Goal: Task Accomplishment & Management: Use online tool/utility

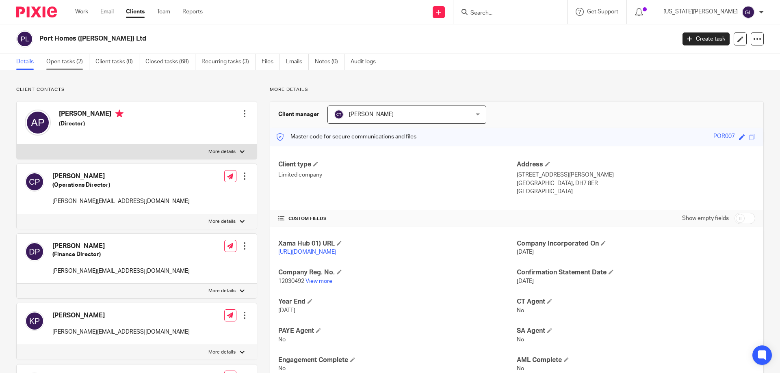
click at [59, 59] on link "Open tasks (2)" at bounding box center [67, 62] width 43 height 16
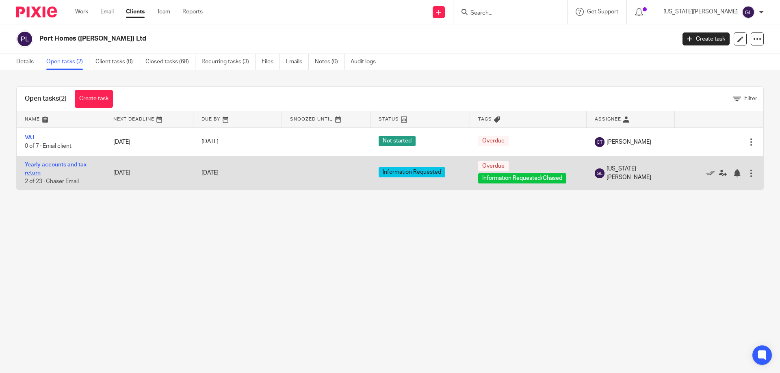
click at [63, 165] on link "Yearly accounts and tax return" at bounding box center [56, 169] width 62 height 14
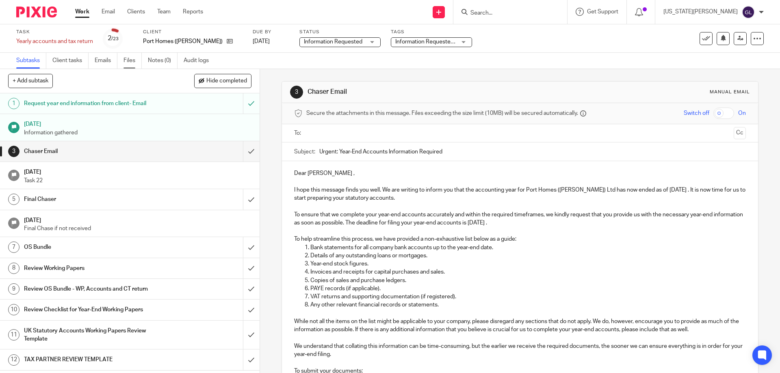
click at [136, 64] on link "Files" at bounding box center [133, 61] width 18 height 16
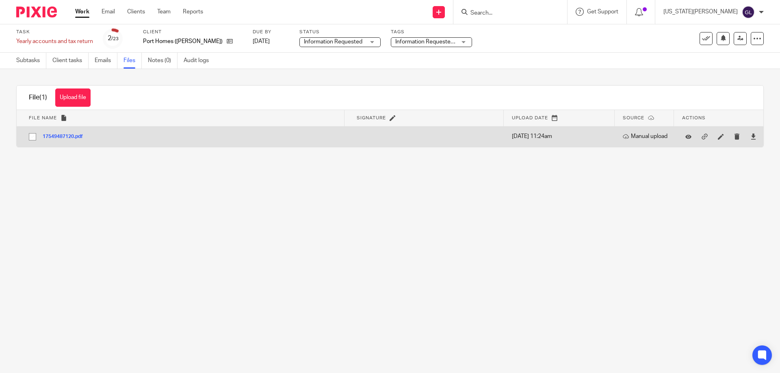
click at [68, 137] on button "17549487120.pdf" at bounding box center [66, 137] width 46 height 6
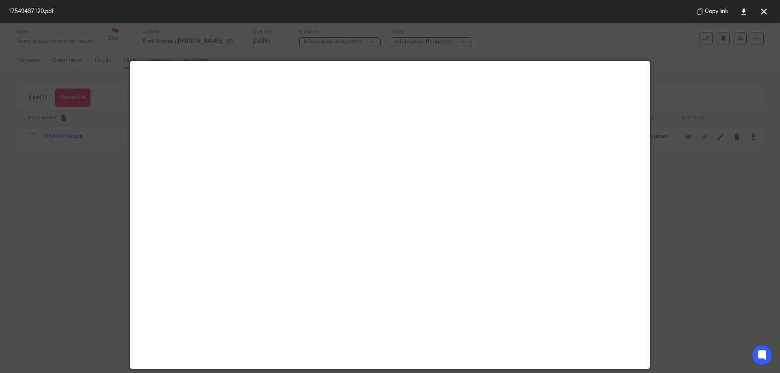
click at [693, 234] on div at bounding box center [390, 186] width 780 height 373
click at [758, 9] on button at bounding box center [764, 11] width 16 height 16
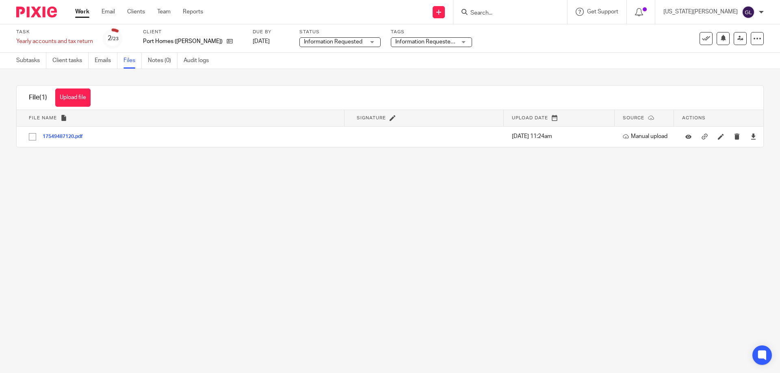
click at [259, 245] on main "Task Yearly accounts and tax return Save Yearly accounts and tax return 2 /23 C…" at bounding box center [390, 186] width 780 height 373
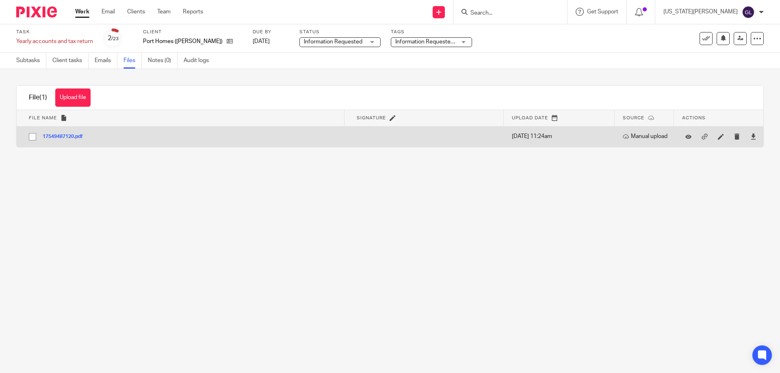
click at [62, 135] on button "17549487120.pdf" at bounding box center [66, 137] width 46 height 6
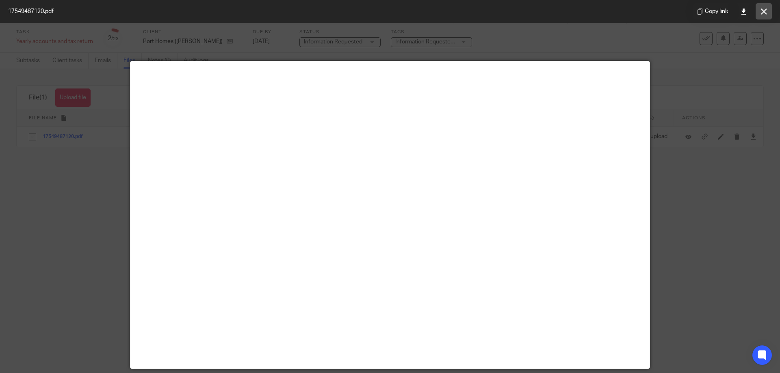
click at [757, 14] on button at bounding box center [764, 11] width 16 height 16
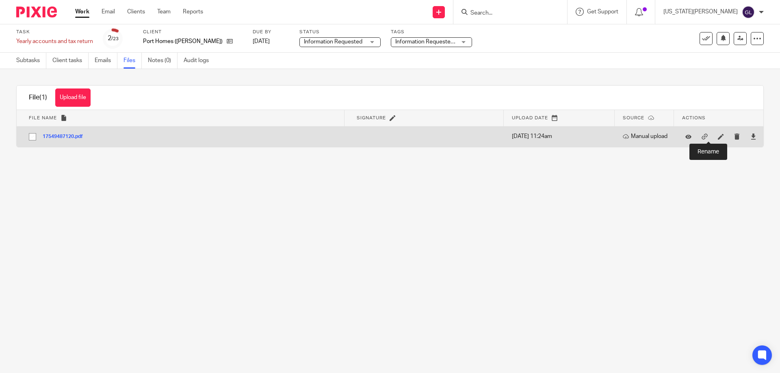
drag, startPoint x: 711, startPoint y: 138, endPoint x: 634, endPoint y: 152, distance: 78.4
click at [718, 138] on icon at bounding box center [721, 137] width 6 height 6
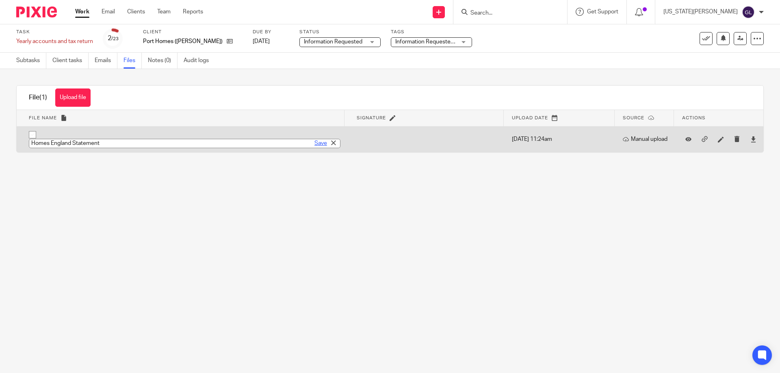
type input "Homes England Statement"
click at [315, 145] on link "Save" at bounding box center [321, 143] width 13 height 8
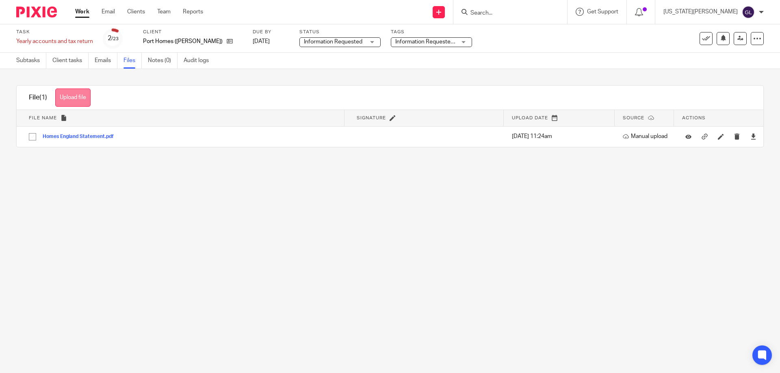
click at [80, 98] on button "Upload file" at bounding box center [72, 98] width 35 height 18
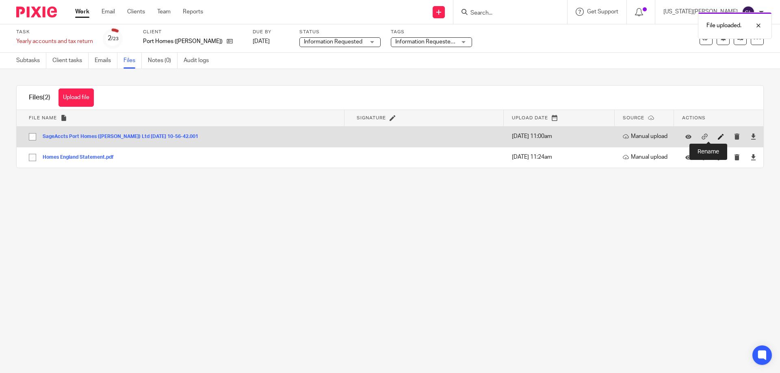
click at [718, 135] on icon at bounding box center [721, 137] width 6 height 6
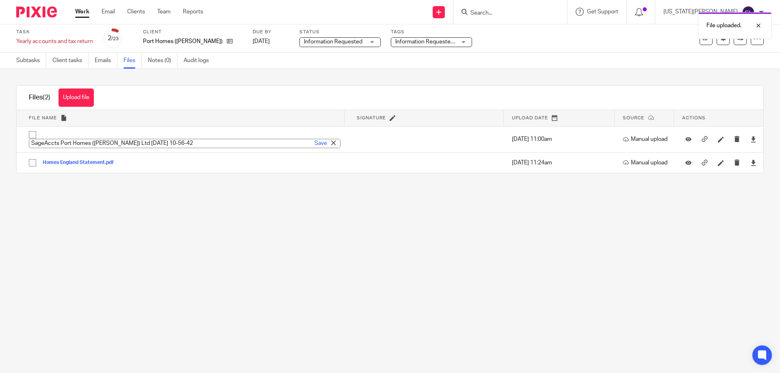
click at [319, 220] on main "Task Yearly accounts and tax return Save Yearly accounts and tax return 2 /23 C…" at bounding box center [390, 186] width 780 height 373
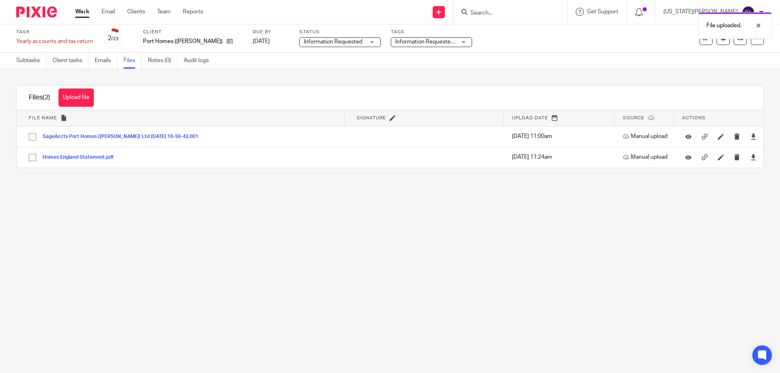
click at [426, 45] on span "Information Requested/Chased" at bounding box center [425, 42] width 61 height 9
click at [358, 38] on span "Information Requested" at bounding box center [334, 42] width 61 height 9
click at [460, 61] on div "Subtasks Client tasks Emails Files Notes (0) Audit logs" at bounding box center [390, 61] width 780 height 16
click at [535, 11] on input "Search" at bounding box center [506, 13] width 73 height 7
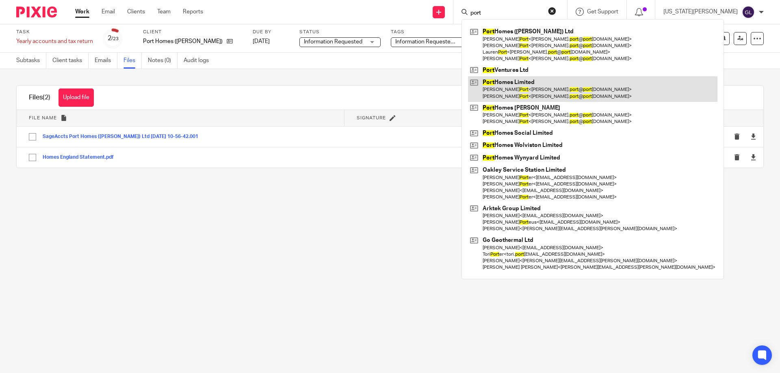
type input "port"
click at [562, 85] on link at bounding box center [593, 88] width 250 height 25
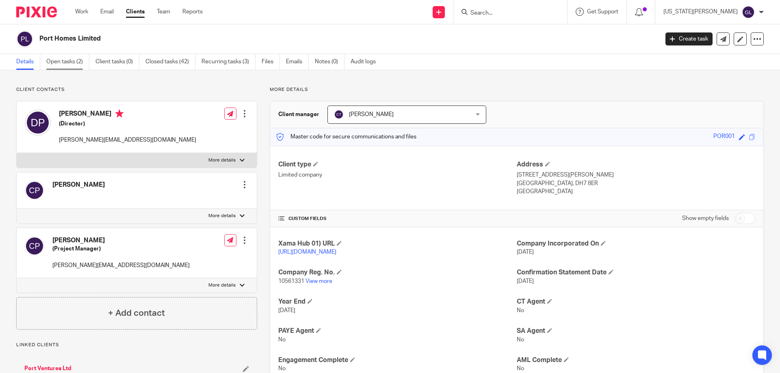
click at [64, 60] on link "Open tasks (2)" at bounding box center [67, 62] width 43 height 16
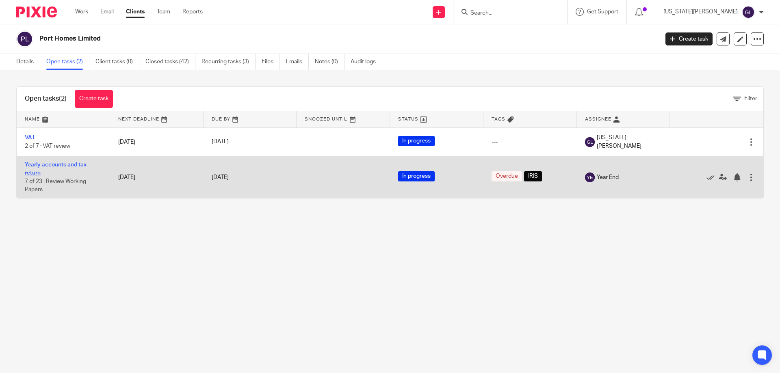
click at [44, 165] on link "Yearly accounts and tax return" at bounding box center [56, 169] width 62 height 14
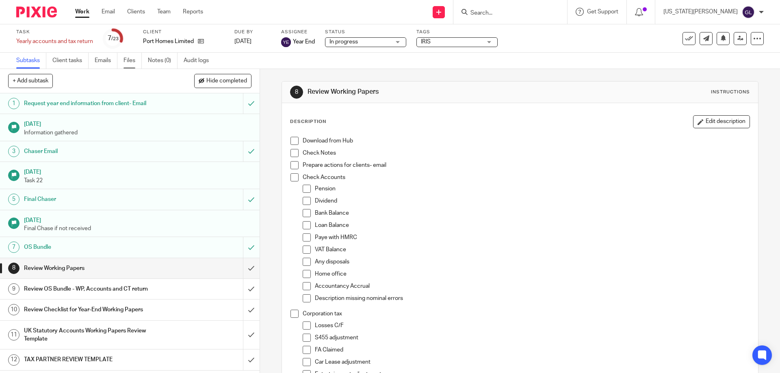
click at [130, 62] on link "Files" at bounding box center [133, 61] width 18 height 16
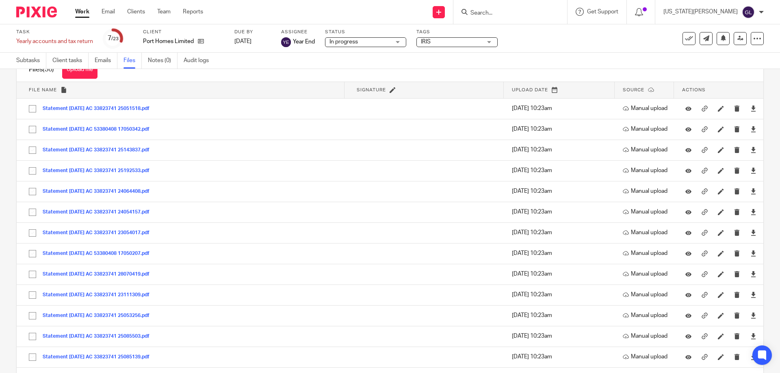
scroll to position [191, 0]
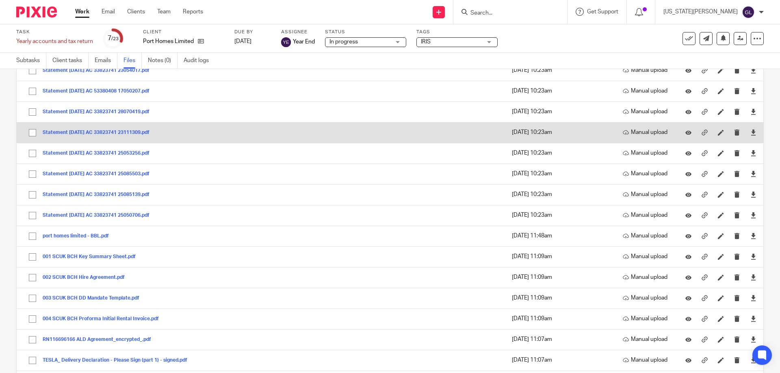
click at [133, 133] on button "Statement 21-APR-23 AC 33823741 23111309.pdf" at bounding box center [99, 133] width 113 height 6
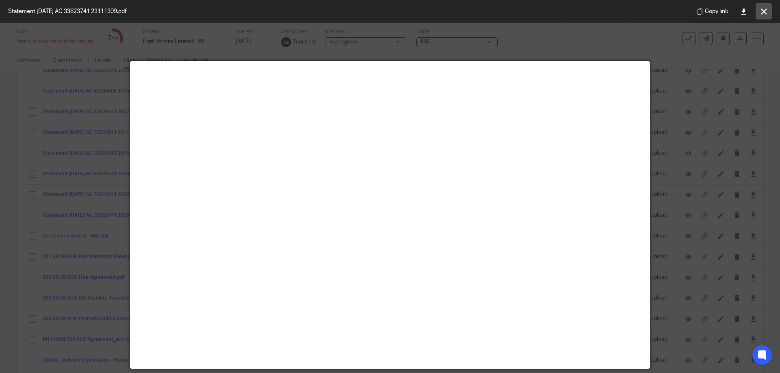
click at [766, 15] on button at bounding box center [764, 11] width 16 height 16
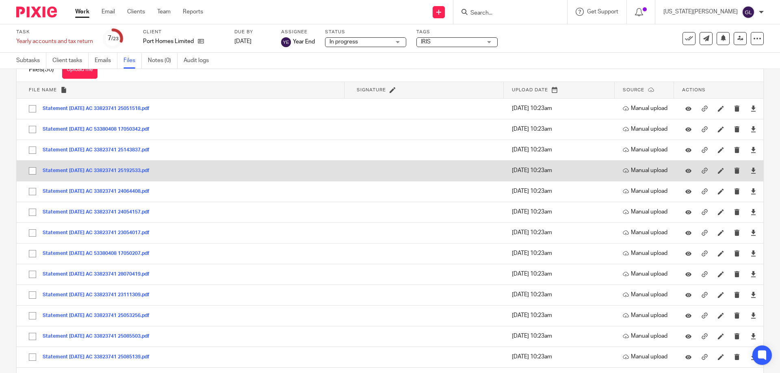
scroll to position [0, 0]
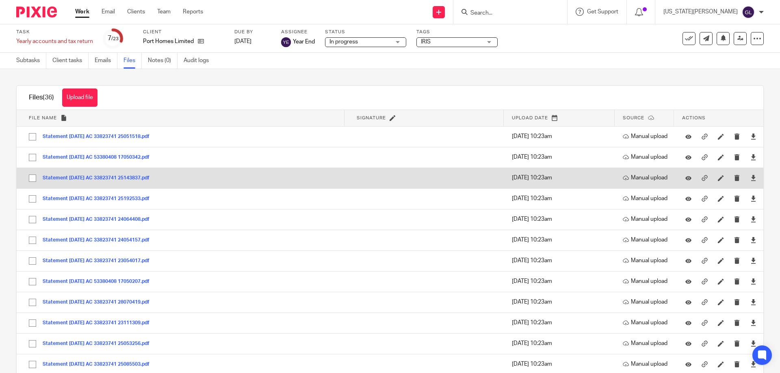
click at [141, 179] on button "Statement 23-APR-24 AC 33823741 25143837.pdf" at bounding box center [99, 179] width 113 height 6
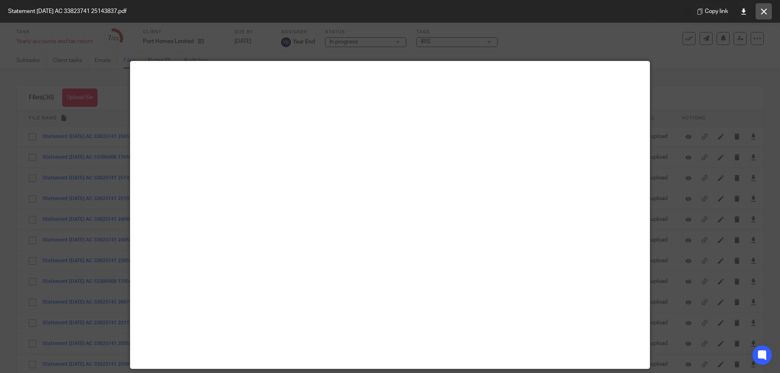
click at [760, 10] on button at bounding box center [764, 11] width 16 height 16
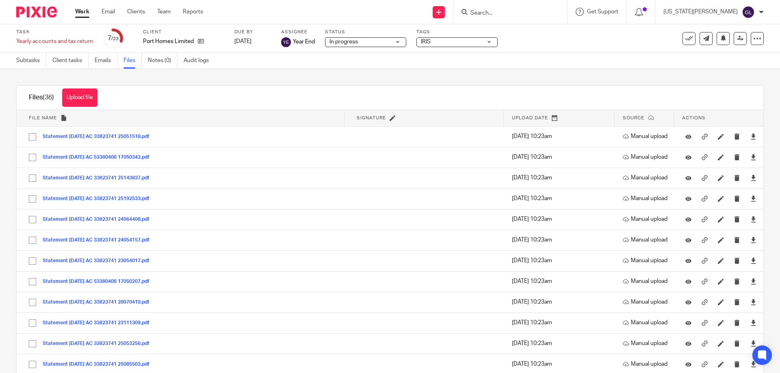
click at [539, 16] on input "Search" at bounding box center [506, 13] width 73 height 7
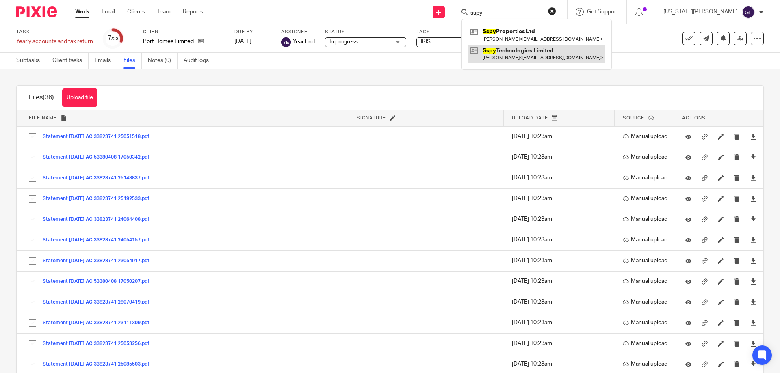
type input "sspy"
click at [552, 54] on link at bounding box center [536, 54] width 137 height 19
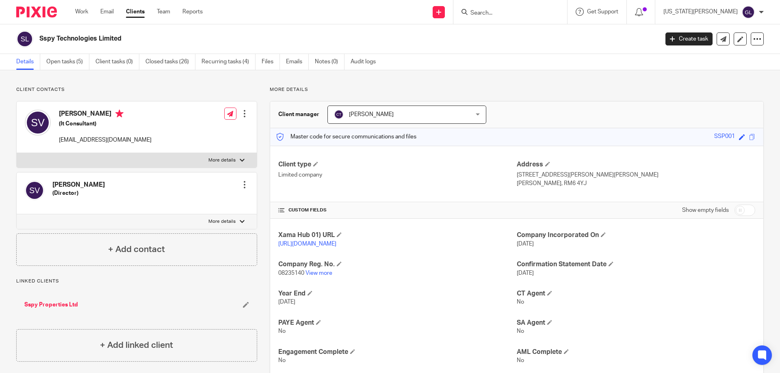
scroll to position [58, 0]
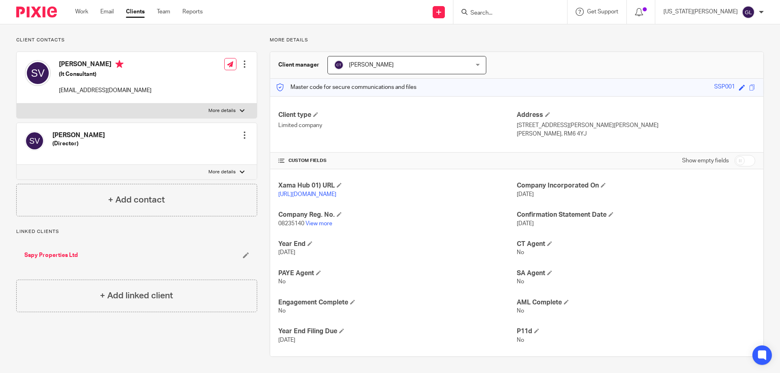
click at [138, 15] on link "Clients" at bounding box center [135, 12] width 19 height 8
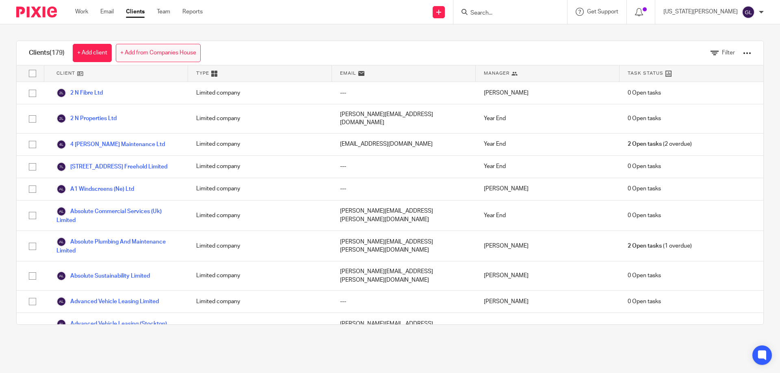
click at [184, 55] on link "+ Add from Companies House" at bounding box center [158, 53] width 85 height 18
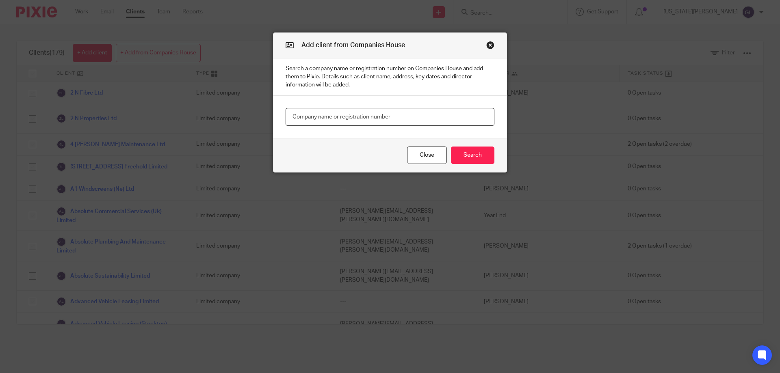
click at [370, 116] on input "text" at bounding box center [390, 117] width 209 height 18
click at [359, 120] on input "text" at bounding box center [390, 117] width 209 height 18
paste input "15738776"
type input "15738776"
click at [457, 148] on button "Search" at bounding box center [472, 155] width 43 height 17
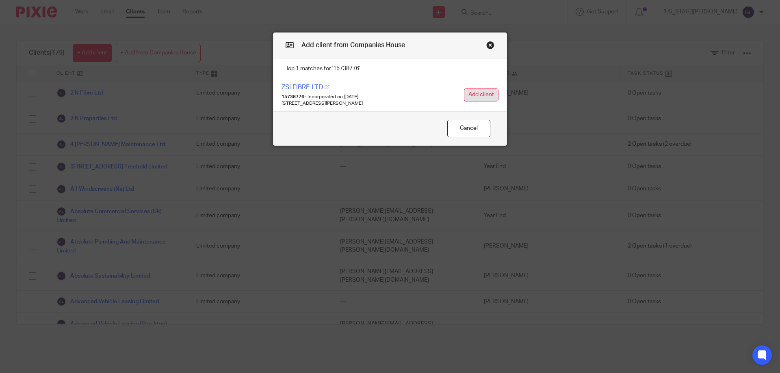
click at [475, 97] on button "Add client" at bounding box center [481, 95] width 35 height 13
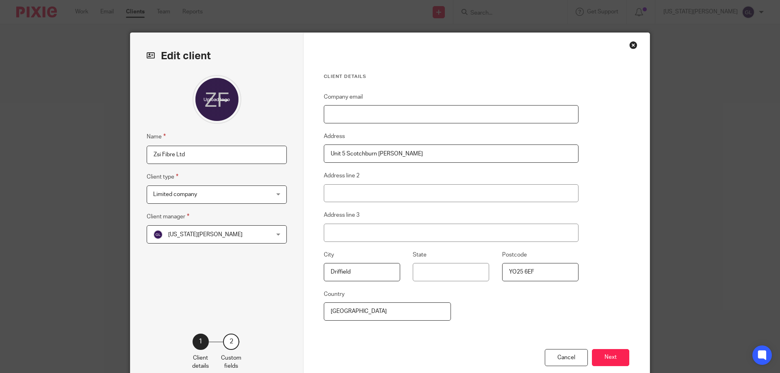
click at [370, 115] on input "Company email" at bounding box center [451, 114] width 255 height 18
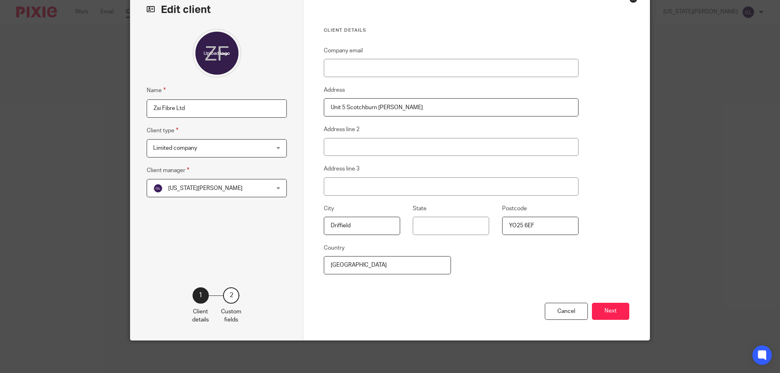
click at [503, 249] on div "Company email Address Unit [GEOGRAPHIC_DATA][PERSON_NAME] Address line 2 Addres…" at bounding box center [451, 174] width 255 height 257
click at [210, 187] on span "[US_STATE][PERSON_NAME]" at bounding box center [206, 188] width 106 height 17
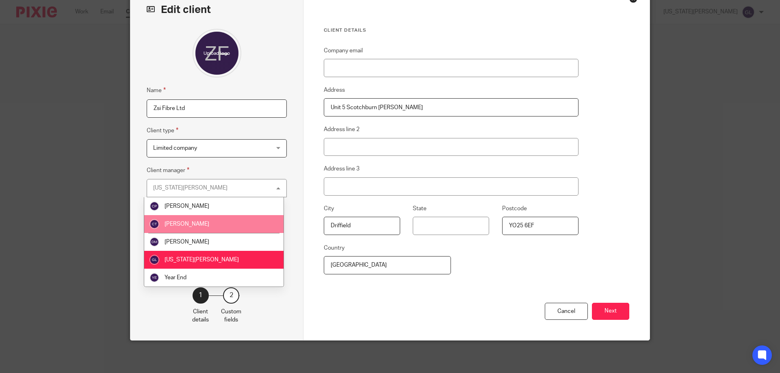
click at [212, 221] on li "[PERSON_NAME]" at bounding box center [213, 224] width 139 height 18
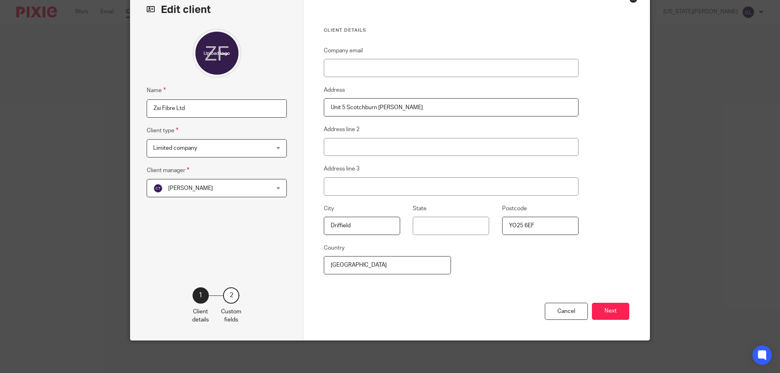
click at [233, 186] on span "[PERSON_NAME]" at bounding box center [206, 188] width 106 height 17
drag, startPoint x: 347, startPoint y: 282, endPoint x: 353, endPoint y: 279, distance: 6.2
click at [345, 280] on div "Company email Address Unit [GEOGRAPHIC_DATA][PERSON_NAME] Address line 2 Addres…" at bounding box center [451, 174] width 255 height 257
click at [603, 313] on button "Next" at bounding box center [610, 311] width 37 height 17
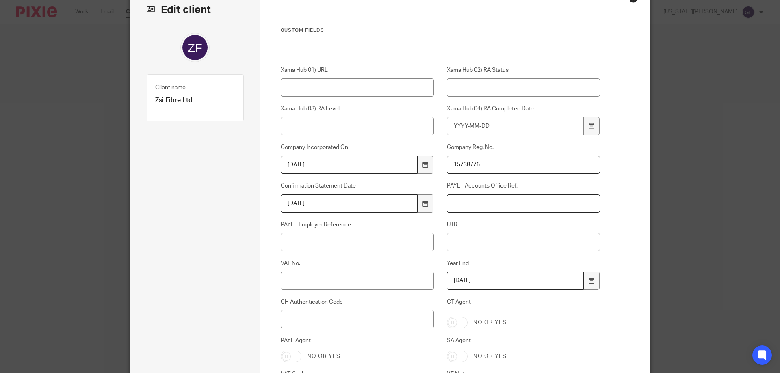
click at [457, 208] on input "PAYE - Accounts Office Ref." at bounding box center [524, 204] width 154 height 18
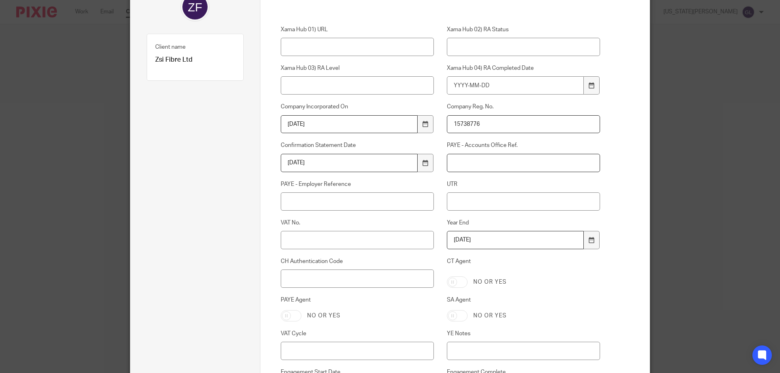
click at [471, 161] on input "PAYE - Accounts Office Ref." at bounding box center [524, 163] width 154 height 18
type input "120PZ03237732"
click at [504, 190] on div "UTR" at bounding box center [517, 195] width 166 height 30
click at [503, 197] on input "UTR" at bounding box center [524, 202] width 154 height 18
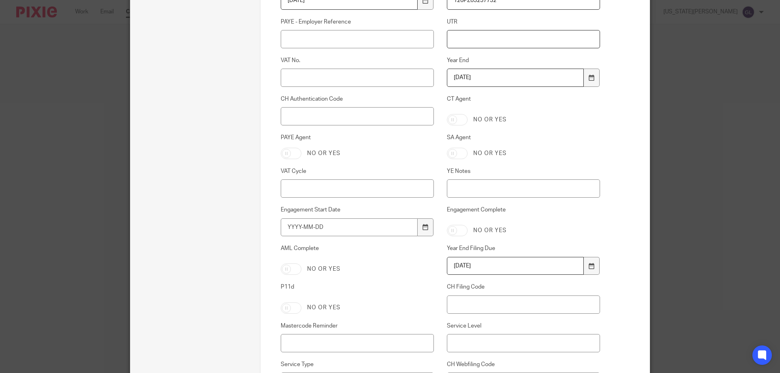
scroll to position [290, 0]
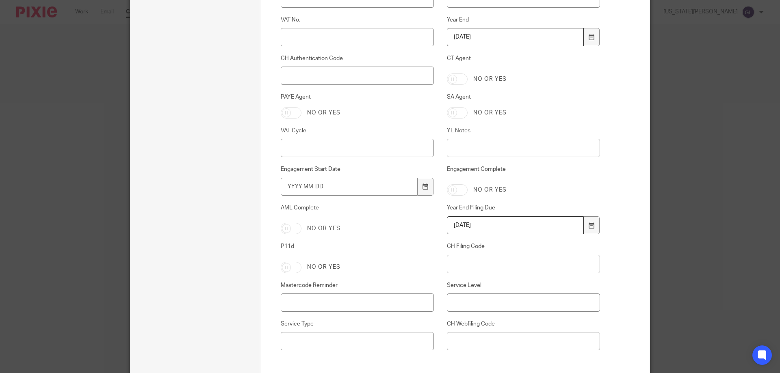
click at [453, 190] on input "Engagement Complete" at bounding box center [457, 189] width 21 height 11
click at [456, 190] on input "Engagement Complete" at bounding box center [457, 189] width 21 height 11
checkbox input "false"
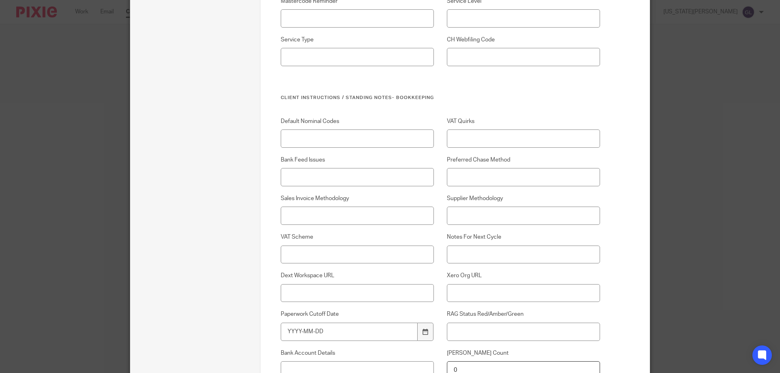
scroll to position [680, 0]
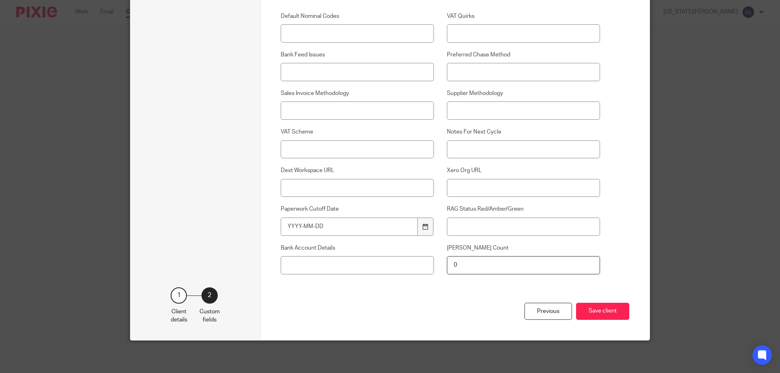
click at [622, 317] on button "Save client" at bounding box center [602, 311] width 53 height 17
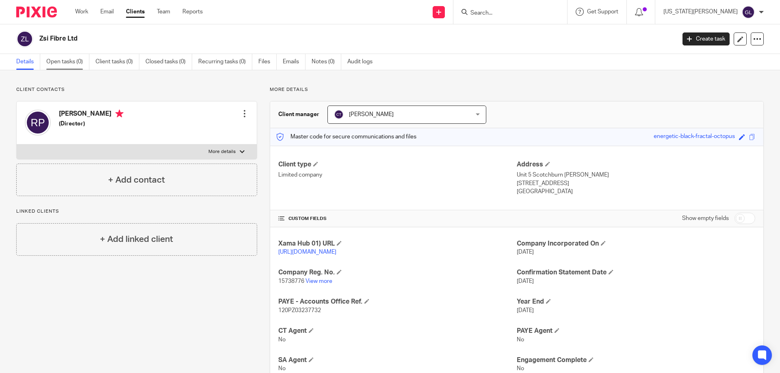
click at [68, 62] on link "Open tasks (0)" at bounding box center [67, 62] width 43 height 16
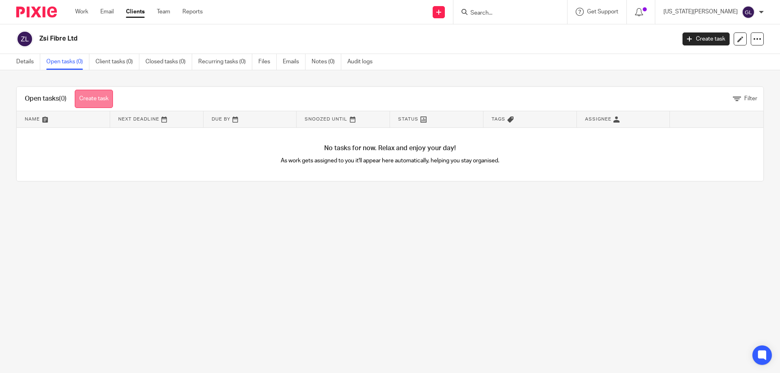
click at [92, 102] on link "Create task" at bounding box center [94, 99] width 38 height 18
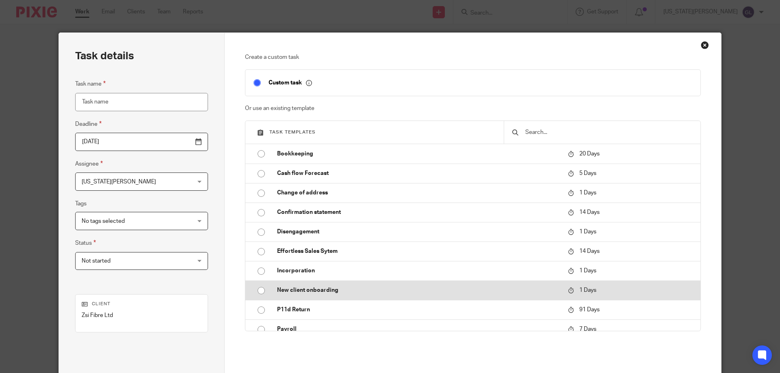
click at [259, 289] on input "radio" at bounding box center [261, 290] width 15 height 15
type input "2025-10-14"
type input "New client onboarding"
checkbox input "false"
radio input "false"
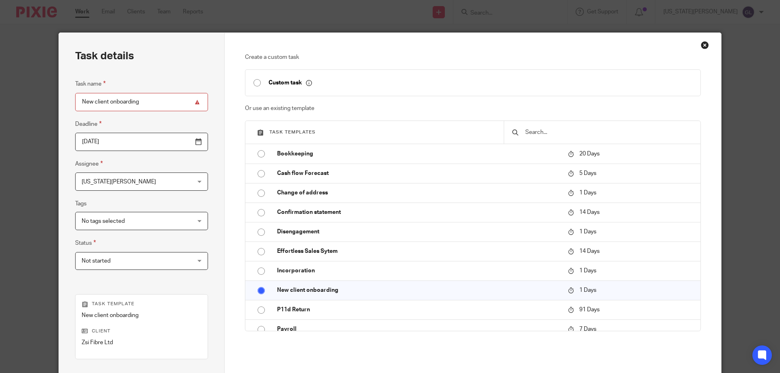
click at [158, 186] on span "[US_STATE][PERSON_NAME]" at bounding box center [132, 181] width 101 height 17
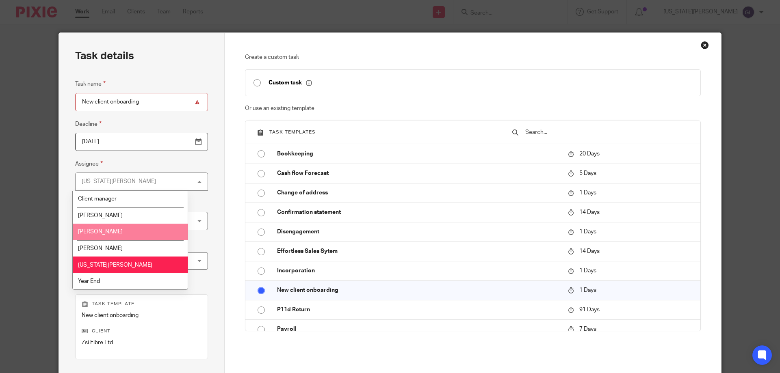
click at [150, 231] on li "[PERSON_NAME]" at bounding box center [130, 232] width 115 height 17
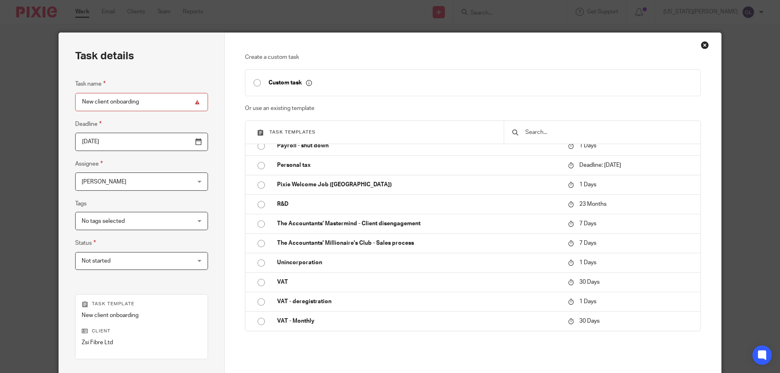
scroll to position [107, 0]
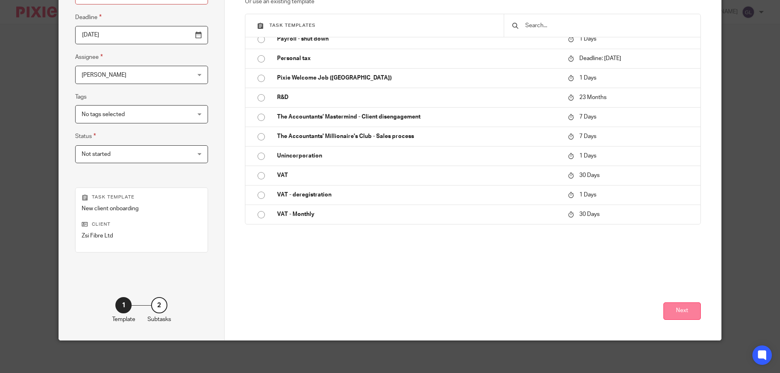
click at [671, 312] on button "Next" at bounding box center [682, 311] width 37 height 17
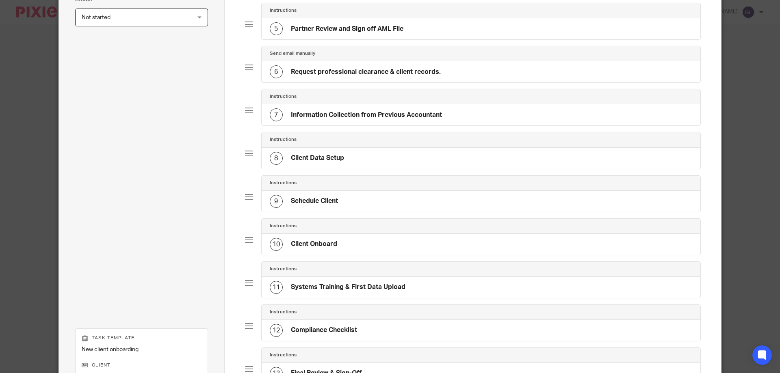
scroll to position [384, 0]
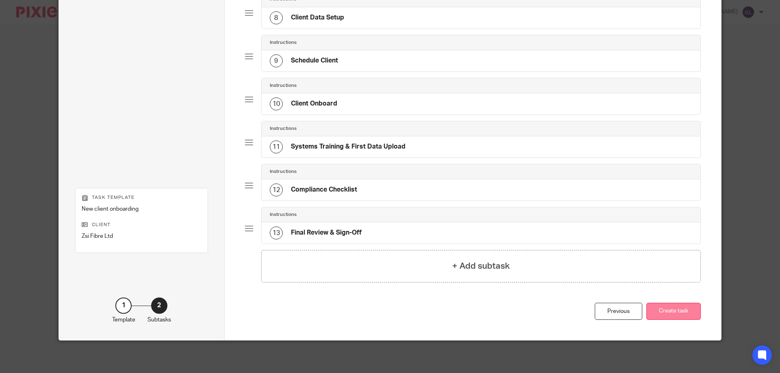
click at [671, 316] on button "Create task" at bounding box center [674, 311] width 54 height 17
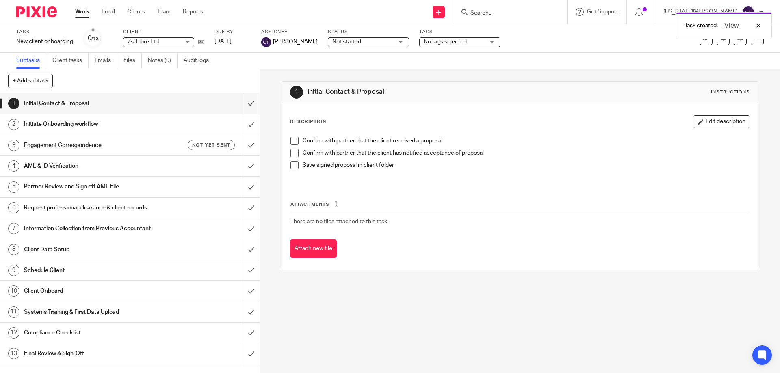
click at [552, 67] on div "Subtasks Client tasks Emails Files Notes (0) Audit logs" at bounding box center [390, 61] width 780 height 16
click at [763, 25] on div "View" at bounding box center [741, 26] width 46 height 10
click at [753, 41] on icon at bounding box center [757, 39] width 8 height 8
click at [644, 52] on div "Task New client onboarding Save New client onboarding 0 /13 Client Zsi Fibre Lt…" at bounding box center [390, 38] width 780 height 28
click at [84, 15] on link "Work" at bounding box center [82, 12] width 14 height 8
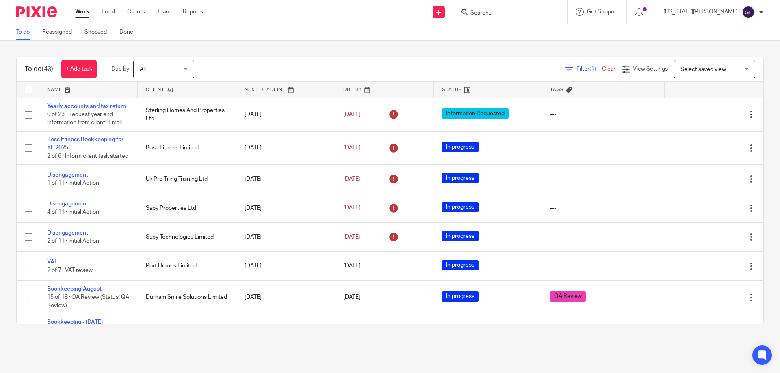
click at [525, 15] on input "Search" at bounding box center [506, 13] width 73 height 7
drag, startPoint x: 0, startPoint y: 0, endPoint x: 526, endPoint y: 9, distance: 525.9
click at [525, 15] on input "Search" at bounding box center [506, 13] width 73 height 7
type input "ZS"
click at [531, 33] on link at bounding box center [518, 32] width 101 height 12
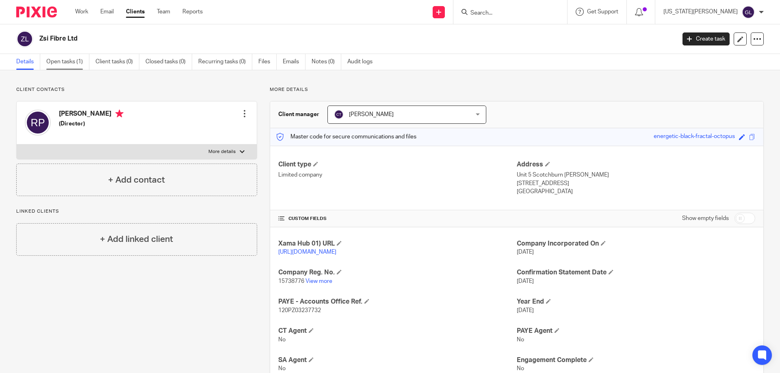
click at [60, 64] on link "Open tasks (1)" at bounding box center [67, 62] width 43 height 16
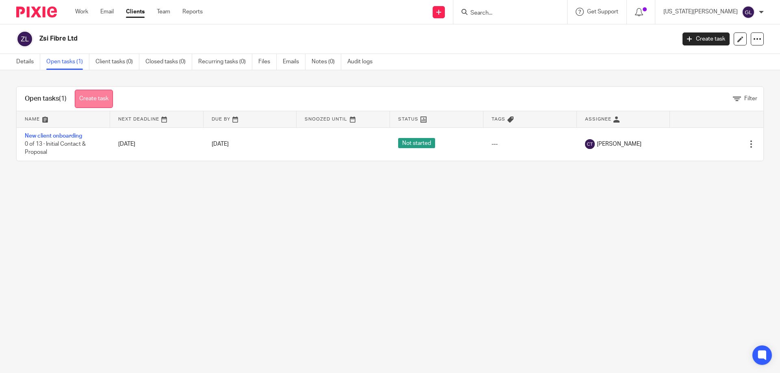
click at [100, 100] on link "Create task" at bounding box center [94, 99] width 38 height 18
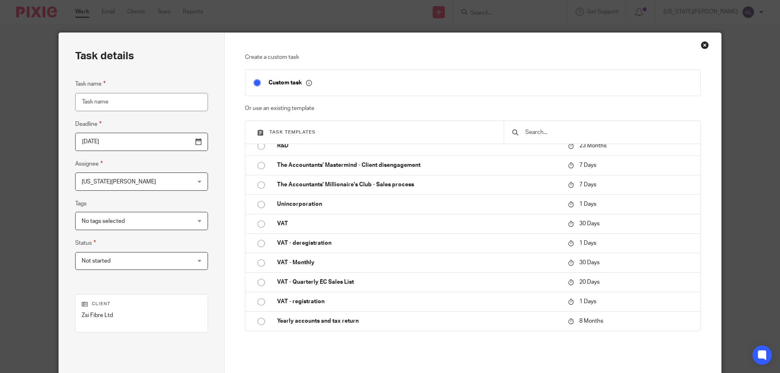
scroll to position [80, 0]
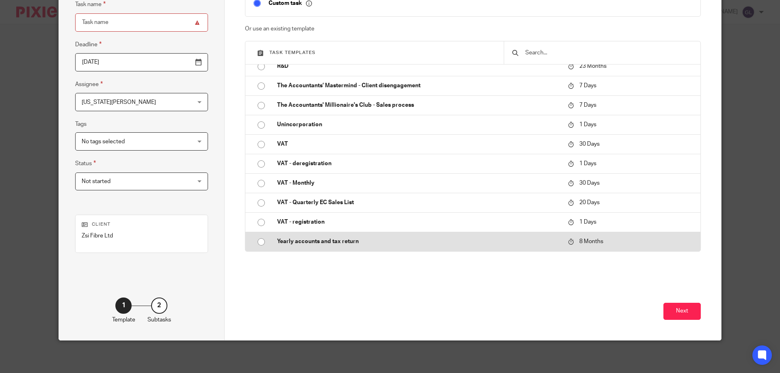
click at [258, 241] on input "radio" at bounding box center [261, 241] width 15 height 15
type input "[DATE]"
type input "Yearly accounts and tax return"
checkbox input "false"
radio input "false"
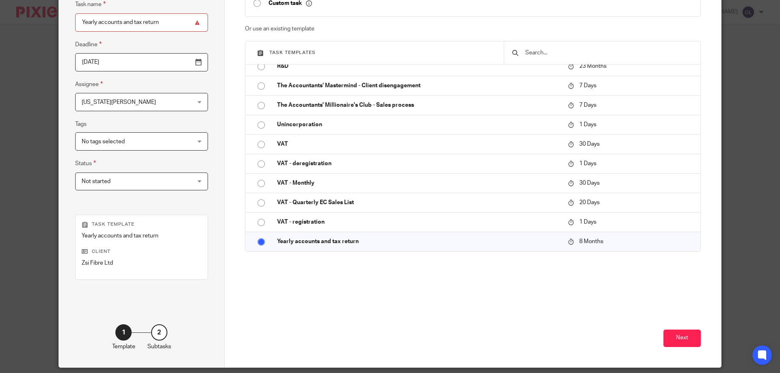
click at [150, 105] on span "[US_STATE][PERSON_NAME]" at bounding box center [132, 101] width 101 height 17
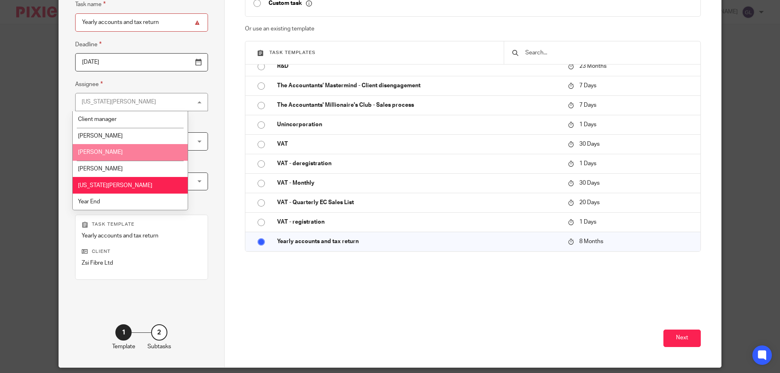
click at [126, 148] on li "[PERSON_NAME]" at bounding box center [130, 152] width 115 height 17
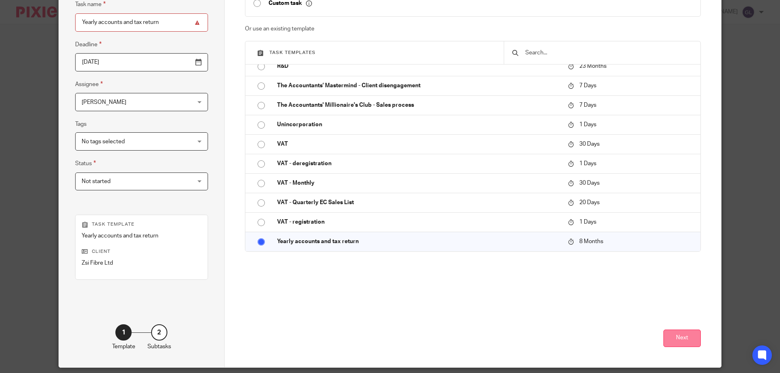
click at [685, 345] on button "Next" at bounding box center [682, 338] width 37 height 17
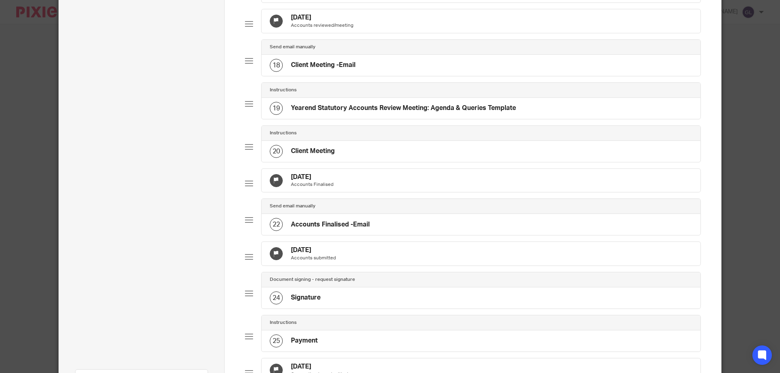
scroll to position [931, 0]
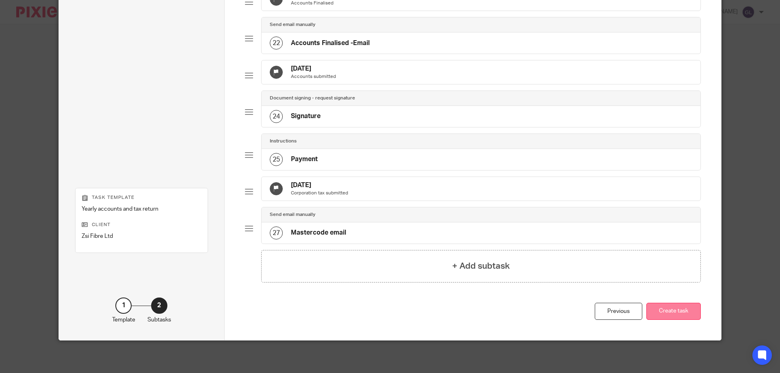
click at [683, 311] on button "Create task" at bounding box center [674, 311] width 54 height 17
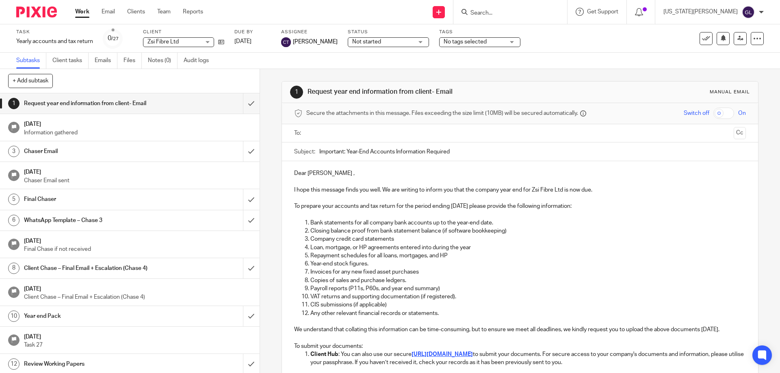
click at [76, 132] on p "Information gathered" at bounding box center [138, 133] width 228 height 8
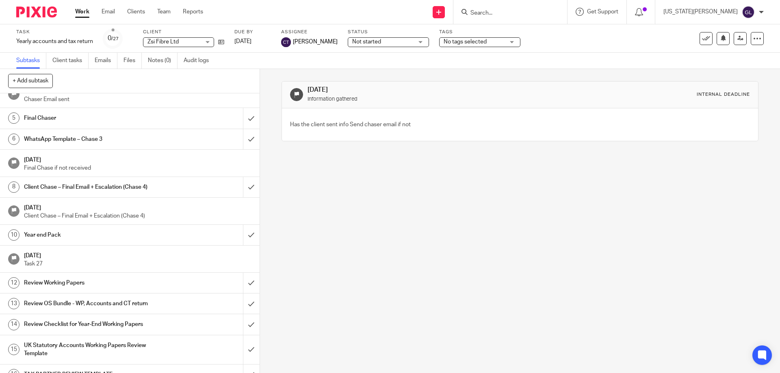
scroll to position [163, 0]
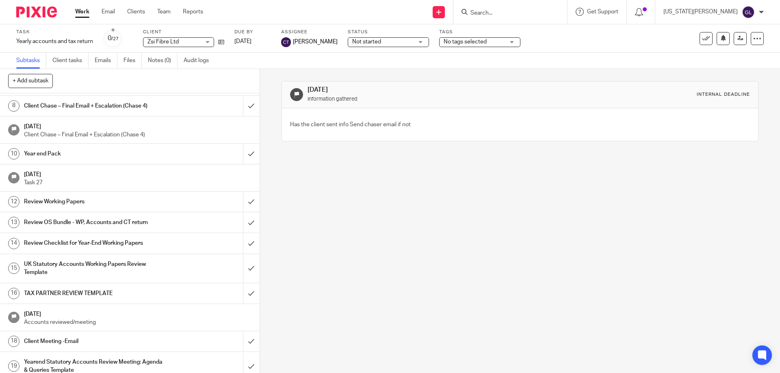
click at [86, 317] on h1 "14 Mar 2026" at bounding box center [138, 313] width 228 height 10
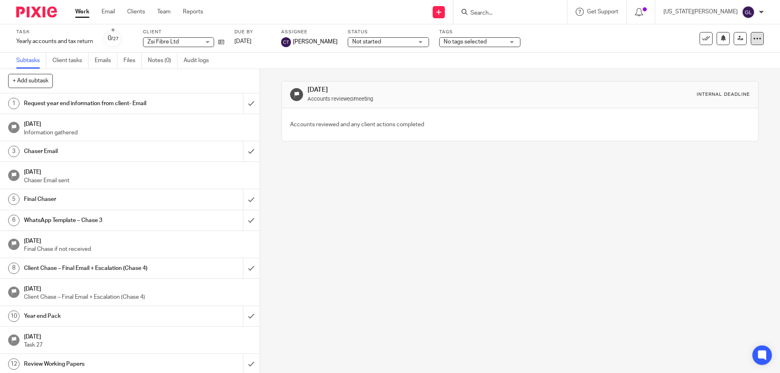
click at [754, 41] on icon at bounding box center [757, 39] width 8 height 8
click at [726, 69] on link "Advanced task editor" at bounding box center [726, 71] width 54 height 6
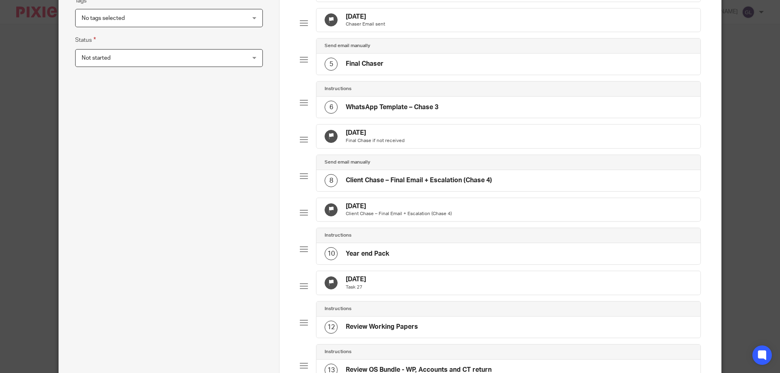
scroll to position [81, 0]
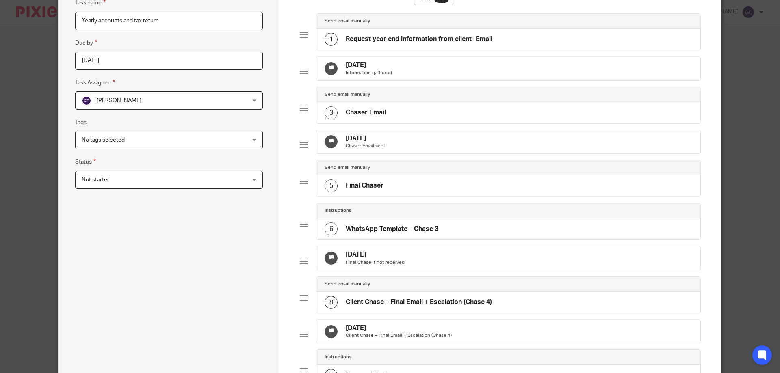
click at [374, 62] on h4 "12 Nov 2025" at bounding box center [369, 65] width 46 height 9
type textarea "Has the client sent info Send chaser email if not"
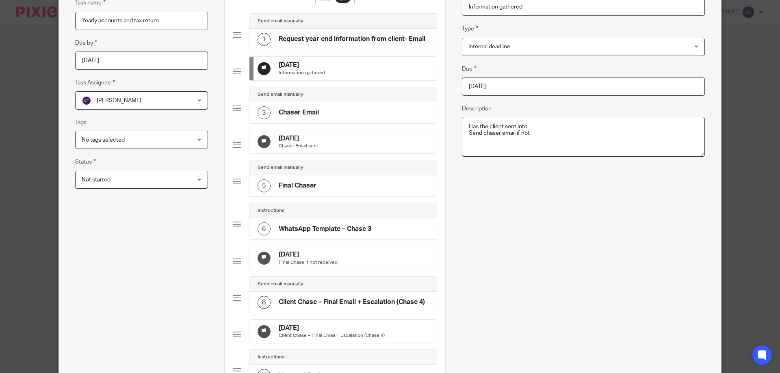
scroll to position [79, 0]
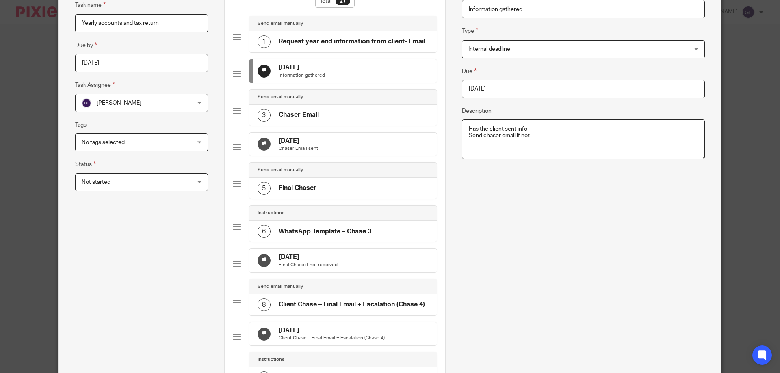
click at [566, 87] on input "2025-11-12" at bounding box center [583, 89] width 243 height 18
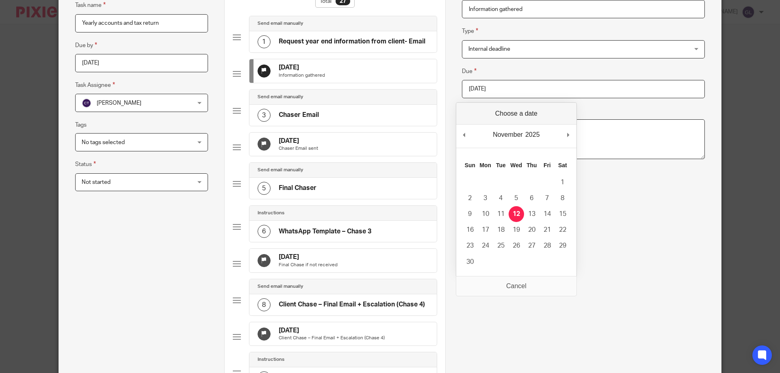
click at [458, 138] on div "November January February March April May June July August September October No…" at bounding box center [516, 136] width 120 height 23
type input "2025-10-31"
type textarea "Has the client sent info Send chaser email if not"
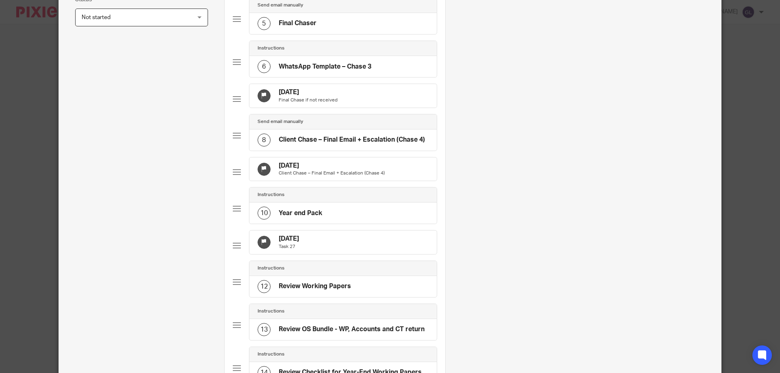
scroll to position [0, 0]
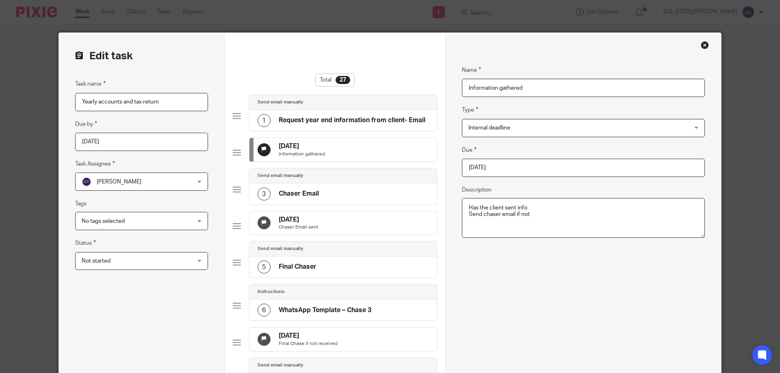
click at [342, 226] on div "12 Dec 2025 Chaser Email sent" at bounding box center [343, 224] width 187 height 24
click at [513, 173] on input "2025-12-12" at bounding box center [583, 168] width 243 height 18
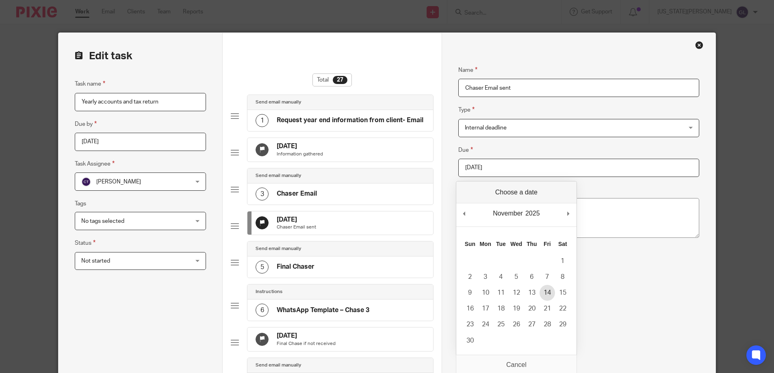
type input "2025-11-14"
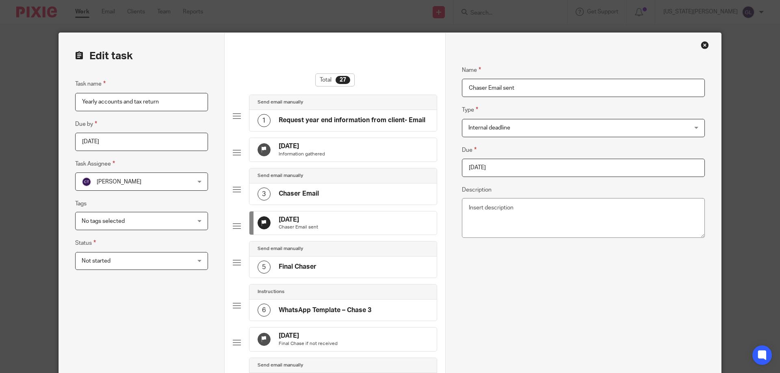
click at [332, 352] on div "22 Dec 2025 Final Chase if not received" at bounding box center [343, 340] width 187 height 24
click at [516, 167] on input "2025-12-22" at bounding box center [583, 168] width 243 height 18
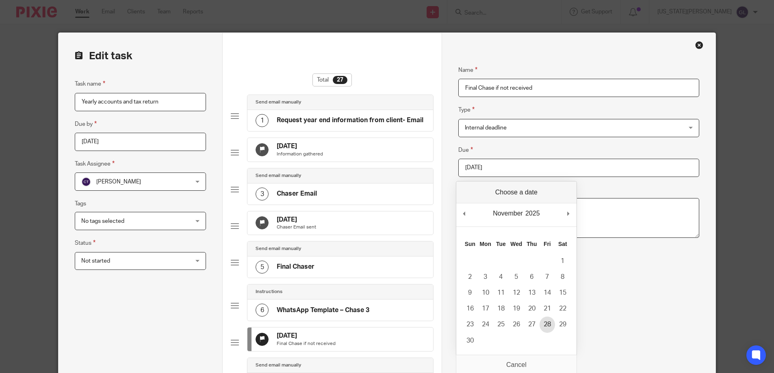
type input "2025-11-28"
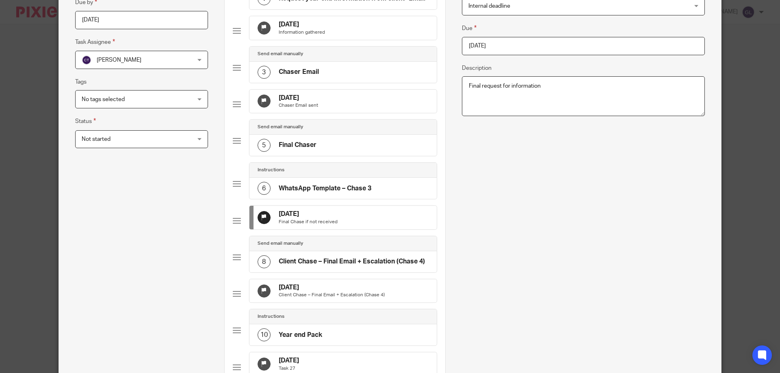
scroll to position [163, 0]
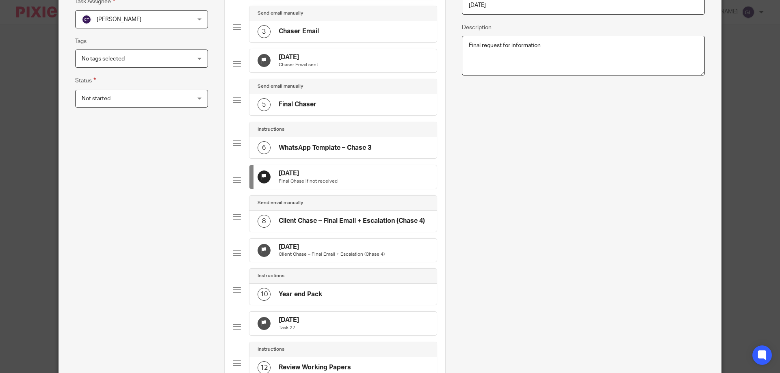
click at [359, 258] on p "Client Chase – Final Email + Escalation (Chase 4)" at bounding box center [332, 255] width 106 height 7
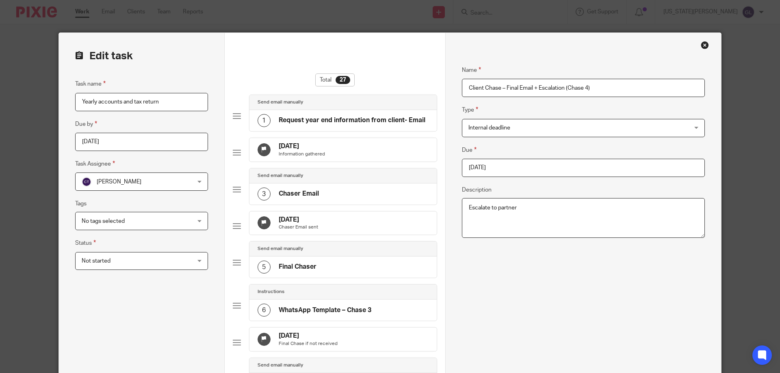
click at [506, 161] on input "2026-01-21" at bounding box center [583, 168] width 243 height 18
type input "2025-12-19"
drag, startPoint x: 551, startPoint y: 293, endPoint x: 547, endPoint y: 290, distance: 5.5
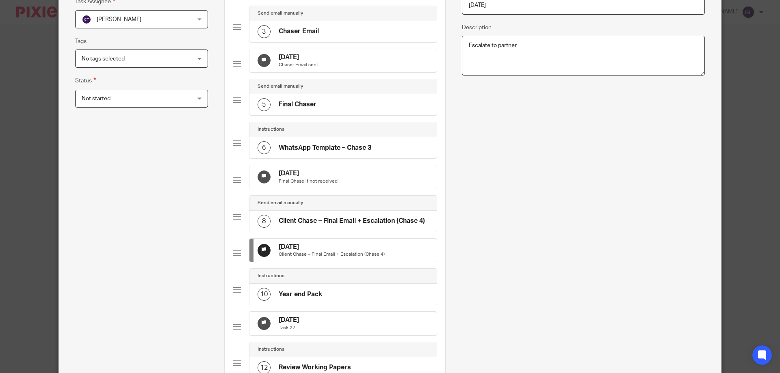
scroll to position [203, 0]
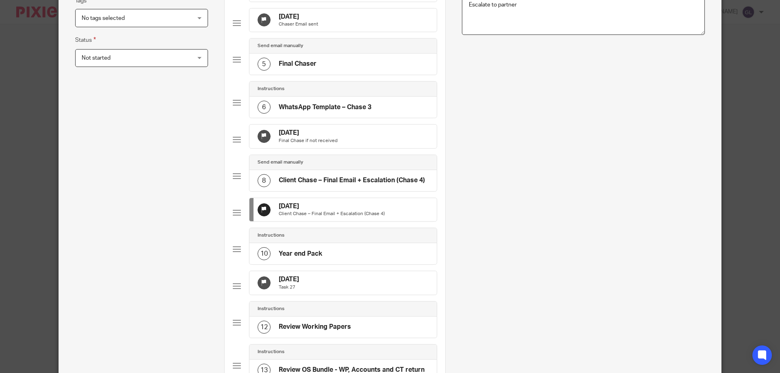
click at [327, 295] on div "11 Feb 2026 Task 27" at bounding box center [343, 283] width 187 height 24
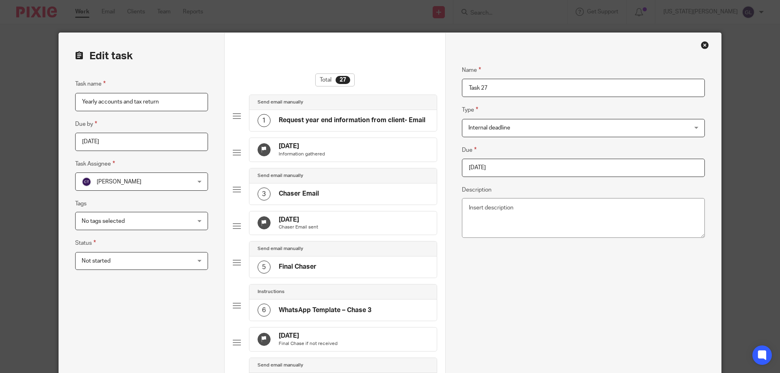
click at [510, 166] on input "2026-02-11" at bounding box center [583, 168] width 243 height 18
type input "2026-01-16"
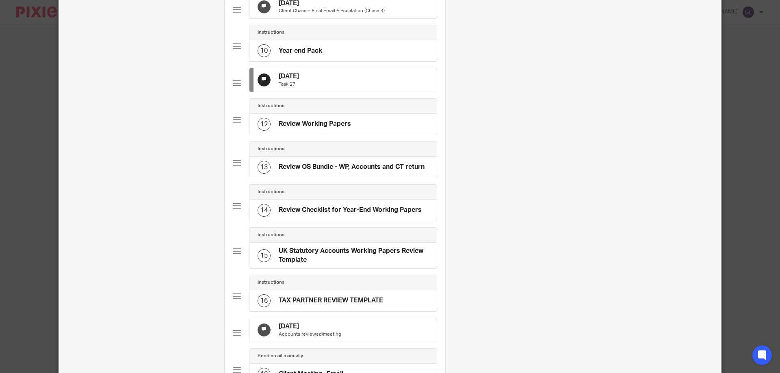
scroll to position [447, 0]
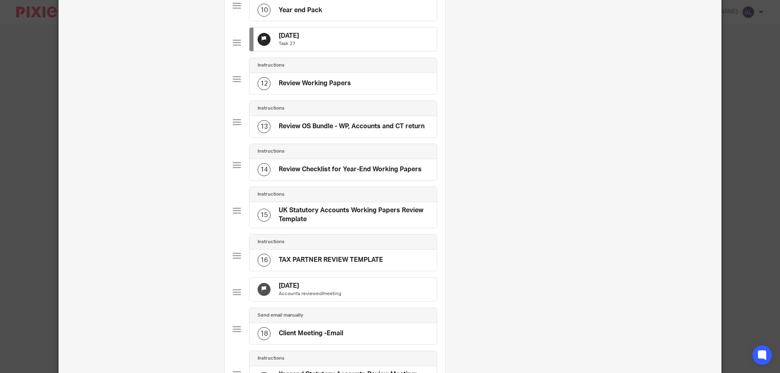
click at [345, 302] on div "14 Mar 2026 Accounts reviewed/meeting" at bounding box center [343, 290] width 187 height 24
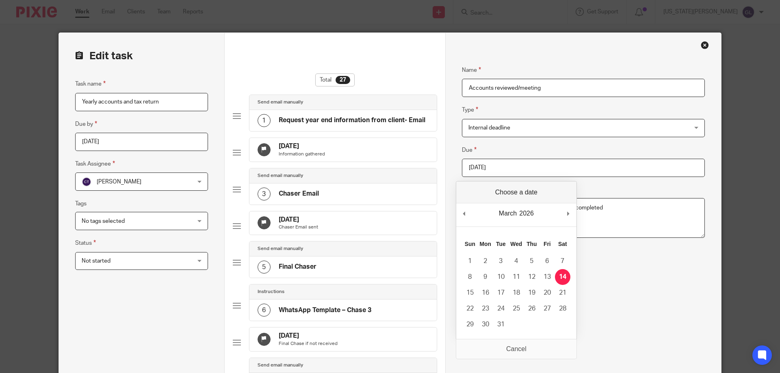
click at [511, 162] on input "2026-03-14" at bounding box center [583, 168] width 243 height 18
type input "2026-01-30"
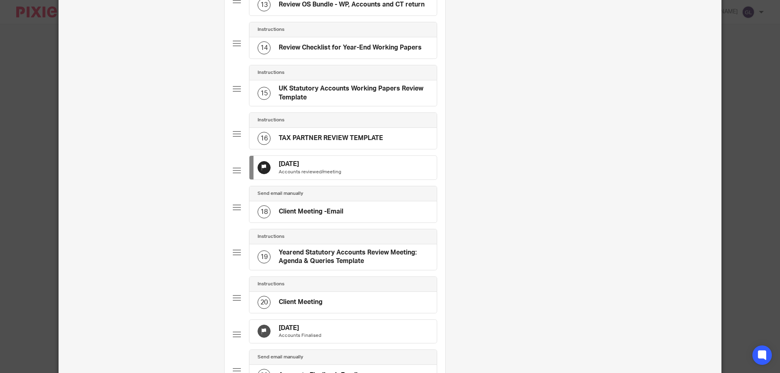
scroll to position [650, 0]
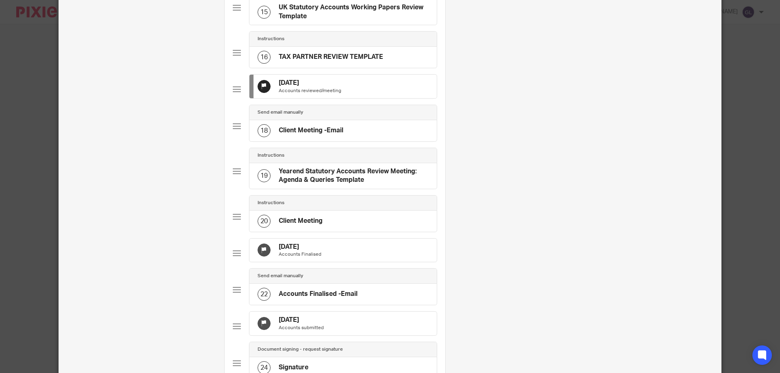
click at [346, 263] on div "13 Apr 2026 Accounts Finalised" at bounding box center [343, 251] width 187 height 24
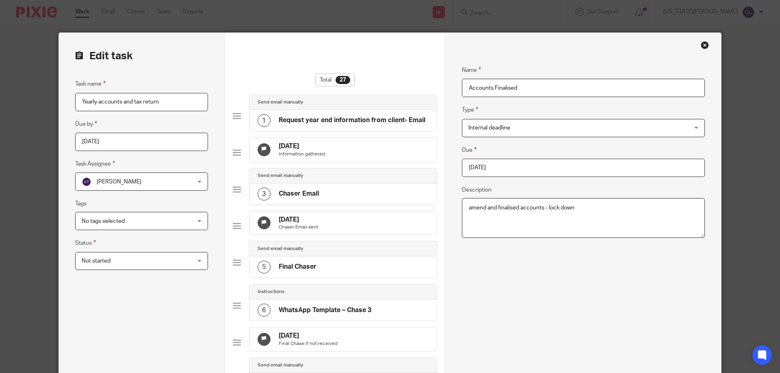
click at [479, 163] on input "2026-04-13" at bounding box center [583, 168] width 243 height 18
click at [468, 207] on div "April January February March April May June July August September October Novem…" at bounding box center [516, 215] width 120 height 23
type input "2026-01-30"
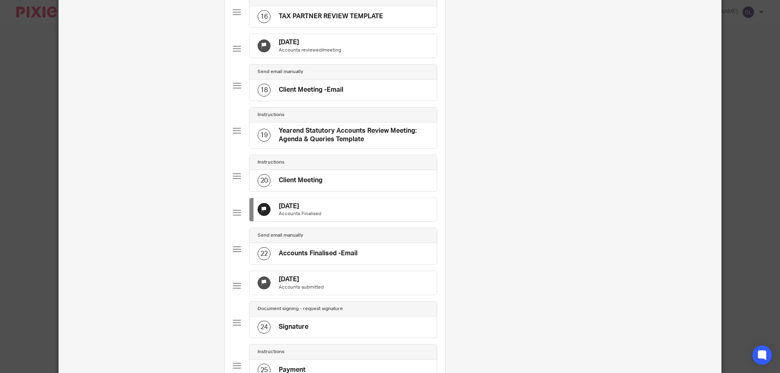
scroll to position [731, 0]
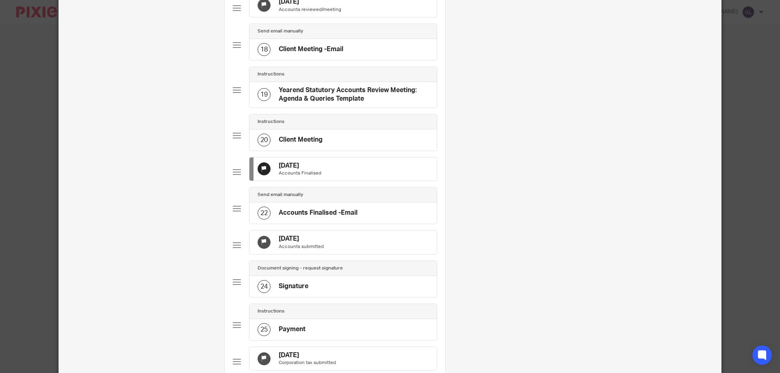
click at [346, 254] on div "14 May 2026 Accounts submitted" at bounding box center [343, 243] width 187 height 24
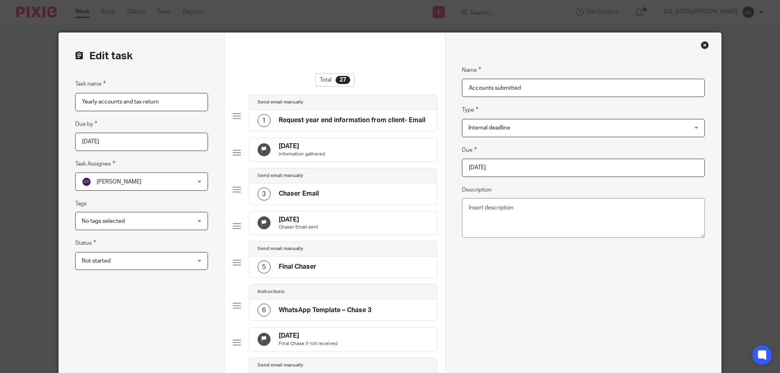
click at [497, 171] on input "2026-05-14" at bounding box center [583, 168] width 243 height 18
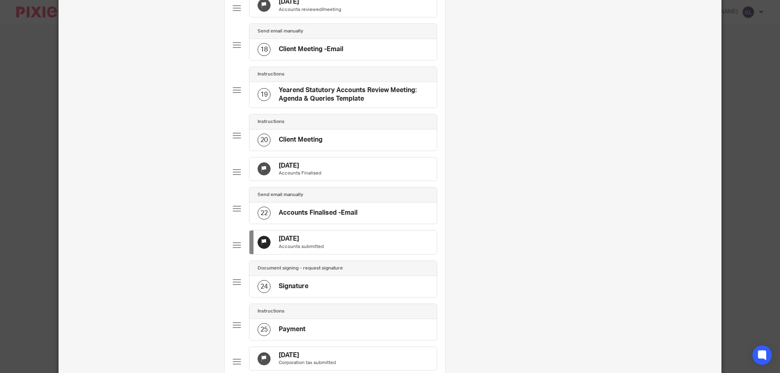
scroll to position [813, 0]
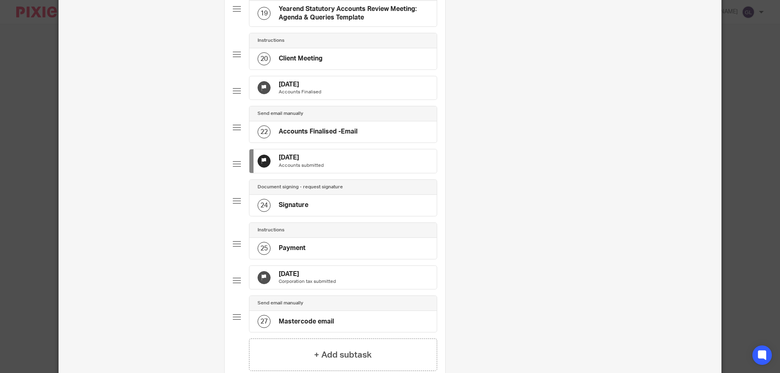
click at [334, 173] on div "13 Feb 2026 Accounts submitted" at bounding box center [343, 162] width 187 height 24
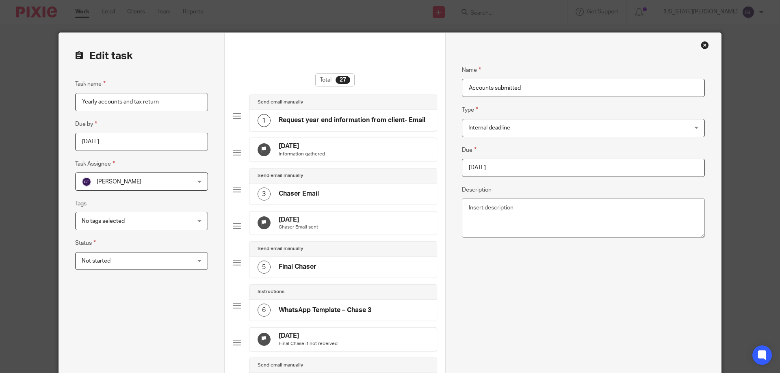
click at [524, 166] on input "2026-02-13" at bounding box center [583, 168] width 243 height 18
type input "2026-02-24"
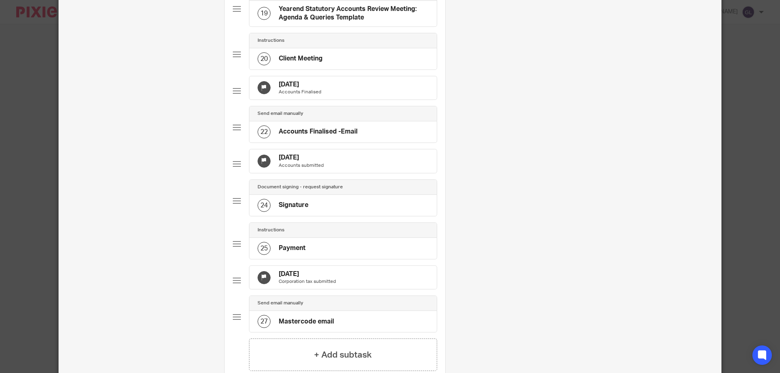
scroll to position [986, 0]
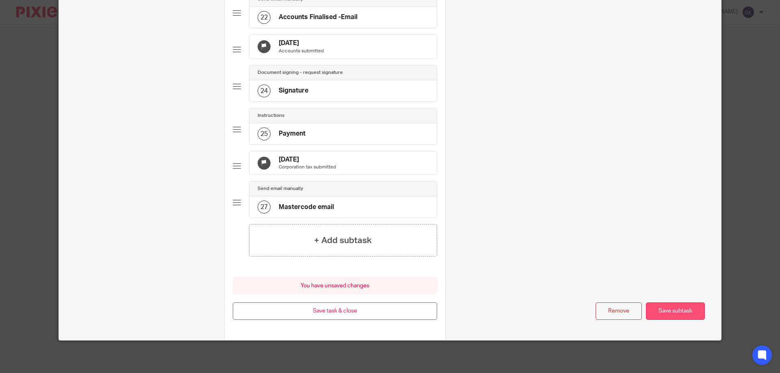
click at [668, 312] on button "Save subtask" at bounding box center [675, 311] width 59 height 17
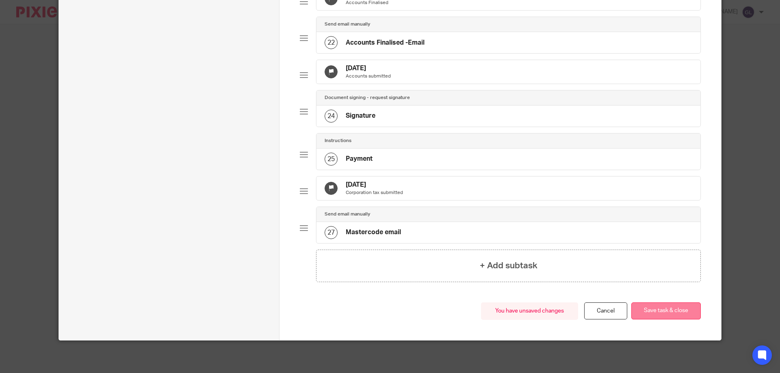
click at [661, 315] on button "Save task & close" at bounding box center [665, 311] width 69 height 17
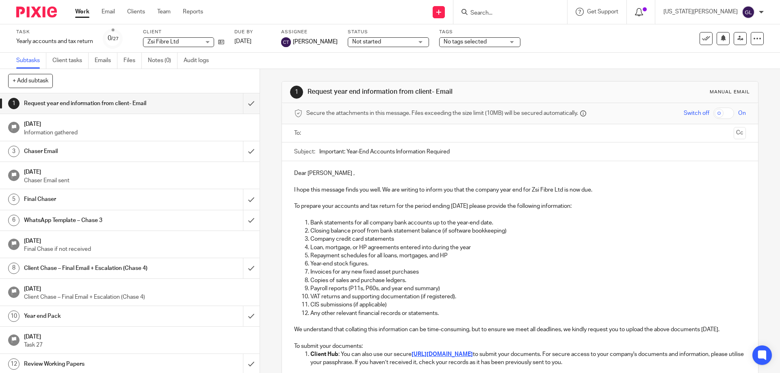
click at [643, 14] on icon at bounding box center [639, 12] width 8 height 8
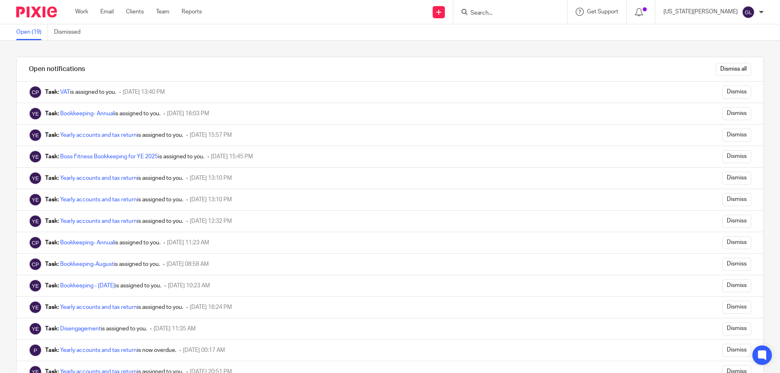
click at [516, 20] on div at bounding box center [511, 12] width 114 height 24
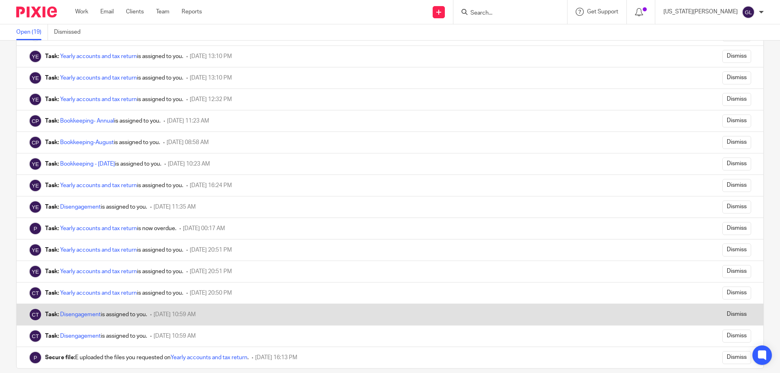
scroll to position [134, 0]
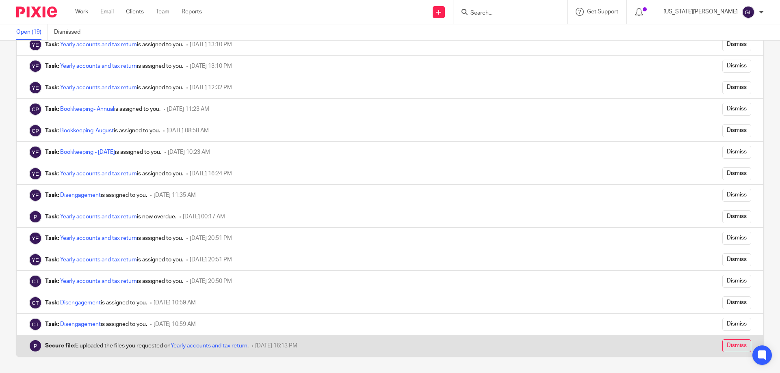
click at [723, 344] on input "Dismiss" at bounding box center [737, 346] width 29 height 13
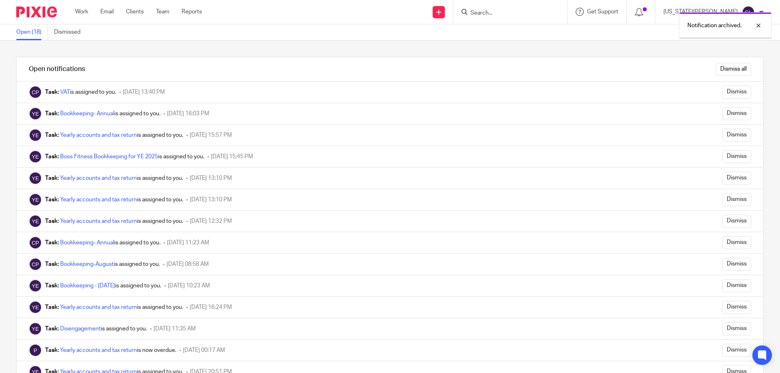
scroll to position [112, 0]
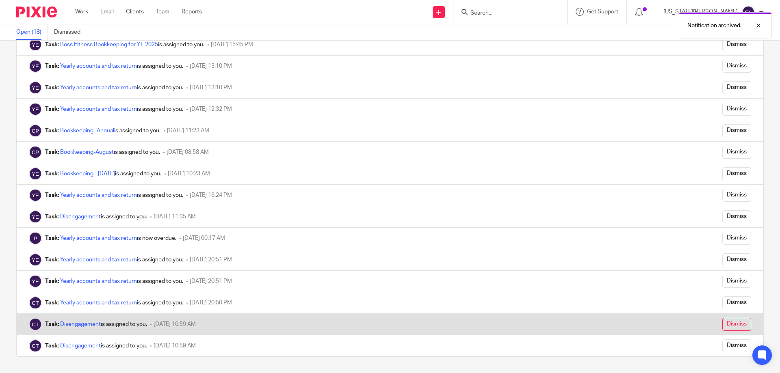
click at [723, 326] on input "Dismiss" at bounding box center [737, 324] width 29 height 13
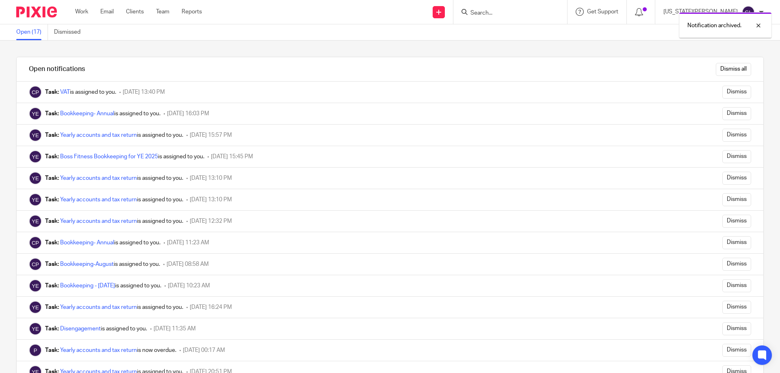
scroll to position [91, 0]
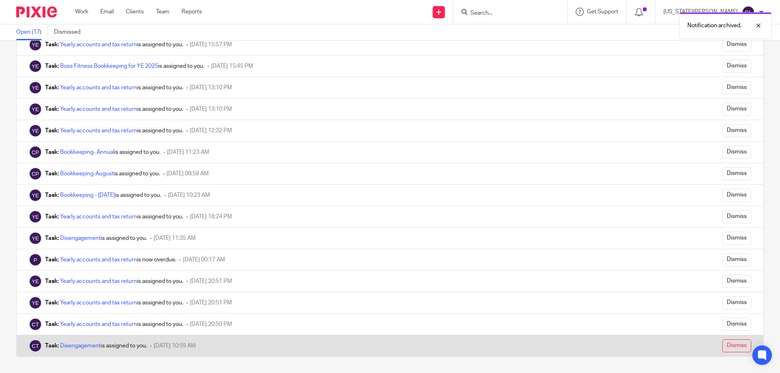
click at [723, 346] on input "Dismiss" at bounding box center [737, 346] width 29 height 13
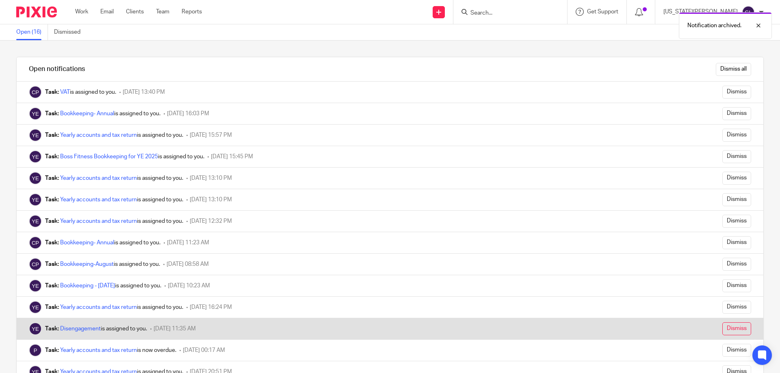
click at [727, 326] on input "Dismiss" at bounding box center [737, 329] width 29 height 13
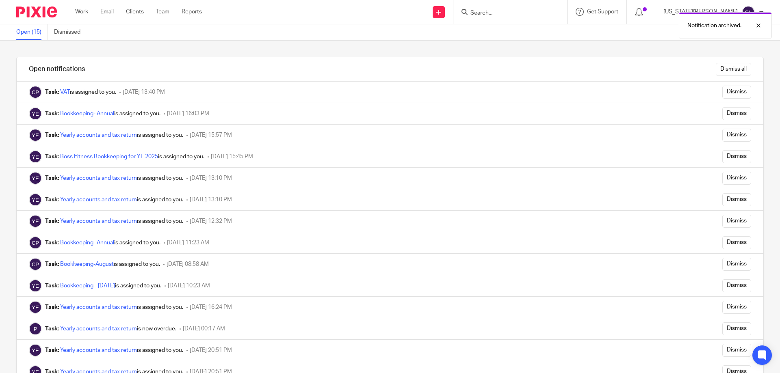
drag, startPoint x: 518, startPoint y: 20, endPoint x: 514, endPoint y: 25, distance: 6.1
click at [516, 22] on div "Notification archived." at bounding box center [581, 23] width 382 height 31
click at [517, 8] on div "Notification archived." at bounding box center [581, 23] width 382 height 31
click at [513, 11] on div "Notification archived." at bounding box center [581, 23] width 382 height 31
click at [510, 10] on div "Notification archived." at bounding box center [581, 23] width 382 height 31
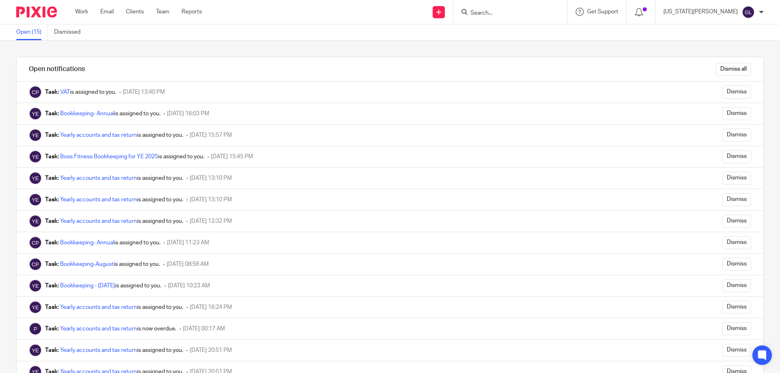
click at [513, 15] on input "Search" at bounding box center [506, 13] width 73 height 7
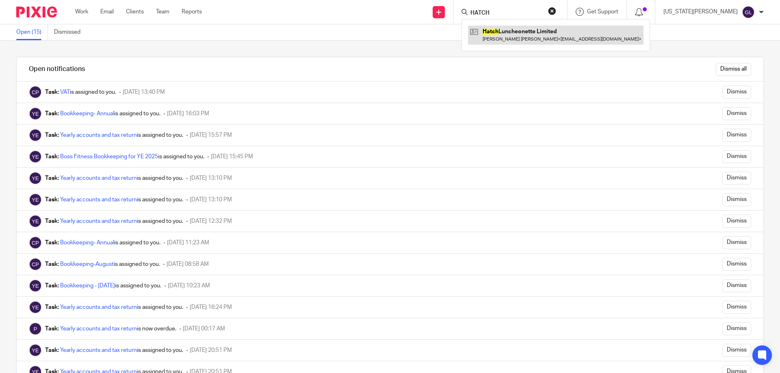
type input "HATCH"
click at [571, 43] on link at bounding box center [556, 35] width 176 height 19
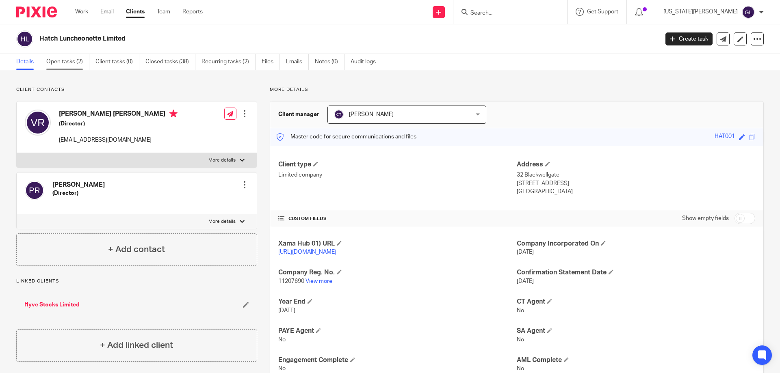
click at [72, 60] on link "Open tasks (2)" at bounding box center [67, 62] width 43 height 16
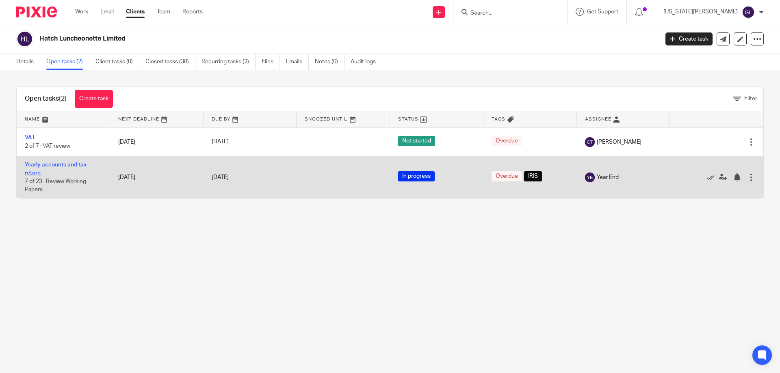
click at [42, 165] on link "Yearly accounts and tax return" at bounding box center [56, 169] width 62 height 14
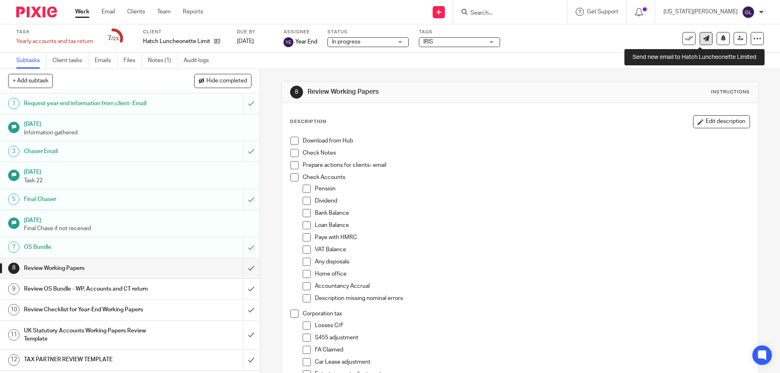
click at [701, 41] on link at bounding box center [706, 38] width 13 height 13
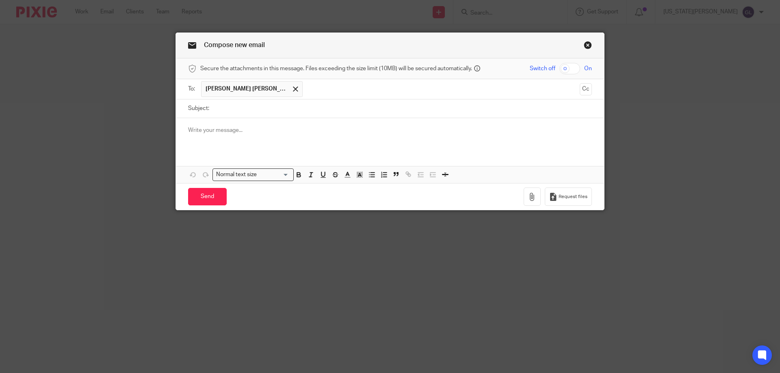
click at [227, 109] on input "Subject:" at bounding box center [402, 109] width 379 height 18
type input "J"
type input "y"
type input "h"
type input "Hatch Year End: Queries"
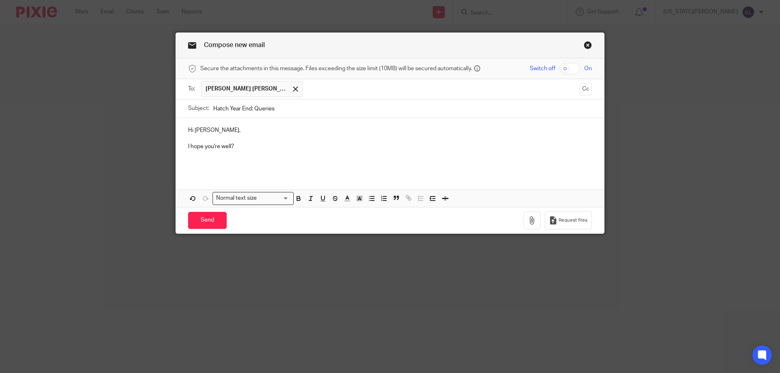
click at [190, 164] on p at bounding box center [390, 163] width 404 height 8
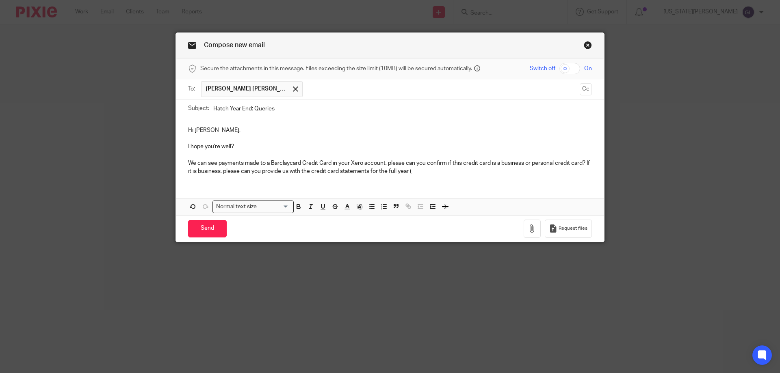
click at [425, 172] on p "We can see payments made to a Barclaycard Credit Card in your Xero account, ple…" at bounding box center [390, 167] width 404 height 17
click at [419, 176] on div "Hi Jasmin, I hope you're well? We can see payments made to a Barclaycard Credit…" at bounding box center [390, 150] width 428 height 64
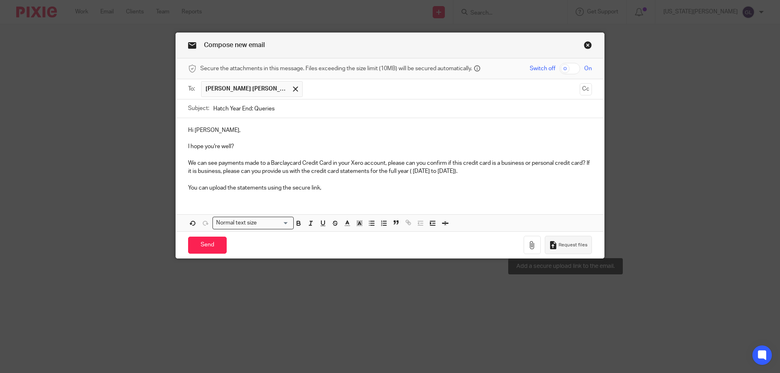
click at [585, 250] on button "Request files" at bounding box center [568, 245] width 47 height 18
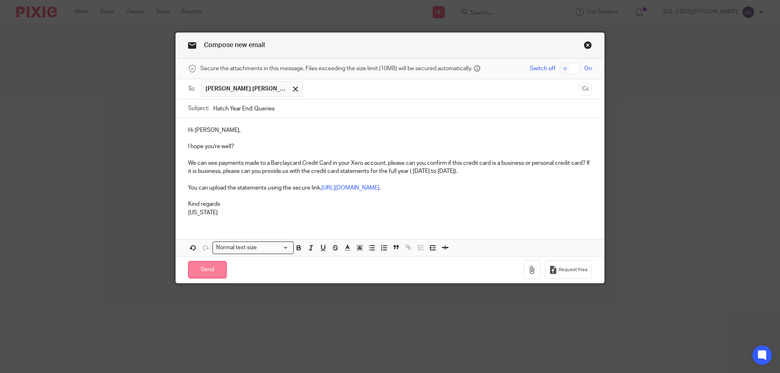
click at [207, 267] on input "Send" at bounding box center [207, 269] width 39 height 17
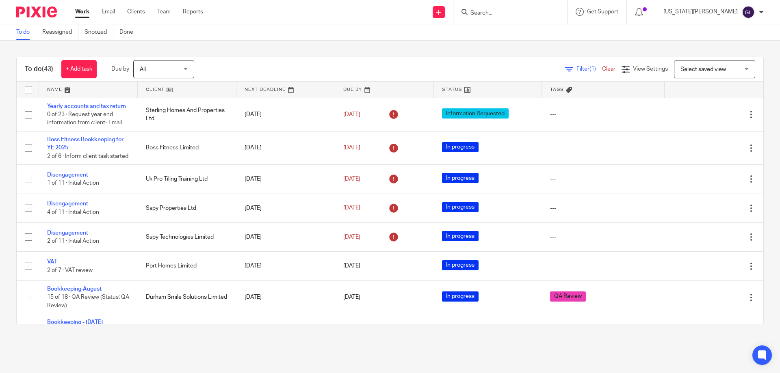
click at [521, 13] on input "Search" at bounding box center [506, 13] width 73 height 7
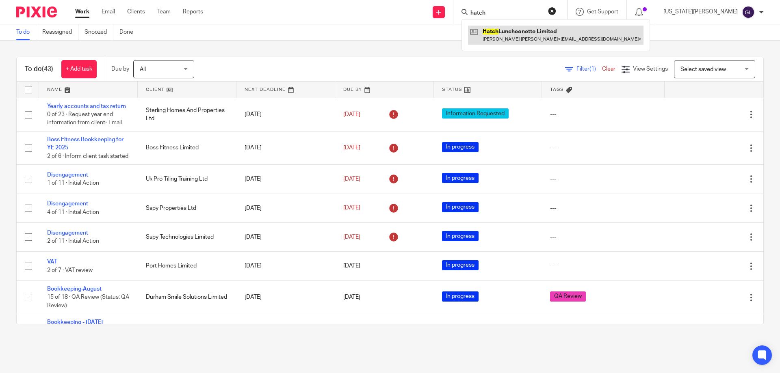
type input "hatch"
click at [553, 35] on link at bounding box center [556, 35] width 176 height 19
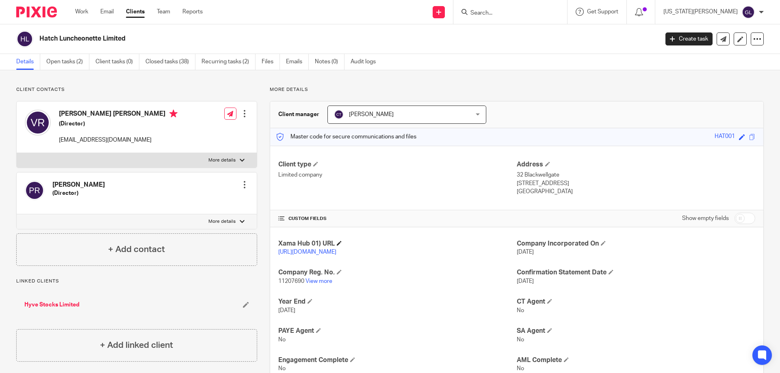
scroll to position [58, 0]
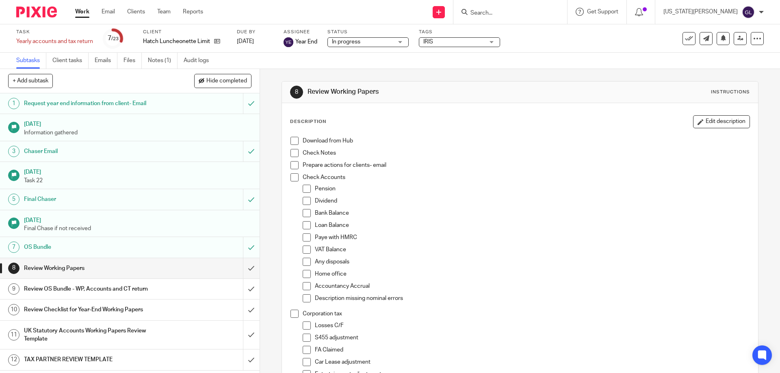
click at [525, 14] on input "Search" at bounding box center [506, 13] width 73 height 7
click at [525, 13] on input "Search" at bounding box center [506, 13] width 73 height 7
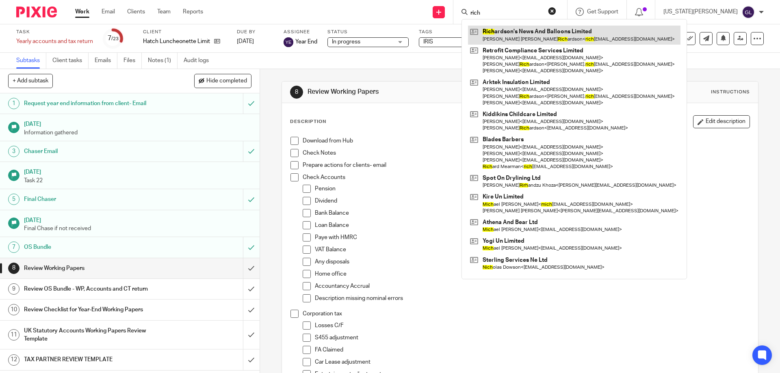
type input "rich"
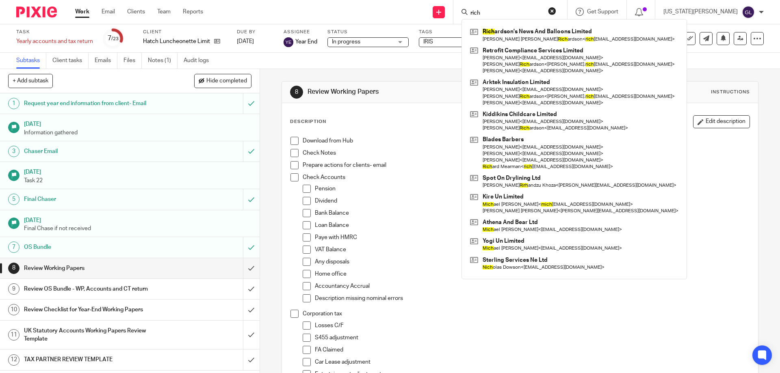
click at [346, 13] on div "Send new email Create task Add client Request signature [PERSON_NAME] News And …" at bounding box center [497, 12] width 565 height 24
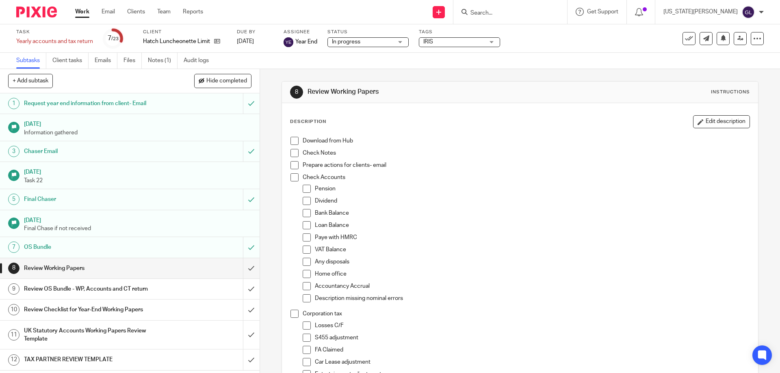
click at [515, 14] on input "Search" at bounding box center [506, 13] width 73 height 7
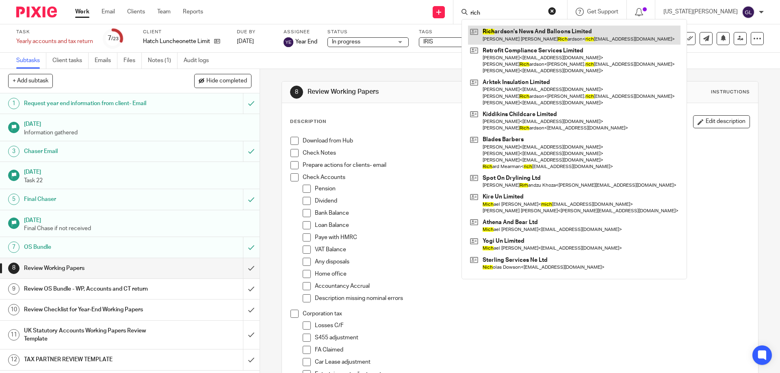
type input "rich"
click at [552, 26] on link at bounding box center [574, 35] width 213 height 19
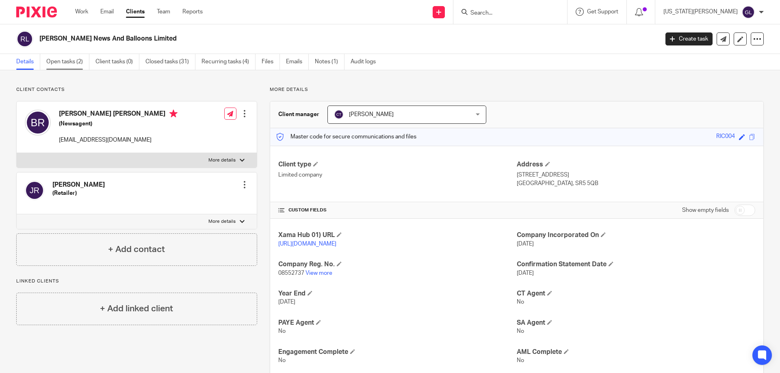
click at [74, 65] on link "Open tasks (2)" at bounding box center [67, 62] width 43 height 16
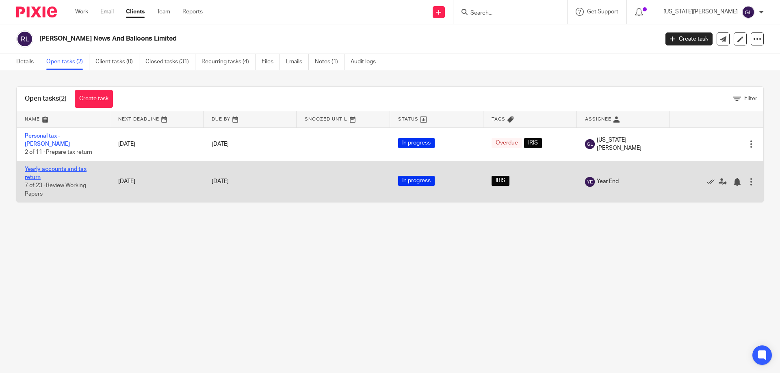
click at [75, 167] on link "Yearly accounts and tax return" at bounding box center [56, 174] width 62 height 14
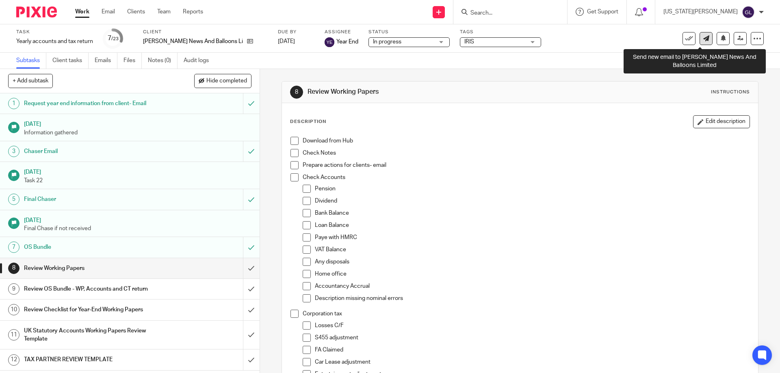
click at [703, 39] on icon at bounding box center [706, 38] width 6 height 6
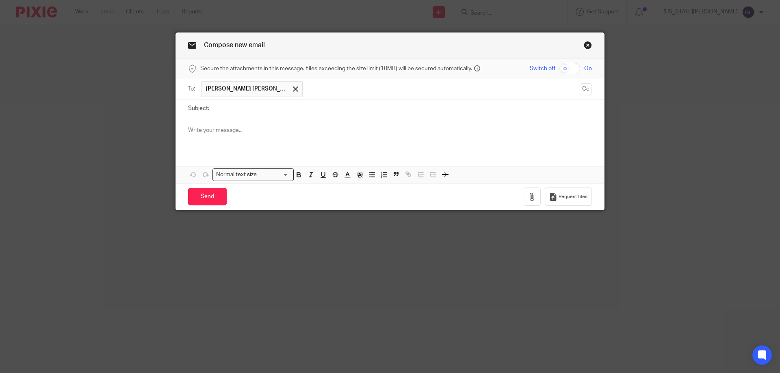
click at [239, 110] on input "Subject:" at bounding box center [402, 109] width 379 height 18
type input "R"
type input "Year End: Queries"
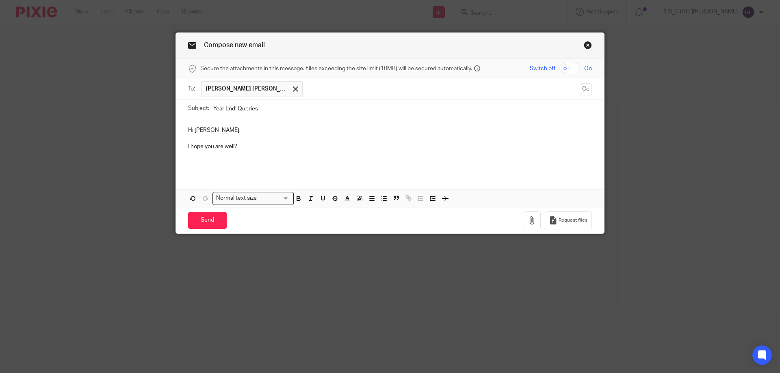
click at [228, 156] on p at bounding box center [390, 155] width 404 height 8
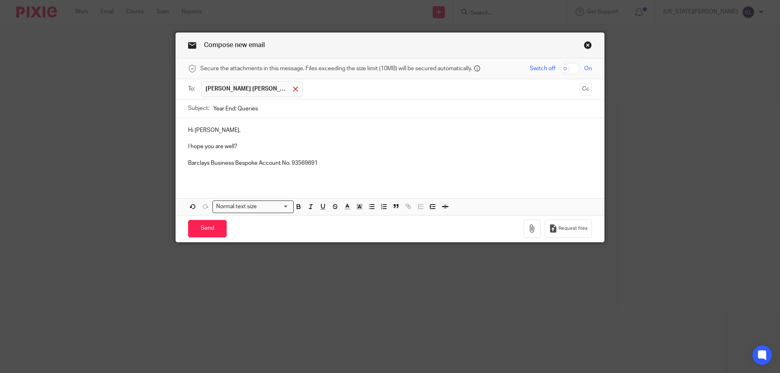
click at [293, 88] on span at bounding box center [295, 89] width 5 height 5
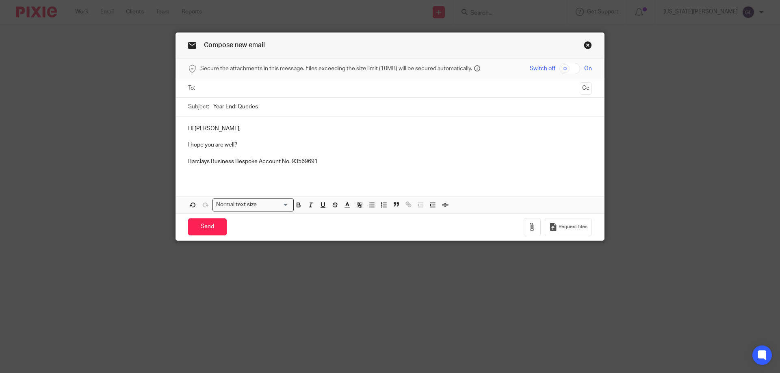
click at [255, 91] on input "text" at bounding box center [389, 88] width 373 height 9
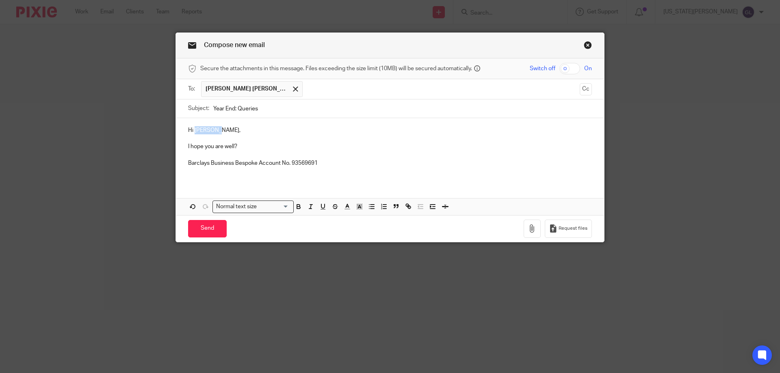
drag, startPoint x: 212, startPoint y: 130, endPoint x: 191, endPoint y: 130, distance: 21.1
click at [191, 130] on p "Hi Bridget," at bounding box center [390, 130] width 404 height 8
click at [213, 128] on p "Hi Bridget," at bounding box center [390, 130] width 404 height 8
drag, startPoint x: 203, startPoint y: 129, endPoint x: 192, endPoint y: 130, distance: 11.0
click at [192, 130] on p "Hi Bridget," at bounding box center [390, 130] width 404 height 8
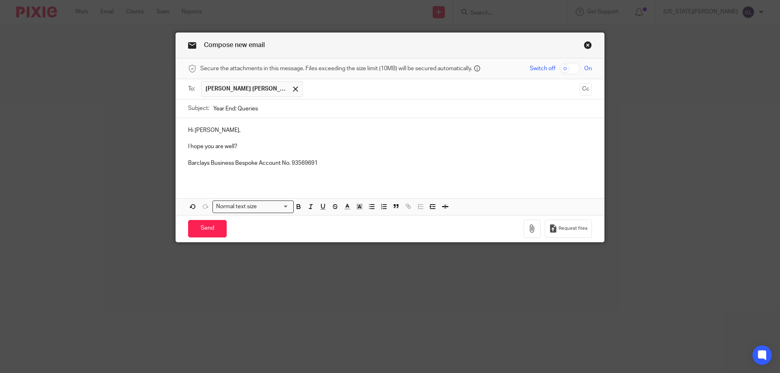
click at [188, 162] on p "Barclays Business Bespoke Account No. 93569691" at bounding box center [390, 163] width 404 height 8
click at [184, 163] on div "Hi Jeff, I hope you are well? Barclays Business Bespoke Account No. 93569691" at bounding box center [390, 150] width 428 height 64
click at [471, 164] on p "Please can you provide a copy of the bank statement for Barclays Business Bespo…" at bounding box center [390, 163] width 404 height 8
click at [549, 167] on p "Please can you provide a copy of the bank statement for Barclays Business Bespo…" at bounding box center [390, 163] width 404 height 8
click at [574, 162] on p "Please can you provide a copy of the bank statement for Barclays Business Bespo…" at bounding box center [390, 163] width 404 height 8
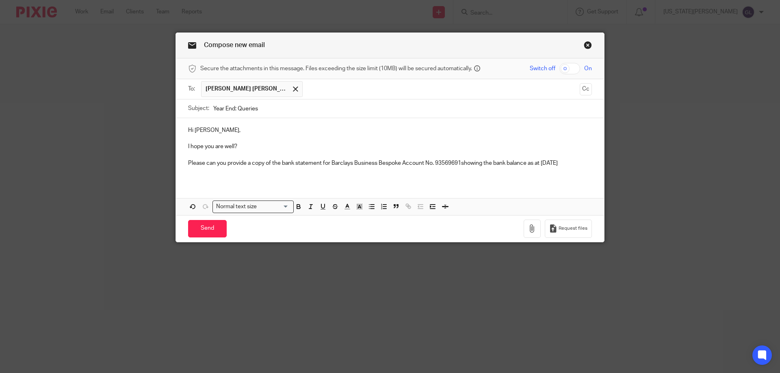
click at [578, 162] on p "Please can you provide a copy of the bank statement for Barclays Business Bespo…" at bounding box center [390, 163] width 404 height 8
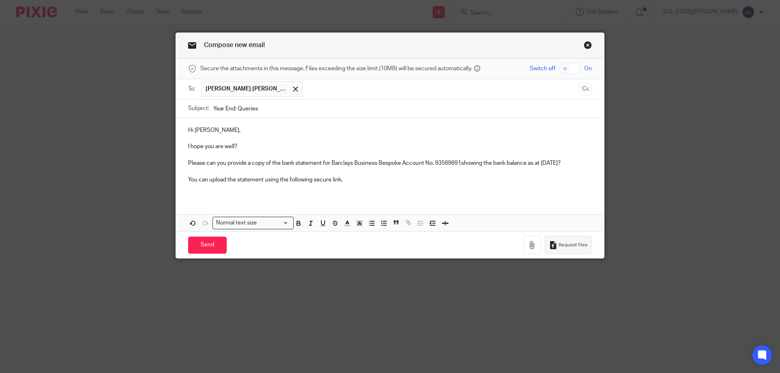
click at [574, 244] on span "Request files" at bounding box center [573, 245] width 29 height 7
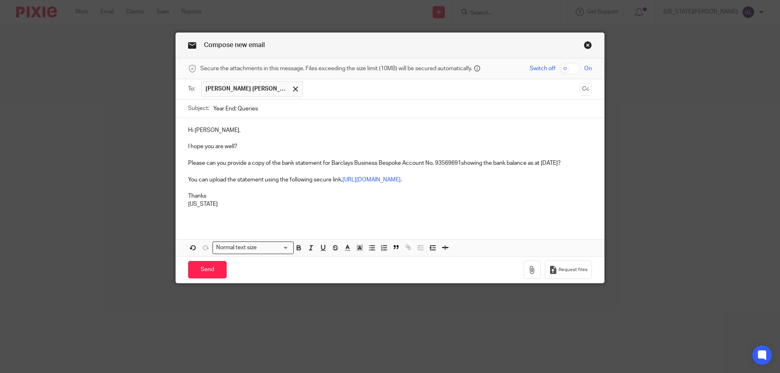
drag, startPoint x: 256, startPoint y: 111, endPoint x: 235, endPoint y: 108, distance: 20.9
click at [235, 108] on input "Year End: Queries" at bounding box center [402, 109] width 379 height 18
type input "Year End: Information Needed"
click at [210, 271] on input "Send" at bounding box center [207, 269] width 39 height 17
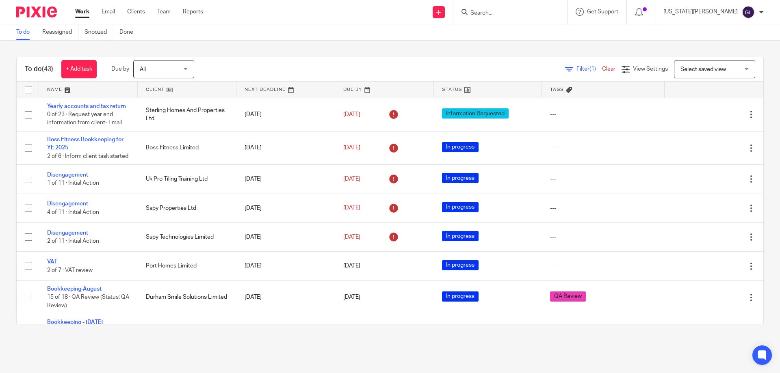
click at [522, 12] on input "Search" at bounding box center [506, 13] width 73 height 7
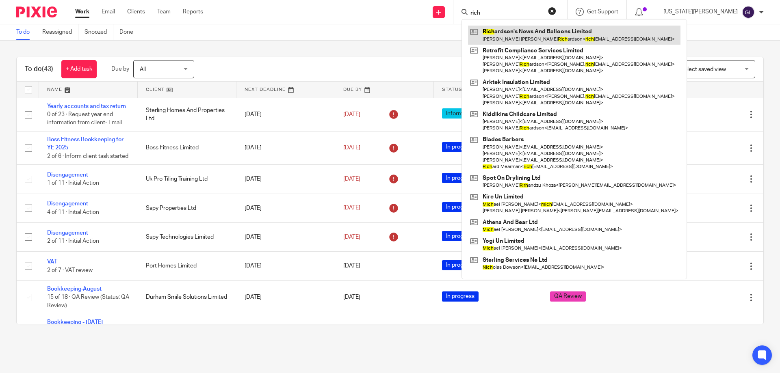
type input "rich"
click at [542, 35] on link at bounding box center [574, 35] width 213 height 19
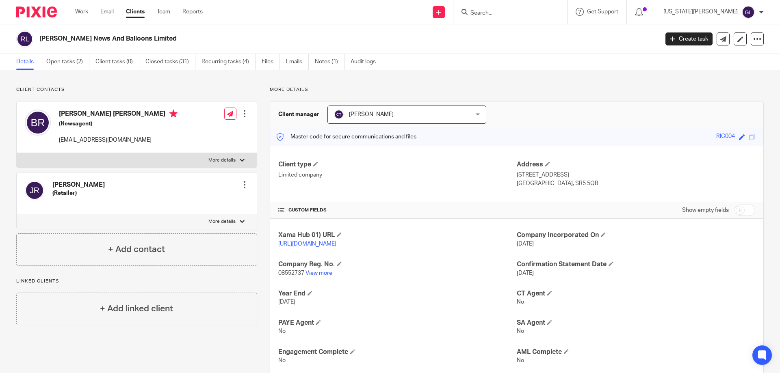
click at [514, 14] on input "Search" at bounding box center [506, 13] width 73 height 7
type input "mft"
click at [535, 38] on link at bounding box center [533, 35] width 130 height 19
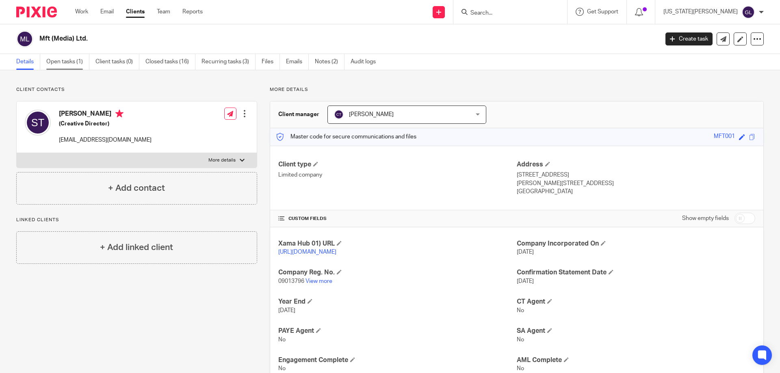
click at [54, 61] on link "Open tasks (1)" at bounding box center [67, 62] width 43 height 16
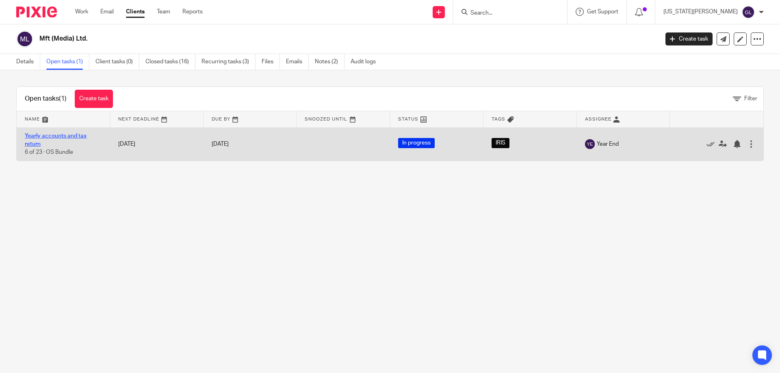
click at [67, 137] on link "Yearly accounts and tax return" at bounding box center [56, 140] width 62 height 14
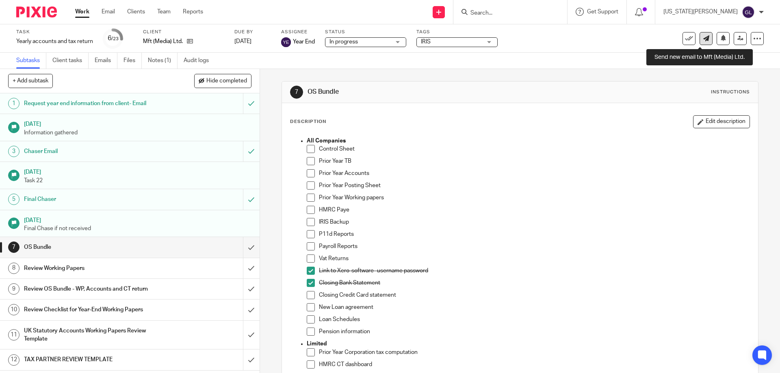
click at [700, 41] on link at bounding box center [706, 38] width 13 height 13
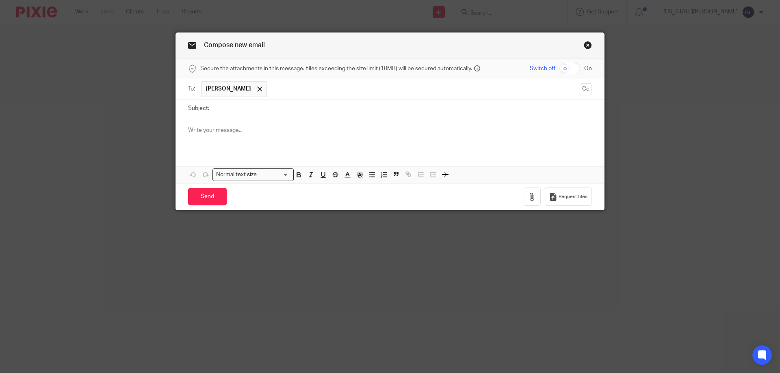
click at [243, 110] on input "Subject:" at bounding box center [402, 109] width 379 height 18
type input "Year End: Missing Information"
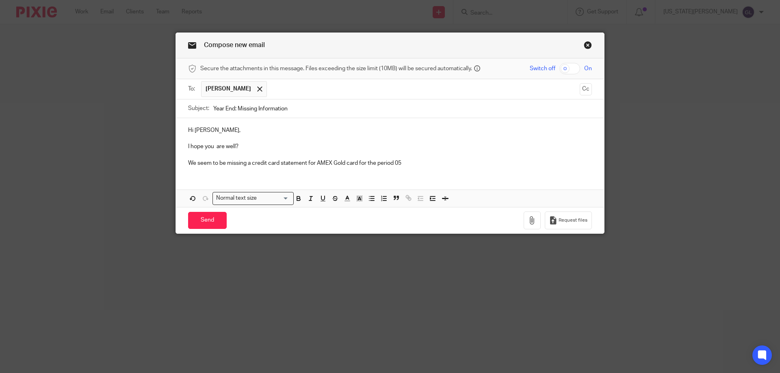
click at [305, 162] on p "We seem to be missing a credit card statement for AMEX Gold card for the period…" at bounding box center [390, 163] width 404 height 8
click at [411, 163] on p "We seem to be missing a credit card statement for AMEX Gold card for the period…" at bounding box center [390, 163] width 404 height 8
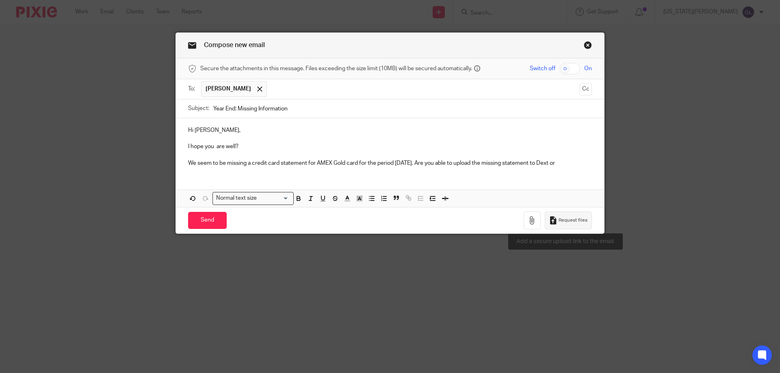
click at [567, 224] on span "Request files" at bounding box center [573, 220] width 29 height 7
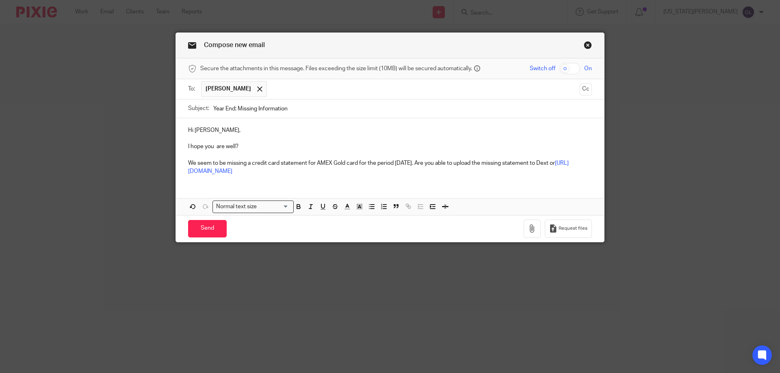
click at [575, 168] on p "We seem to be missing a credit card statement for AMEX Gold card for the period…" at bounding box center [390, 167] width 404 height 17
click at [573, 161] on p "We seem to be missing a credit card statement for AMEX Gold card for the period…" at bounding box center [390, 167] width 404 height 17
click at [528, 180] on div "Hi Sonia, I hope you are well? We seem to be missing a credit card statement fo…" at bounding box center [390, 150] width 428 height 64
click at [561, 161] on p "We seem to be missing a credit card statement for AMEX Gold card for the period…" at bounding box center [390, 167] width 404 height 17
click at [535, 183] on div "Hi Sonia, I hope you are well? We seem to be missing a credit card statement fo…" at bounding box center [390, 166] width 428 height 97
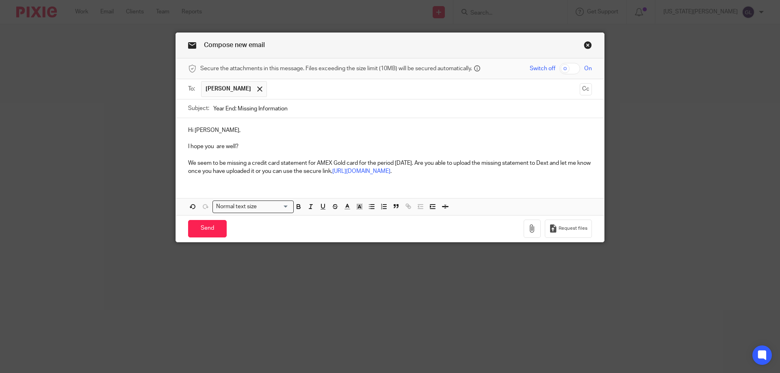
click at [569, 178] on div "Hi Sonia, I hope you are well? We seem to be missing a credit card statement fo…" at bounding box center [390, 150] width 428 height 64
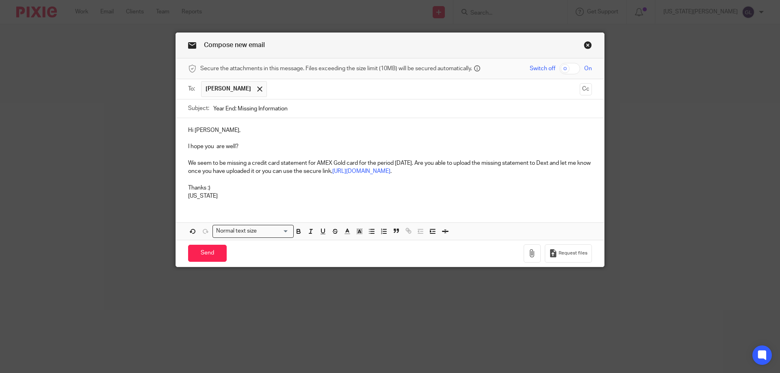
click at [270, 195] on p "Georgia" at bounding box center [390, 196] width 404 height 8
click at [250, 191] on p "Thanks :)" at bounding box center [390, 188] width 404 height 8
click at [567, 171] on p "We seem to be missing a credit card statement for AMEX Gold card for the period…" at bounding box center [390, 167] width 404 height 17
click at [239, 200] on p "Georgia" at bounding box center [390, 196] width 404 height 8
click at [207, 252] on input "Send" at bounding box center [207, 253] width 39 height 17
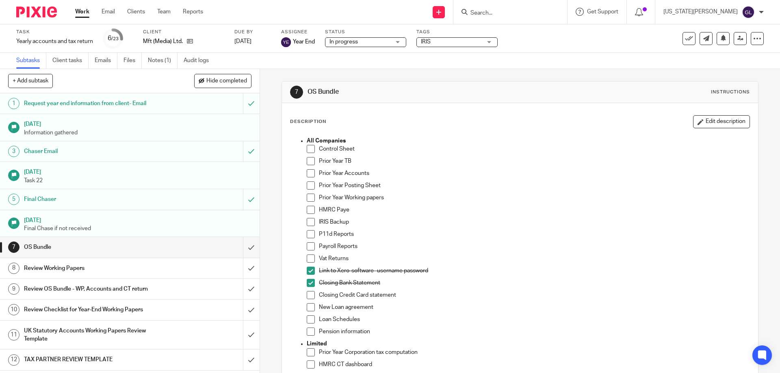
click at [82, 14] on link "Work" at bounding box center [82, 12] width 14 height 8
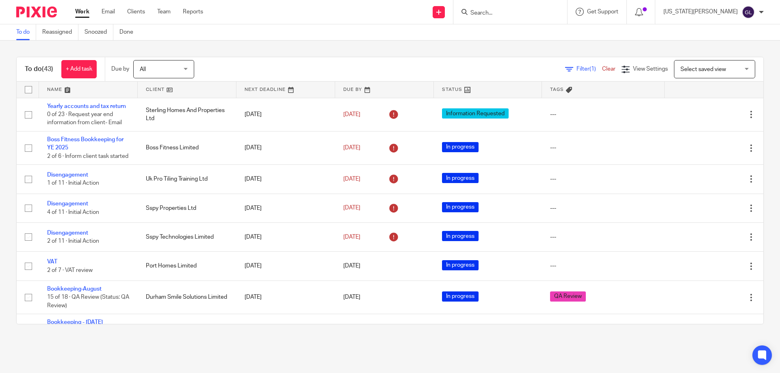
click at [529, 19] on div at bounding box center [511, 12] width 114 height 24
click at [542, 7] on form at bounding box center [513, 12] width 87 height 10
click at [536, 13] on input "Search" at bounding box center [506, 13] width 73 height 7
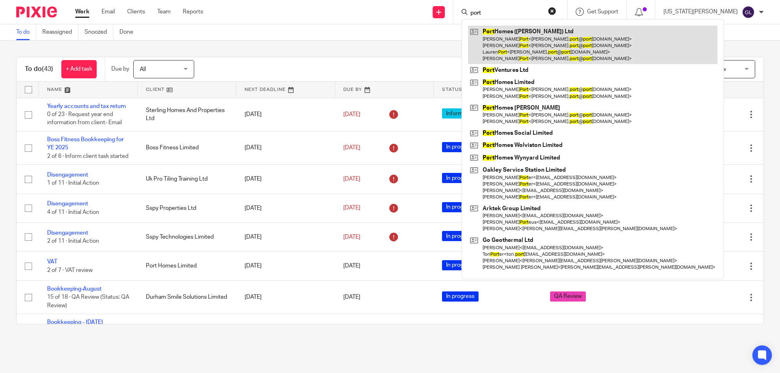
type input "port"
click at [555, 55] on link at bounding box center [593, 45] width 250 height 39
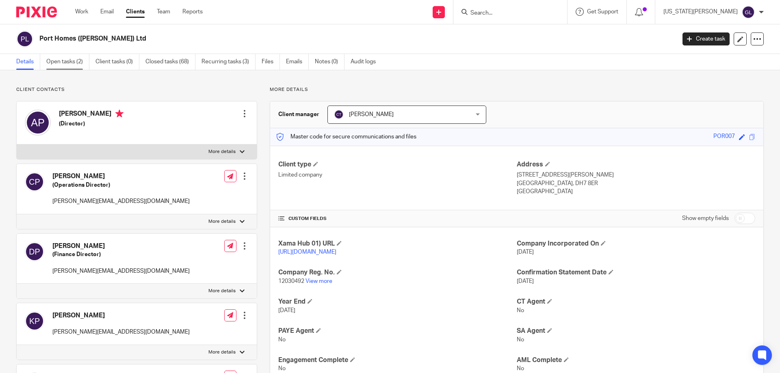
click at [62, 65] on link "Open tasks (2)" at bounding box center [67, 62] width 43 height 16
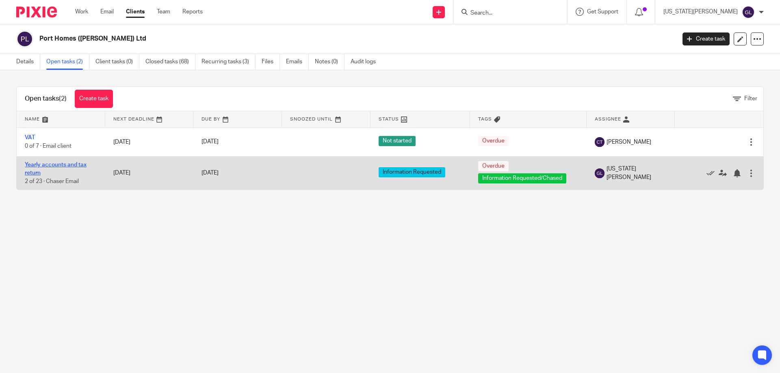
click at [64, 166] on link "Yearly accounts and tax return" at bounding box center [56, 169] width 62 height 14
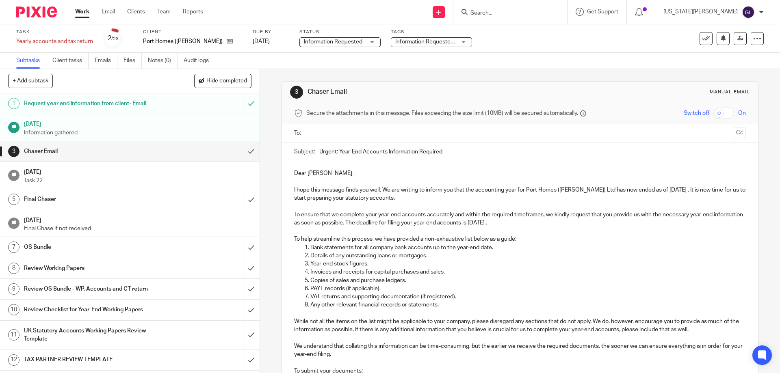
click at [419, 46] on span "Information Requested/Chased" at bounding box center [425, 42] width 61 height 9
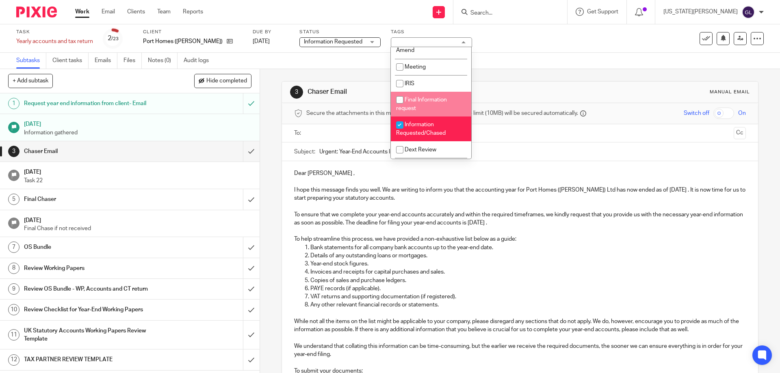
scroll to position [284, 0]
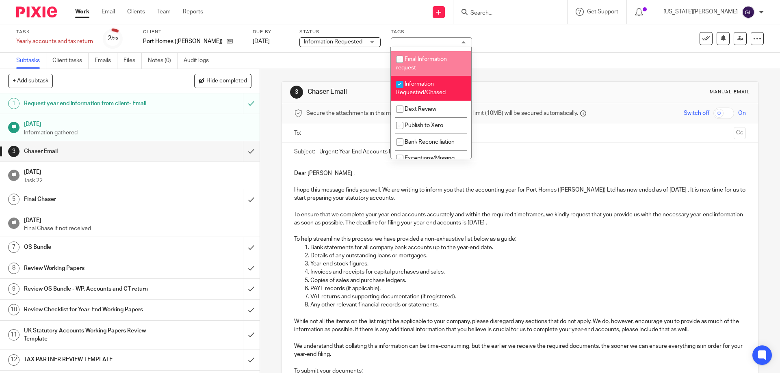
click at [436, 71] on span "Final Information request" at bounding box center [421, 63] width 51 height 14
checkbox input "true"
click at [568, 76] on div "3 Chaser Email Manual email Secure the attachments in this message. Files excee…" at bounding box center [520, 298] width 477 height 459
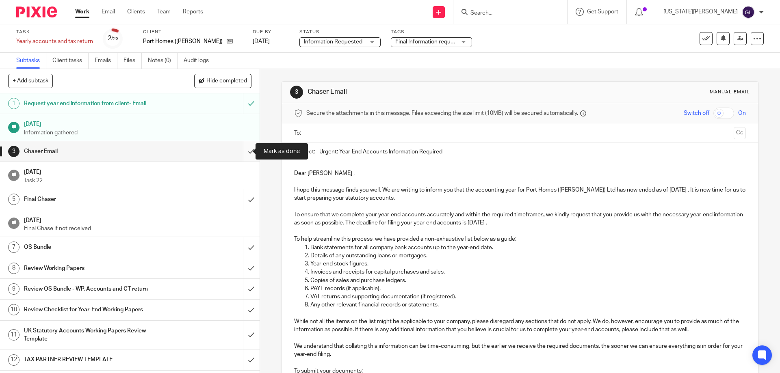
click at [247, 148] on input "submit" at bounding box center [130, 151] width 260 height 20
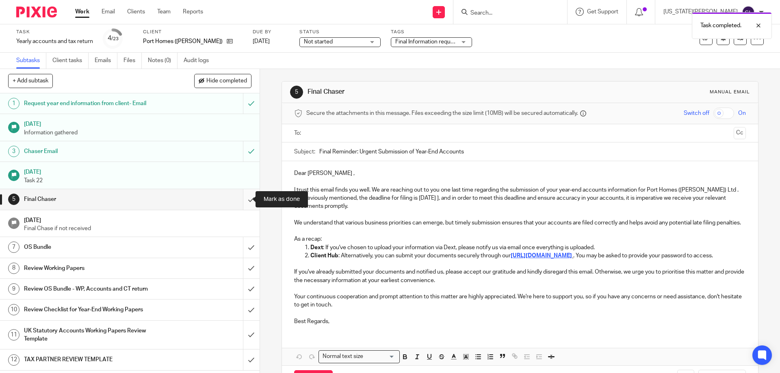
click at [244, 200] on input "submit" at bounding box center [130, 199] width 260 height 20
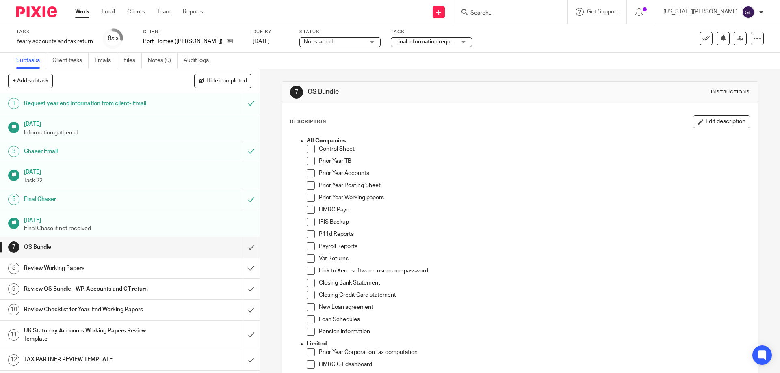
click at [322, 48] on div "Status Not started Not started Not started In progress In review With client Si…" at bounding box center [339, 39] width 81 height 20
click at [331, 38] on span "Not started" at bounding box center [334, 42] width 61 height 9
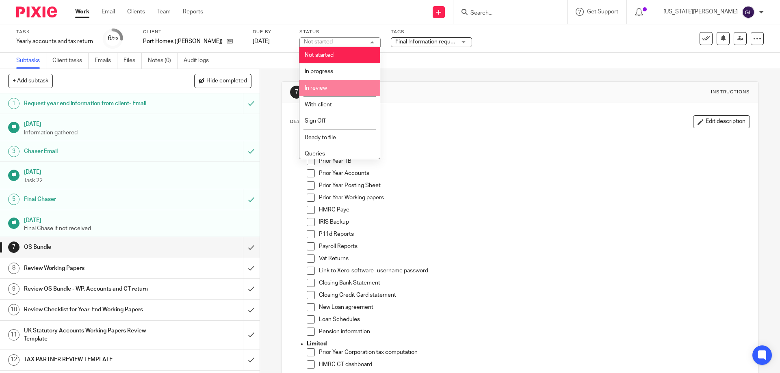
scroll to position [69, 0]
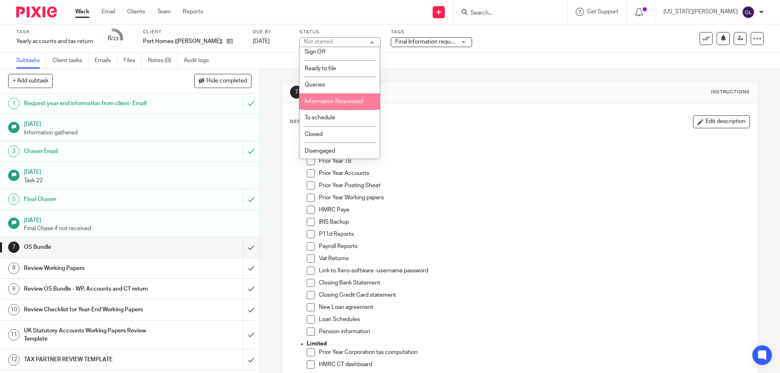
click at [352, 100] on span "Information Requested" at bounding box center [334, 102] width 59 height 6
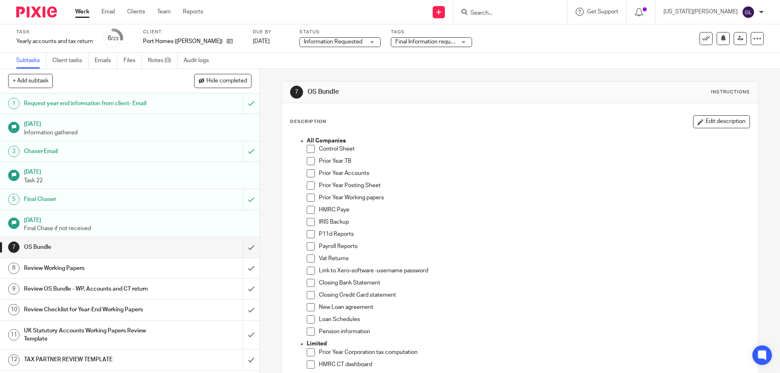
click at [469, 81] on div "7 OS Bundle Instructions Description Edit description All Companies Control She…" at bounding box center [520, 342] width 477 height 523
click at [512, 74] on div "7 OS Bundle Instructions Description Edit description All Companies Control She…" at bounding box center [520, 342] width 477 height 547
click at [81, 13] on link "Work" at bounding box center [82, 12] width 14 height 8
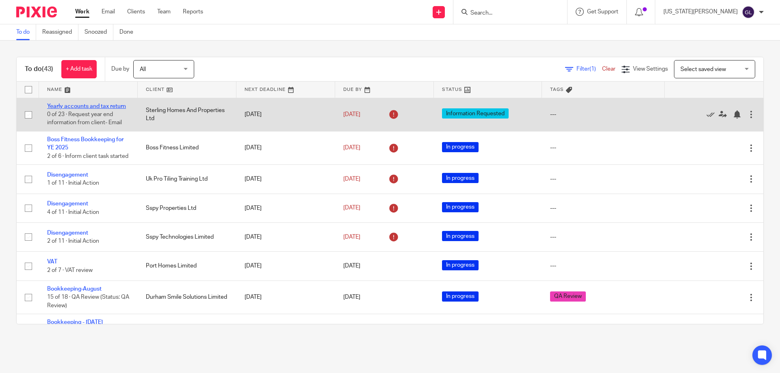
click at [95, 108] on link "Yearly accounts and tax return" at bounding box center [86, 107] width 79 height 6
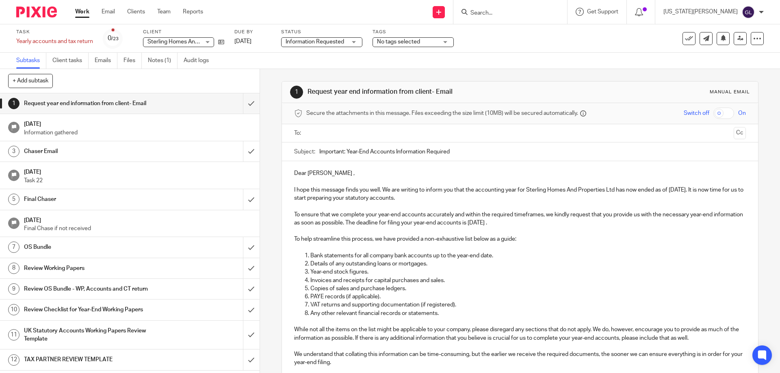
click at [328, 130] on input "text" at bounding box center [519, 133] width 421 height 9
drag, startPoint x: 320, startPoint y: 174, endPoint x: 291, endPoint y: 176, distance: 29.3
click at [291, 176] on div "Dear Kevin , I hope this message finds you well. We are writing to inform you t…" at bounding box center [520, 330] width 476 height 335
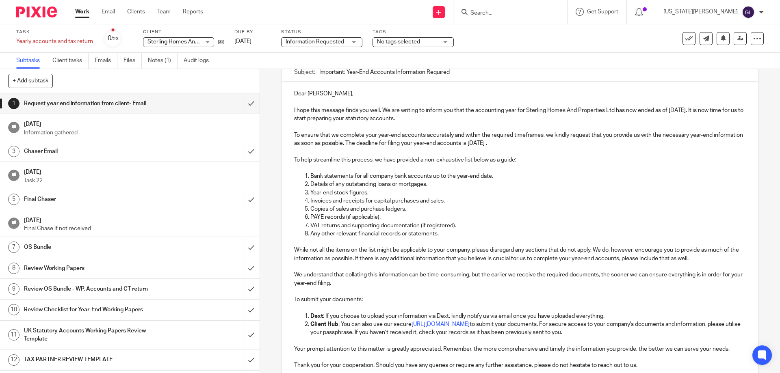
scroll to position [122, 0]
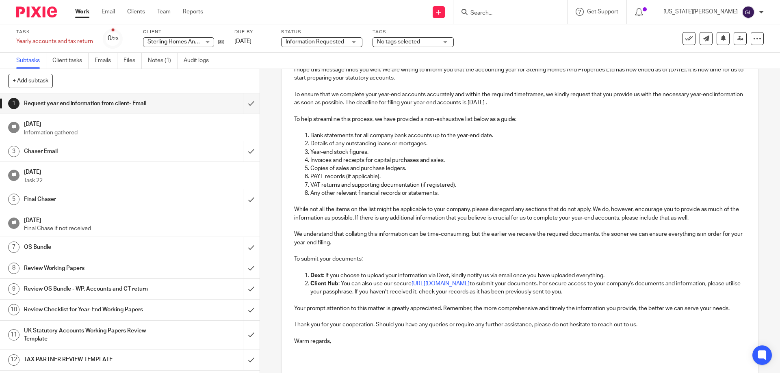
click at [310, 285] on li "Client Hub : You can also use our secure https://switchaccountants.usepixie.net…" at bounding box center [527, 288] width 435 height 17
click at [622, 272] on p "Dext : If you choose to upload your information via Dext, kindly notify us via …" at bounding box center [527, 276] width 435 height 8
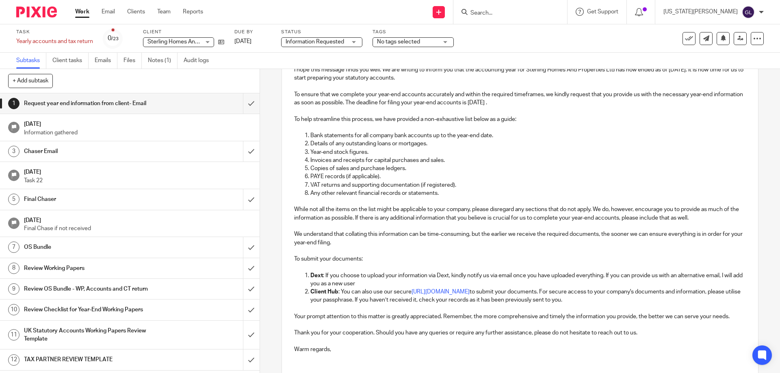
click at [613, 276] on p "Dext : If you choose to upload your information via Dext, kindly notify us via …" at bounding box center [527, 280] width 435 height 17
click at [612, 277] on p "Dext : If you choose to upload your information via Dext, kindly notify us via …" at bounding box center [527, 280] width 435 height 17
click at [681, 272] on p "Dext : If you choose to upload your information via Dext, kindly notify us via …" at bounding box center [527, 280] width 435 height 17
drag, startPoint x: 451, startPoint y: 284, endPoint x: 378, endPoint y: 284, distance: 73.1
click at [378, 284] on p "Dext : If you choose to upload your information via Dext, kindly notify us via …" at bounding box center [527, 280] width 435 height 17
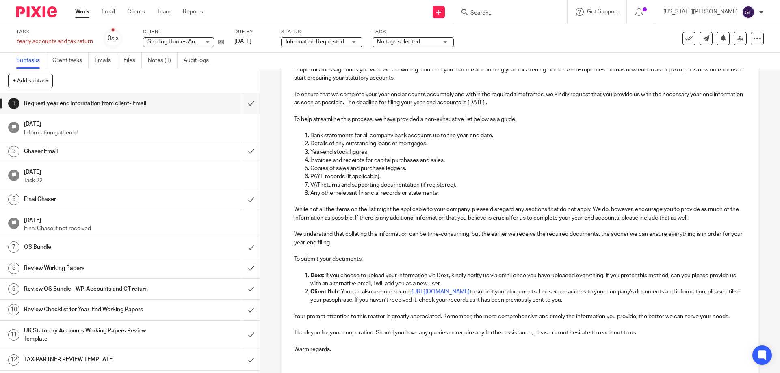
click at [378, 281] on p "Dext : If you choose to upload your information via Dext, kindly notify us via …" at bounding box center [527, 280] width 435 height 17
drag, startPoint x: 458, startPoint y: 283, endPoint x: 468, endPoint y: 287, distance: 10.8
click at [460, 284] on p "Dext : If you choose to upload your information via Dext, kindly notify us via …" at bounding box center [527, 280] width 435 height 17
click at [397, 305] on p "Client Hub : You can also use our secure https://switchaccountants.usepixie.net…" at bounding box center [527, 296] width 435 height 17
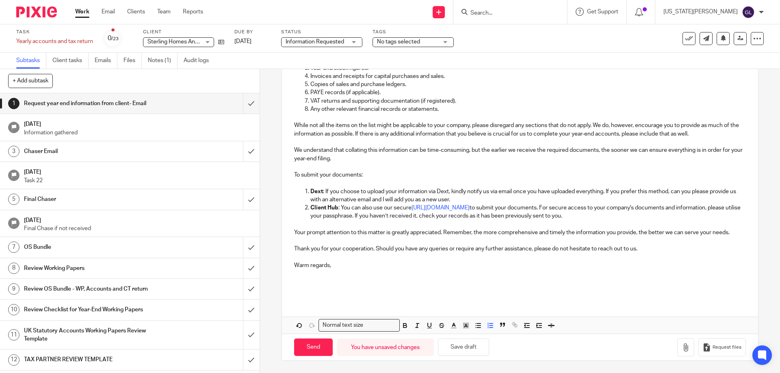
click at [315, 295] on div "Dear Callum, I hope this message finds you well. We are writing to inform you t…" at bounding box center [520, 129] width 476 height 344
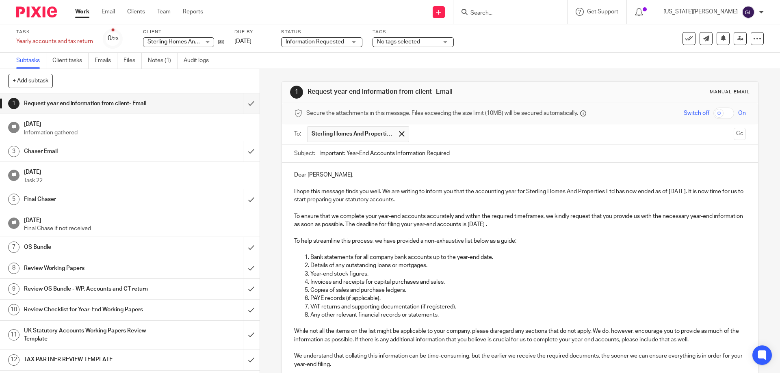
scroll to position [214, 0]
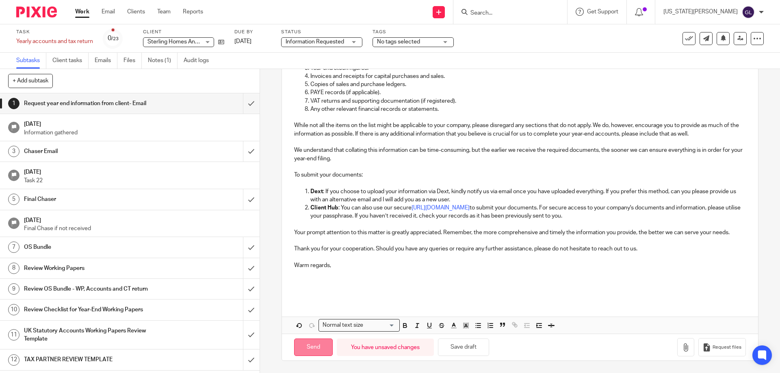
click at [301, 349] on input "Send" at bounding box center [313, 347] width 39 height 17
click at [402, 36] on div "Tags No tags selected Review working papers With client (Review) Records receiv…" at bounding box center [413, 39] width 81 height 20
click at [406, 43] on span "No tags selected" at bounding box center [398, 42] width 43 height 6
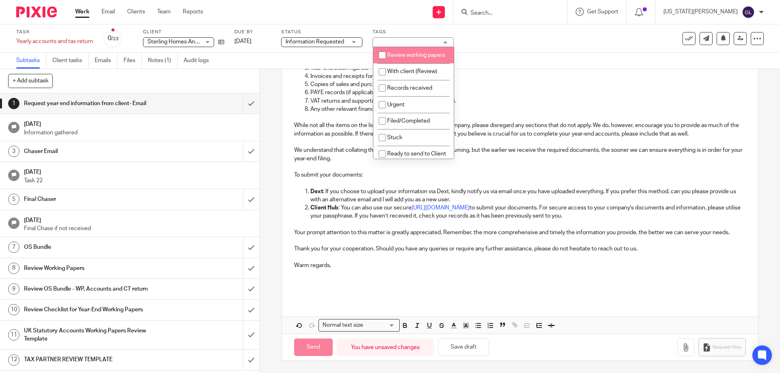
type input "Sent"
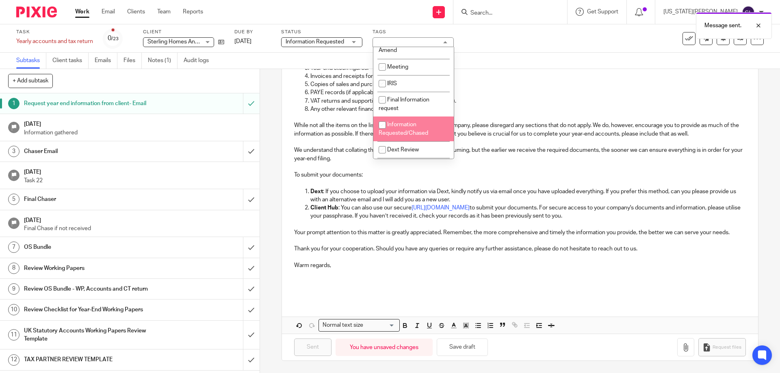
scroll to position [284, 0]
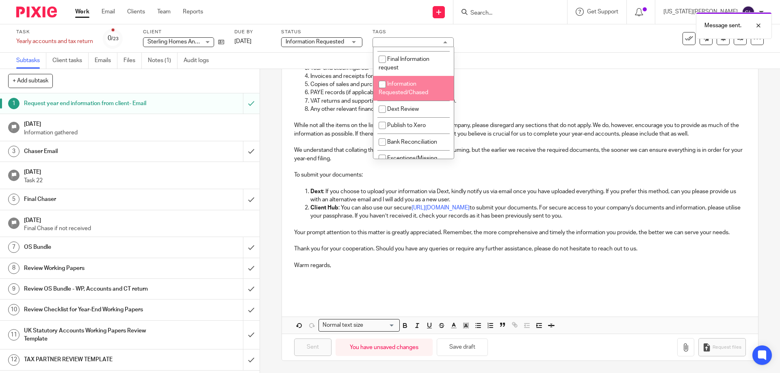
click at [413, 95] on span "Information Requested/Chased" at bounding box center [404, 88] width 50 height 14
checkbox input "true"
click at [493, 97] on p "VAT returns and supporting documentation (if registered)." at bounding box center [527, 101] width 435 height 8
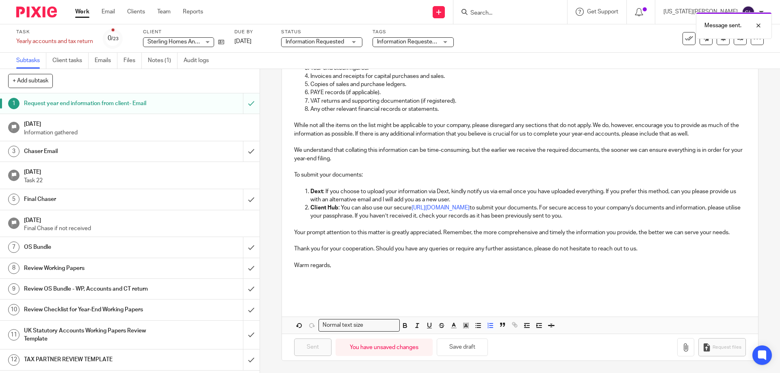
click at [83, 13] on link "Work" at bounding box center [82, 12] width 14 height 8
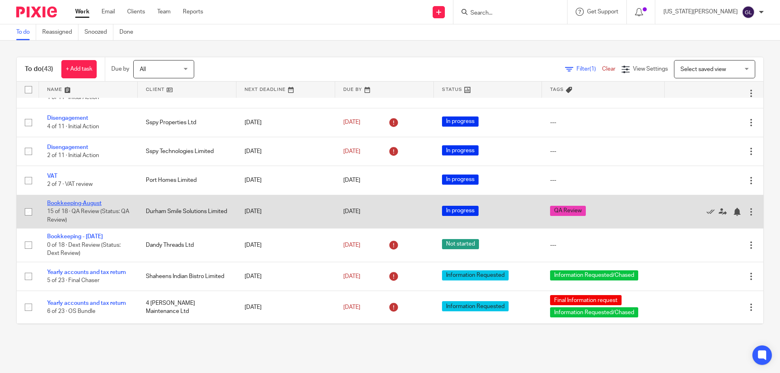
scroll to position [122, 0]
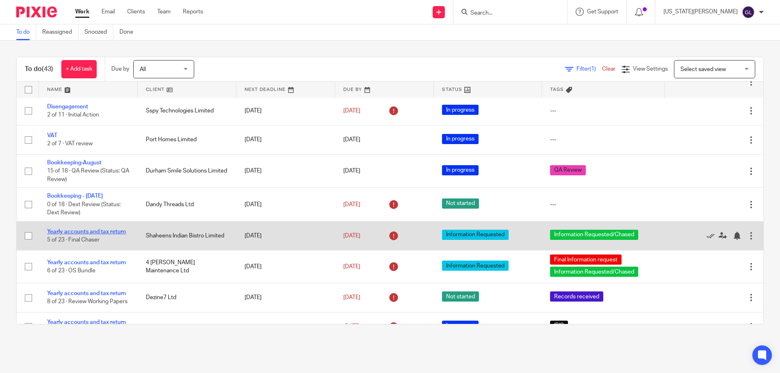
click at [105, 235] on link "Yearly accounts and tax return" at bounding box center [86, 232] width 79 height 6
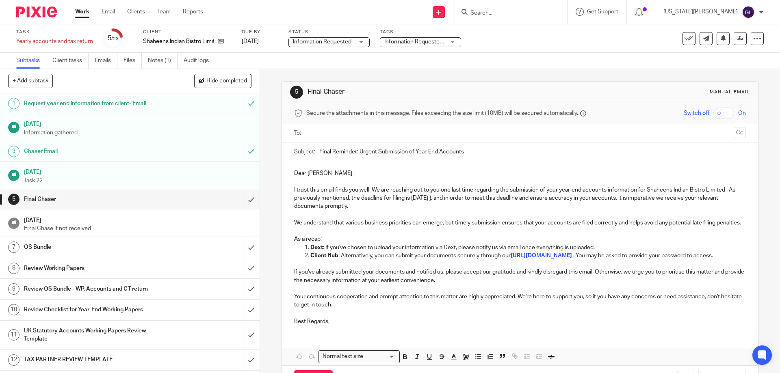
click at [401, 41] on span "Information Requested/Chased" at bounding box center [424, 42] width 80 height 6
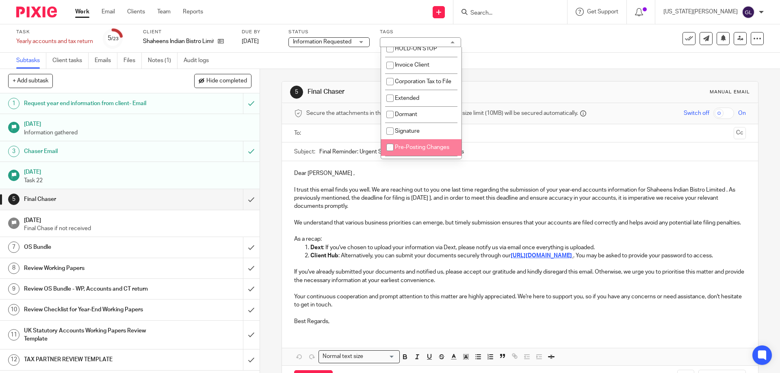
scroll to position [244, 0]
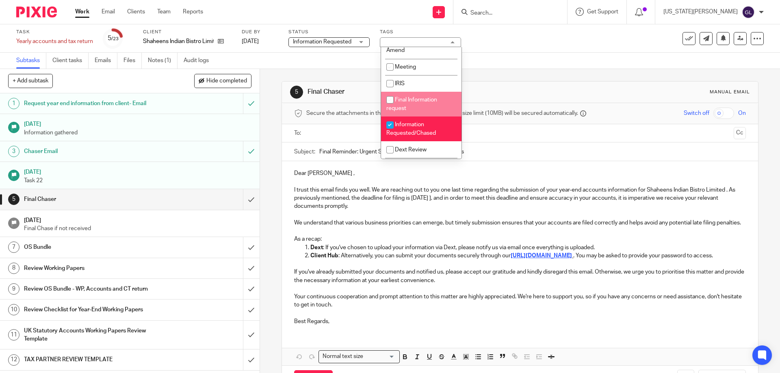
click at [431, 117] on li "Final Information request" at bounding box center [421, 104] width 80 height 25
checkbox input "true"
click at [516, 68] on div "Subtasks Client tasks Emails Files Notes (1) Audit logs" at bounding box center [390, 61] width 780 height 16
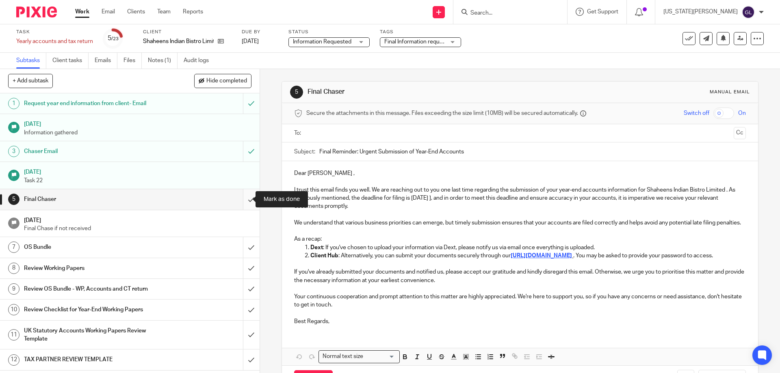
click at [244, 198] on input "submit" at bounding box center [130, 199] width 260 height 20
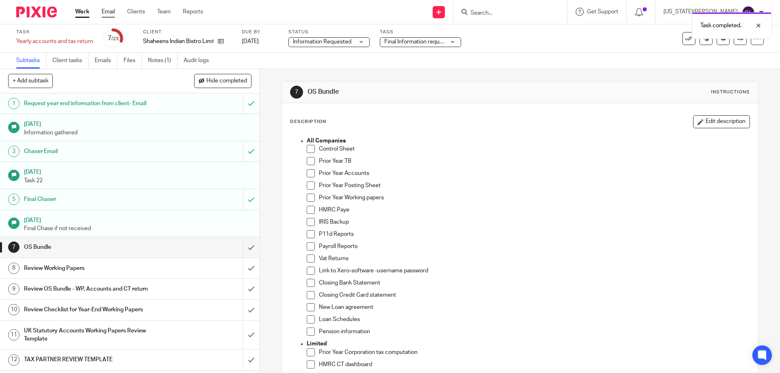
click at [112, 11] on link "Email" at bounding box center [108, 12] width 13 height 8
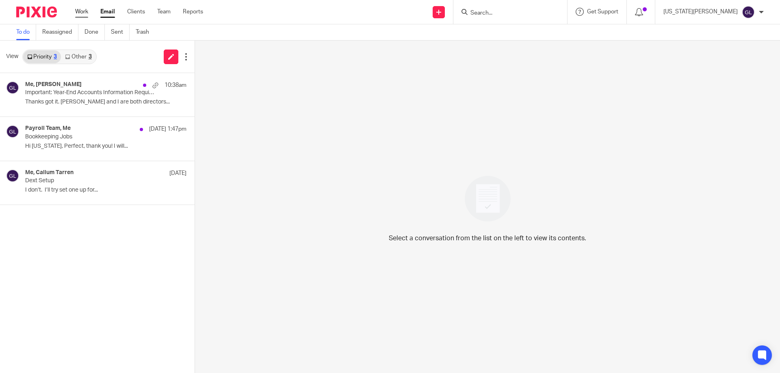
click at [77, 11] on link "Work" at bounding box center [81, 12] width 13 height 8
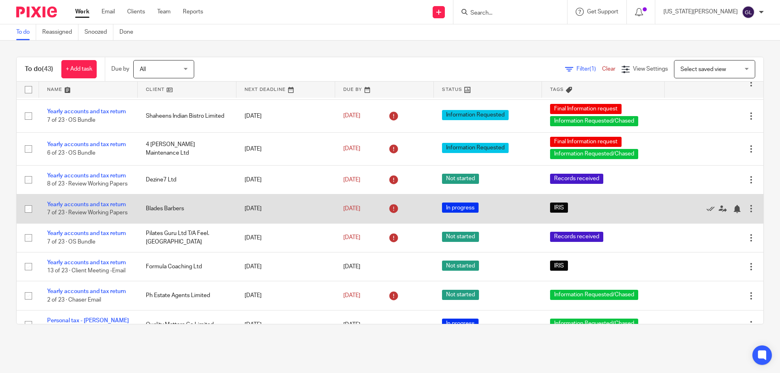
scroll to position [284, 0]
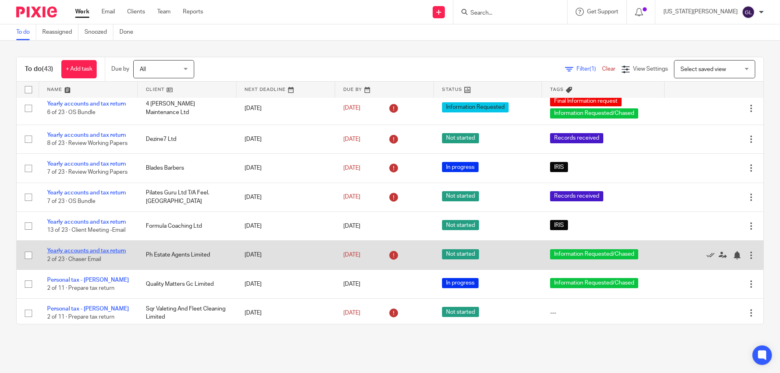
click at [102, 254] on link "Yearly accounts and tax return" at bounding box center [86, 251] width 79 height 6
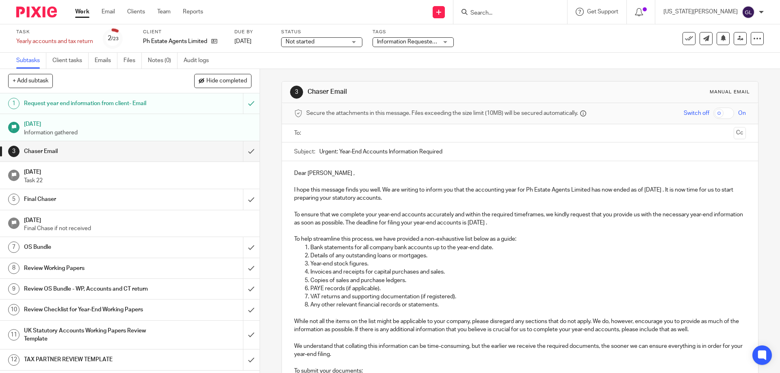
click at [324, 130] on input "text" at bounding box center [519, 133] width 421 height 9
click at [327, 176] on p "Dear Andrew ," at bounding box center [519, 175] width 451 height 8
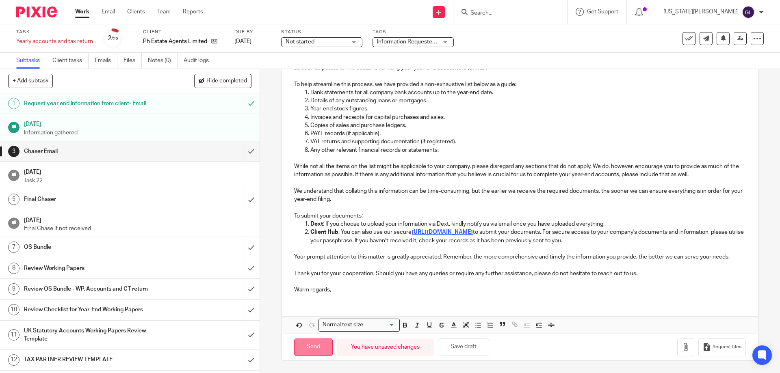
click at [311, 352] on input "Send" at bounding box center [313, 347] width 39 height 17
type input "Sent"
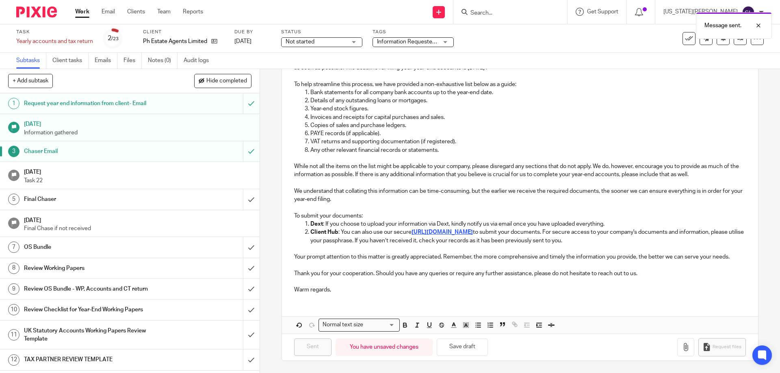
click at [299, 41] on span "Not started" at bounding box center [300, 42] width 29 height 6
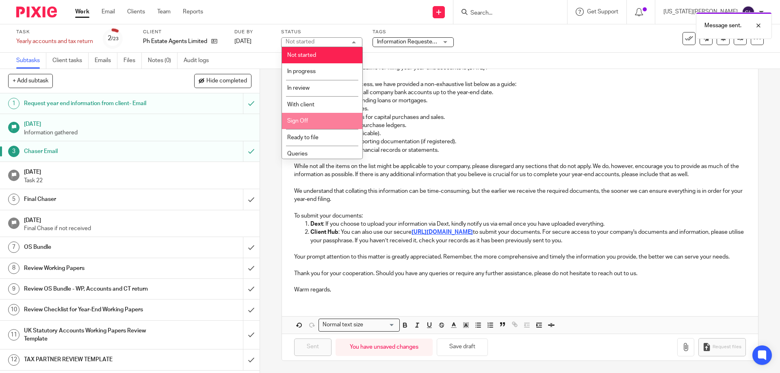
scroll to position [69, 0]
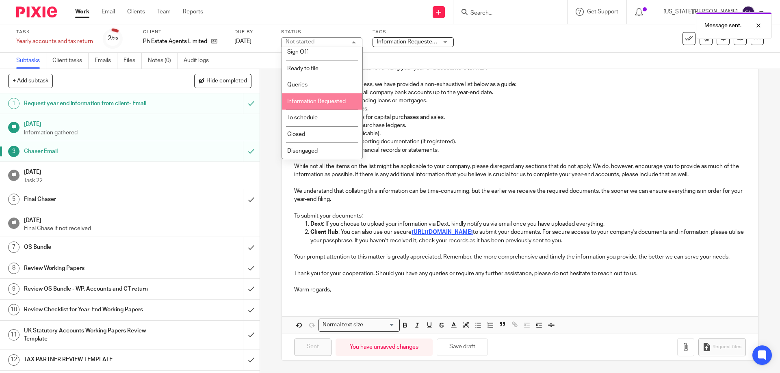
click at [323, 102] on span "Information Requested" at bounding box center [316, 102] width 59 height 6
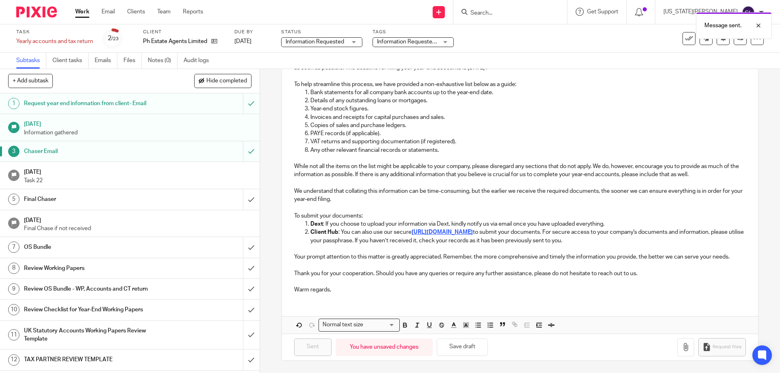
click at [580, 81] on p "To help streamline this process, we have provided a non-exhaustive list below a…" at bounding box center [519, 84] width 451 height 8
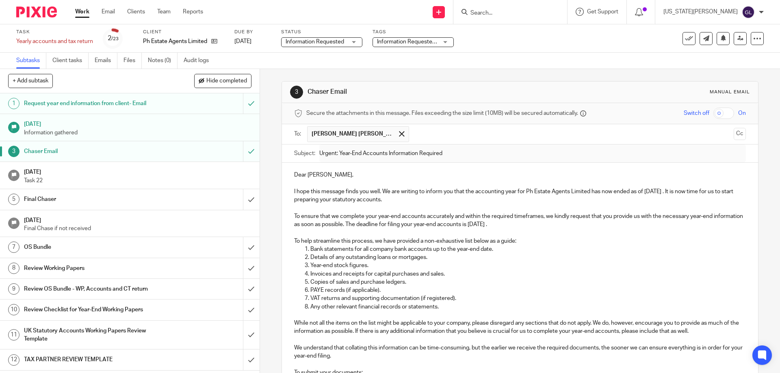
click at [85, 9] on link "Work" at bounding box center [82, 12] width 14 height 8
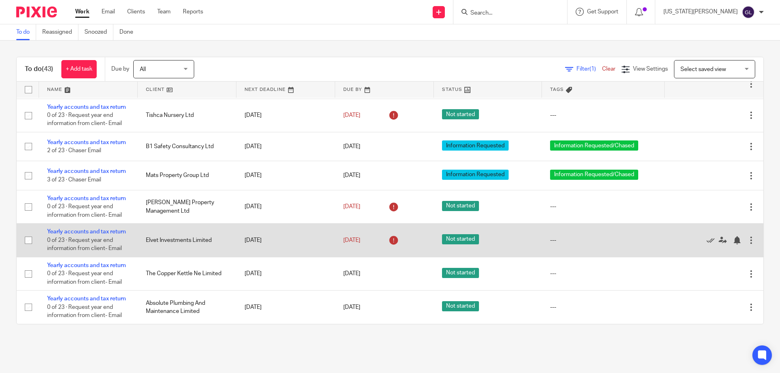
scroll to position [1116, 0]
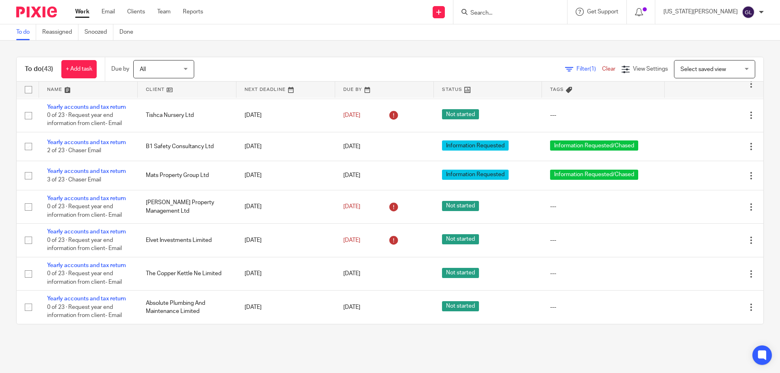
click at [82, 10] on link "Work" at bounding box center [82, 12] width 14 height 8
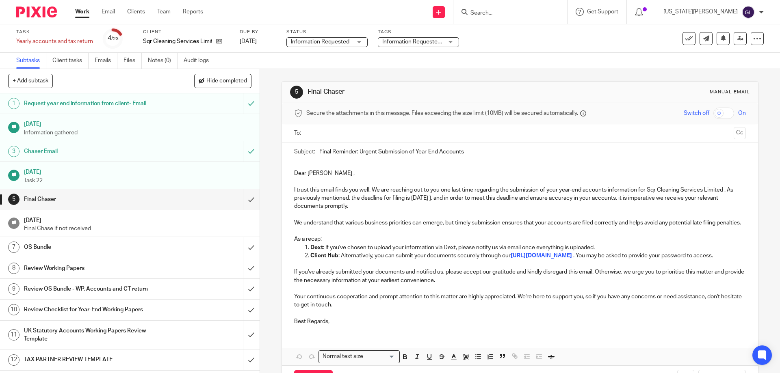
click at [326, 131] on input "text" at bounding box center [519, 133] width 421 height 9
click at [325, 178] on p "Dear Pauline ," at bounding box center [519, 175] width 451 height 8
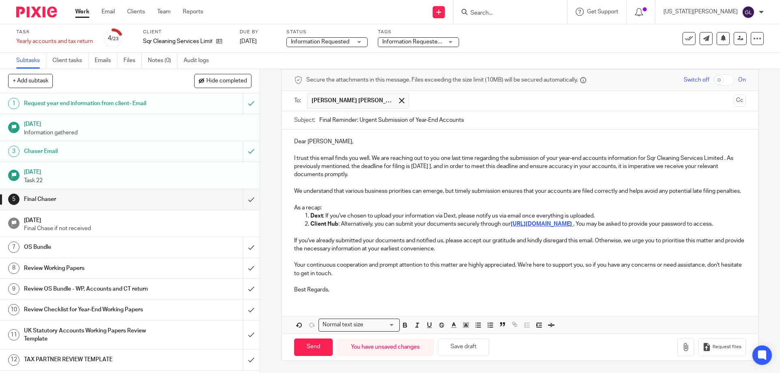
click at [450, 154] on p "I trust this email finds you well. We are reaching out to you one last time reg…" at bounding box center [519, 166] width 451 height 25
click at [319, 343] on input "Send" at bounding box center [313, 347] width 39 height 17
type input "Sent"
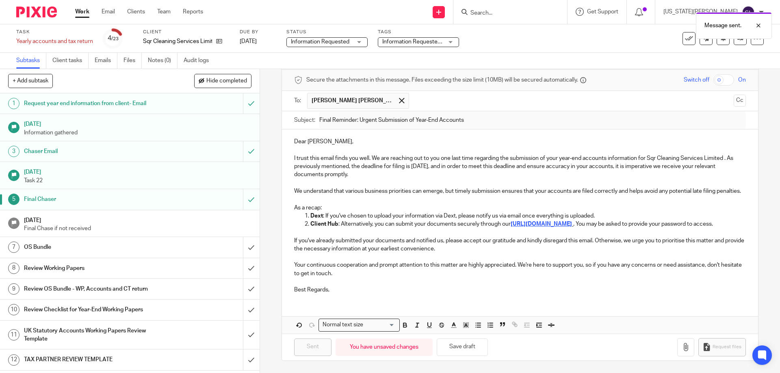
click at [420, 41] on span "Information Requested/Chased" at bounding box center [422, 42] width 80 height 6
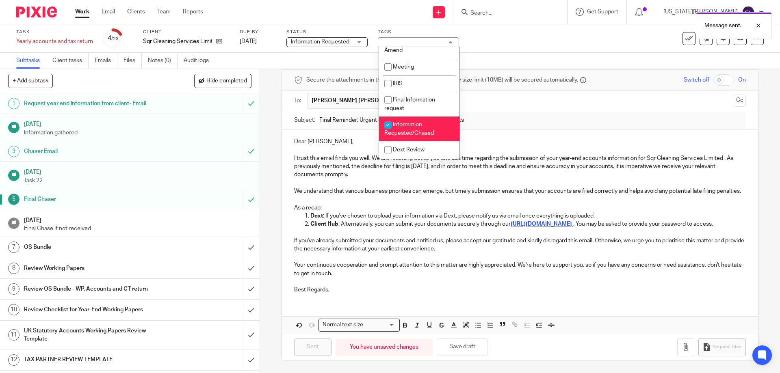
scroll to position [284, 0]
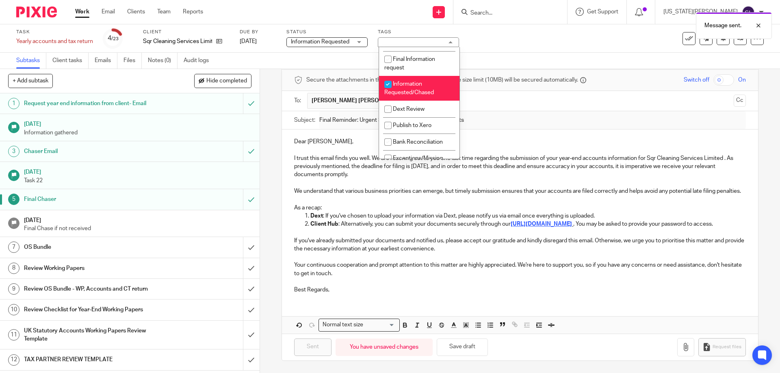
click at [415, 71] on span "Final Information request" at bounding box center [409, 63] width 51 height 14
checkbox input "true"
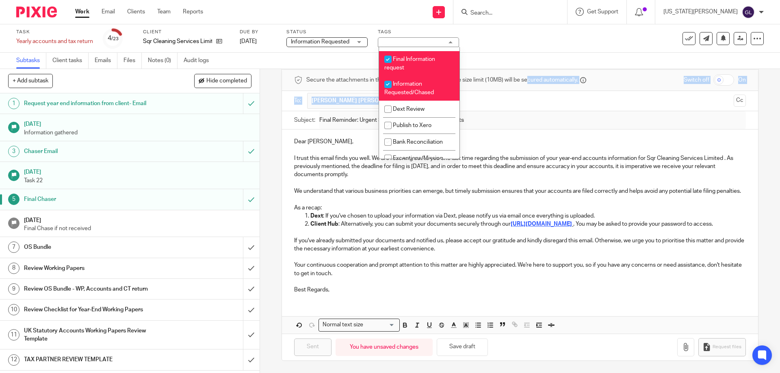
click at [504, 74] on form "Secure the attachments in this message. Files exceeding the size limit (10MB) w…" at bounding box center [520, 215] width 476 height 291
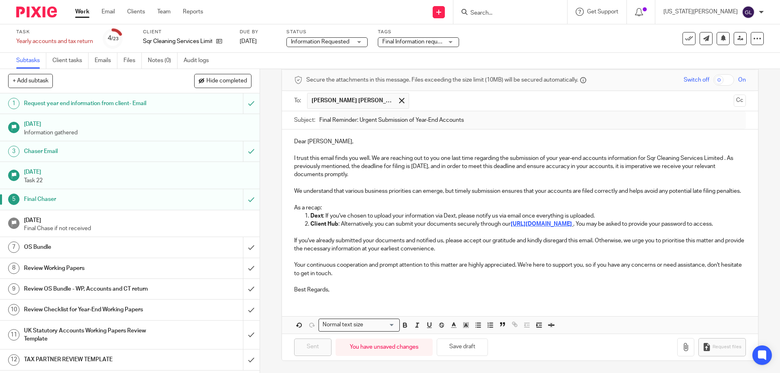
click at [265, 9] on div "Send new email Create task Add client Request signature Get Support Contact Sup…" at bounding box center [497, 12] width 565 height 24
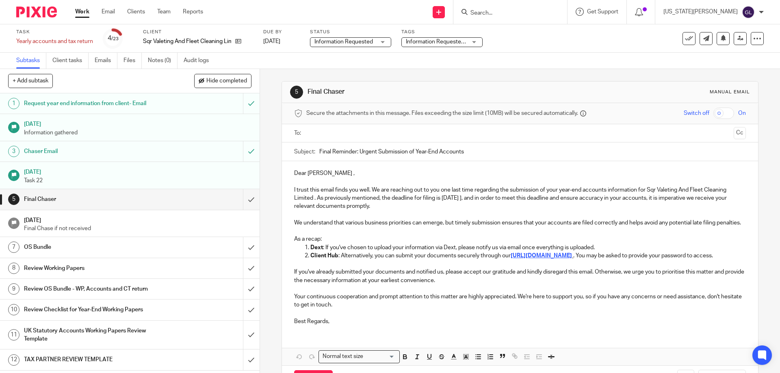
click at [349, 132] on input "text" at bounding box center [519, 133] width 421 height 9
click at [324, 178] on p "Dear Darren ," at bounding box center [519, 175] width 451 height 8
click at [467, 199] on p "I trust this email finds you well. We are reaching out to you one last time reg…" at bounding box center [519, 200] width 451 height 25
click at [476, 200] on p "I trust this email finds you well. We are reaching out to you one last time reg…" at bounding box center [519, 200] width 451 height 25
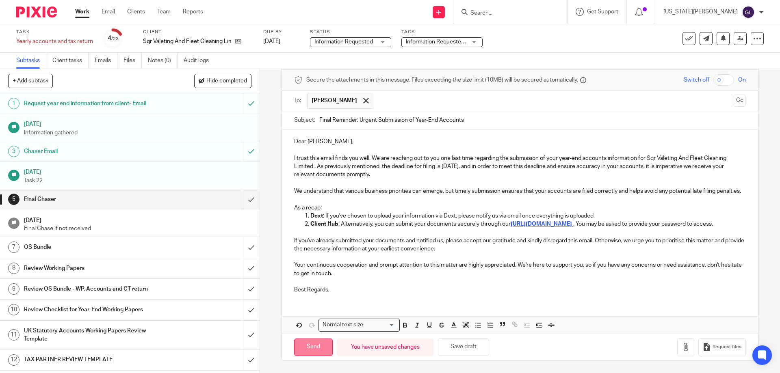
click at [310, 349] on input "Send" at bounding box center [313, 347] width 39 height 17
click at [428, 41] on span "Information Requested/Chased" at bounding box center [446, 42] width 80 height 6
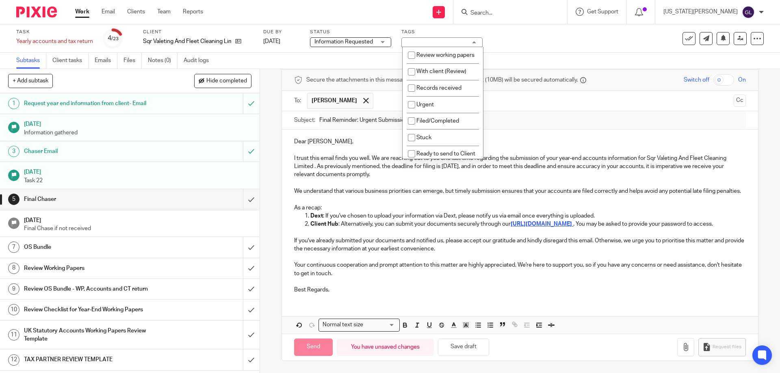
type input "Sent"
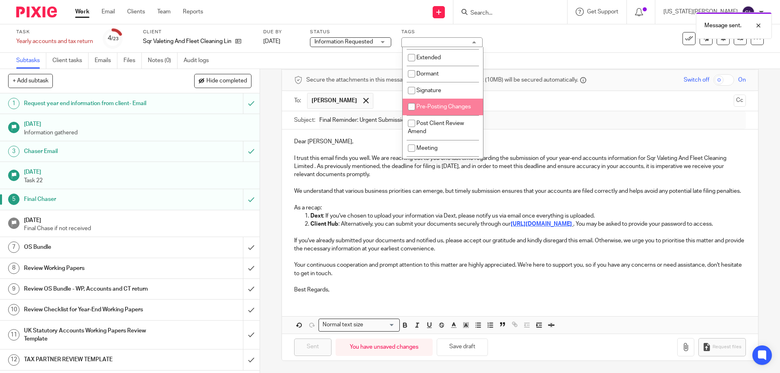
scroll to position [244, 0]
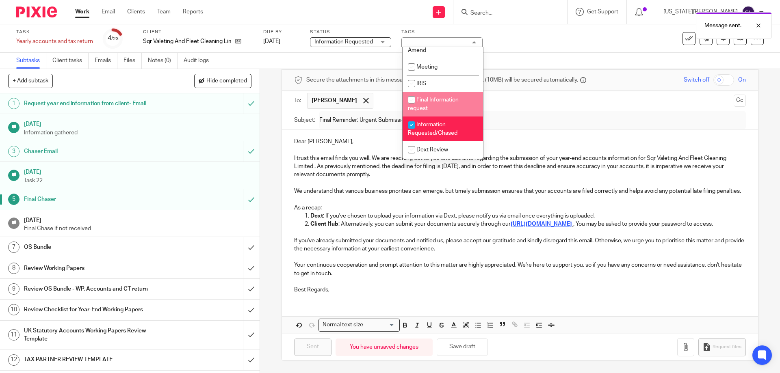
click at [439, 117] on li "Final Information request" at bounding box center [443, 104] width 80 height 25
checkbox input "true"
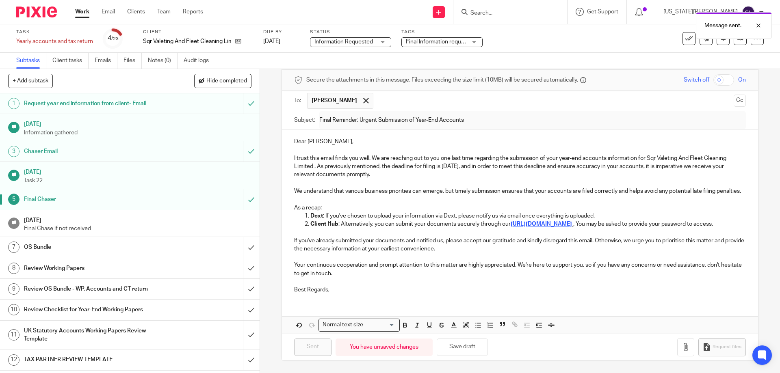
click at [532, 93] on input "text" at bounding box center [554, 101] width 353 height 16
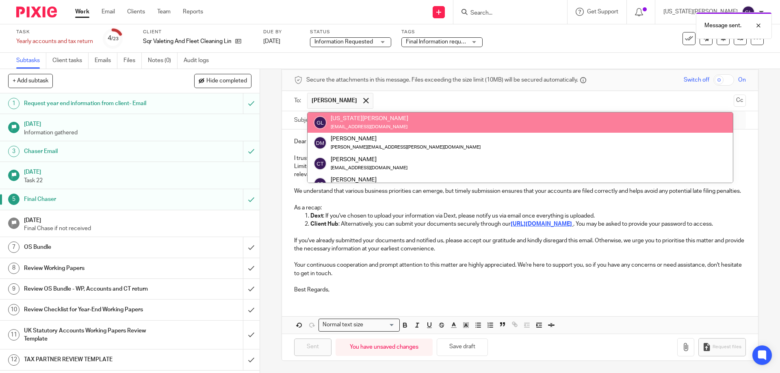
click at [505, 57] on div "Subtasks Client tasks Emails Files Notes (0) Audit logs" at bounding box center [390, 61] width 780 height 16
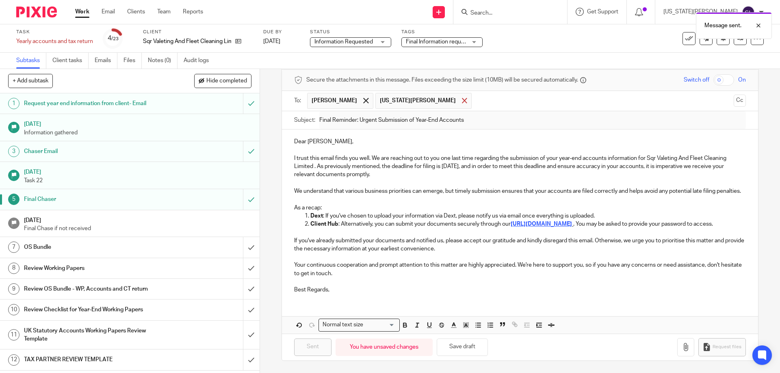
click at [462, 98] on span at bounding box center [464, 100] width 5 height 5
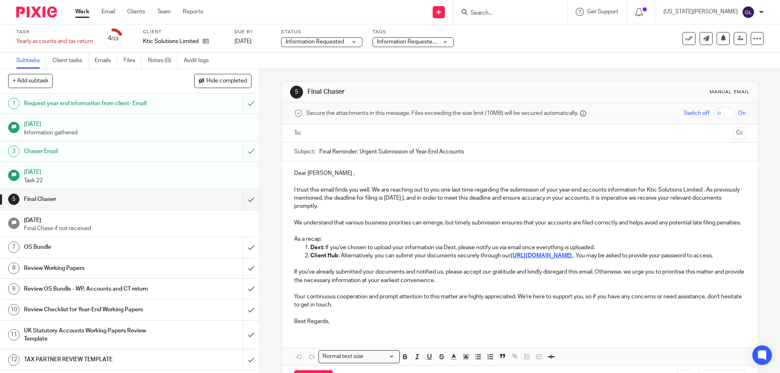
click at [369, 141] on div at bounding box center [520, 133] width 426 height 18
click at [365, 131] on input "text" at bounding box center [519, 133] width 421 height 9
click at [321, 176] on p "Dear Kevin ," at bounding box center [519, 175] width 451 height 8
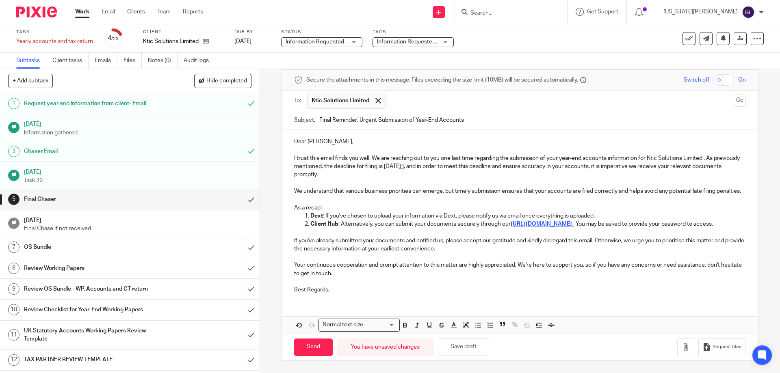
click at [441, 154] on p "I trust this email finds you well. We are reaching out to you one last time reg…" at bounding box center [519, 166] width 451 height 25
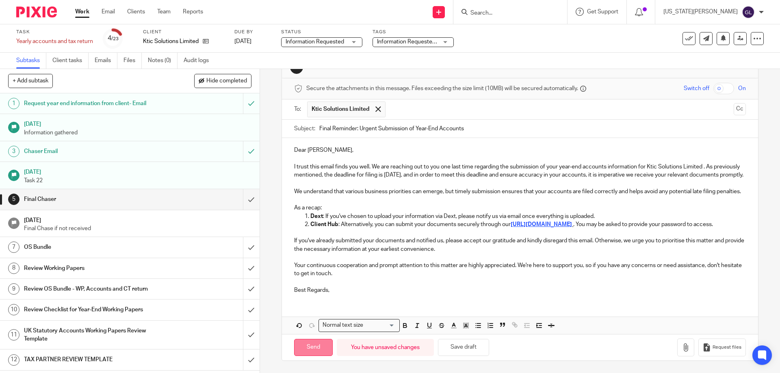
click at [308, 346] on input "Send" at bounding box center [313, 347] width 39 height 17
click at [419, 40] on span "Information Requested/Chased" at bounding box center [417, 42] width 80 height 6
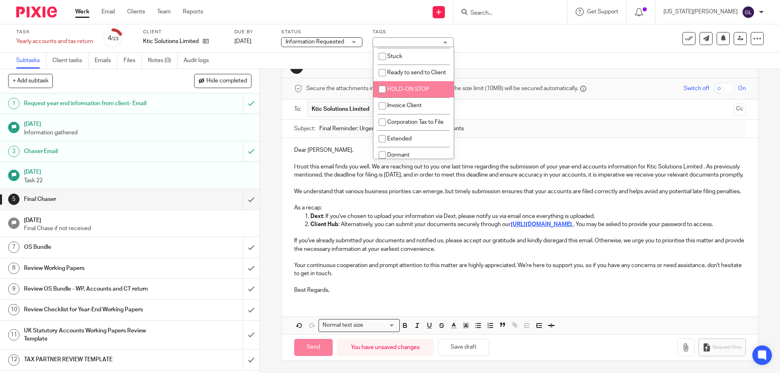
type input "Sent"
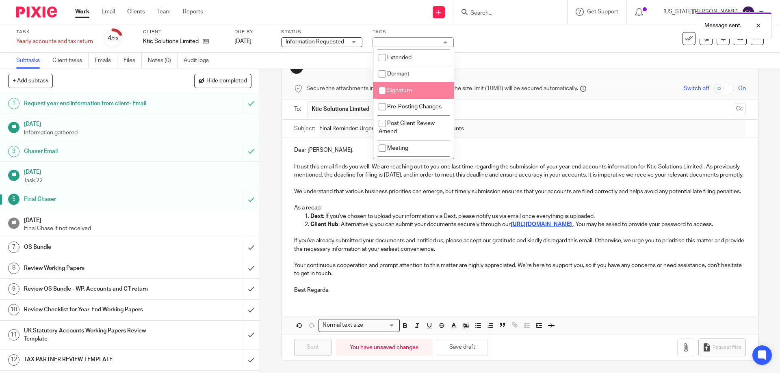
scroll to position [244, 0]
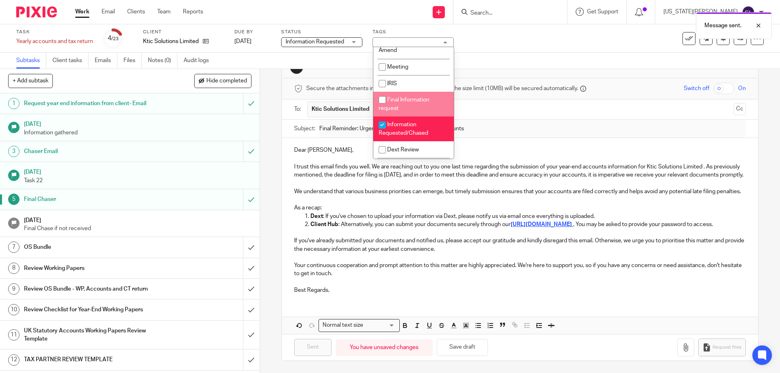
click at [425, 117] on li "Final Information request" at bounding box center [413, 104] width 80 height 25
checkbox input "true"
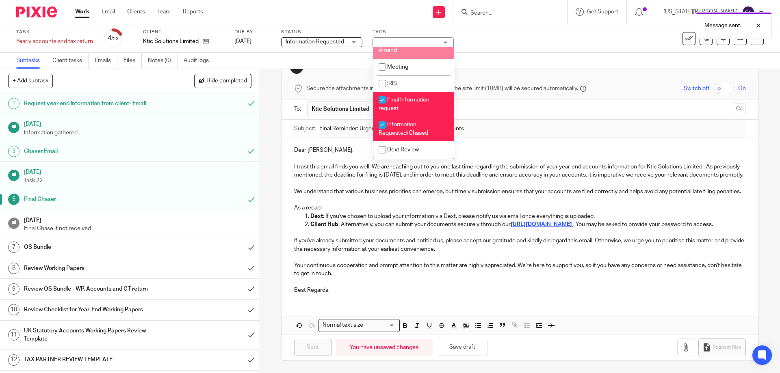
click at [417, 31] on div "Message sent." at bounding box center [581, 23] width 382 height 31
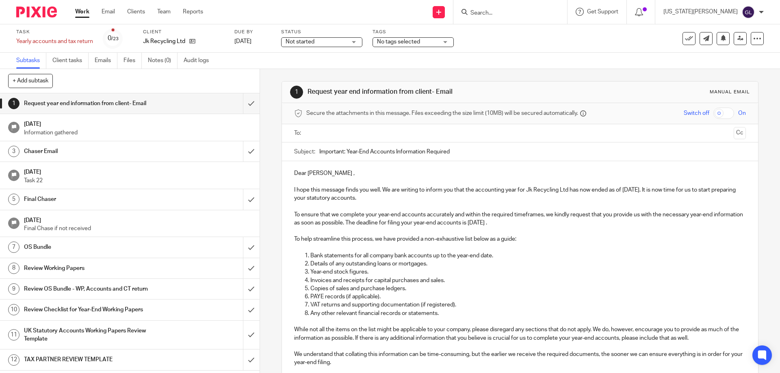
click at [343, 137] on input "text" at bounding box center [519, 133] width 421 height 9
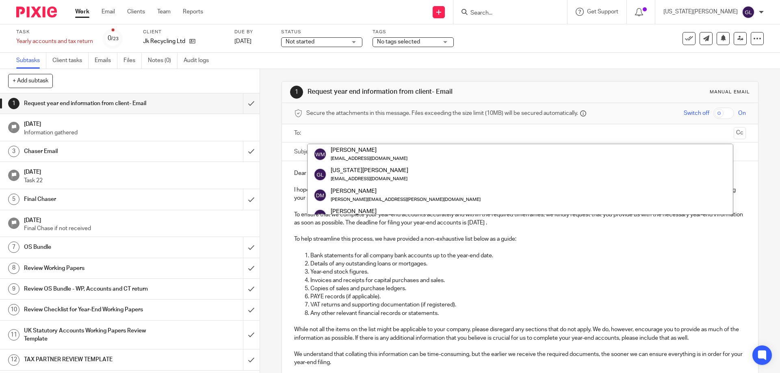
click at [343, 136] on input "text" at bounding box center [519, 133] width 421 height 9
click at [331, 41] on span "Not started" at bounding box center [316, 42] width 61 height 9
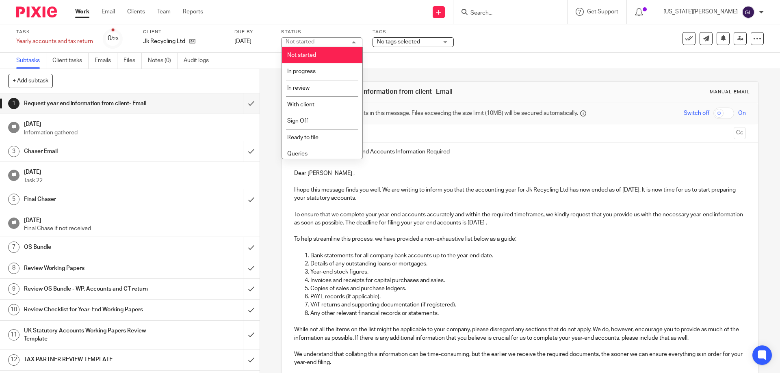
scroll to position [69, 0]
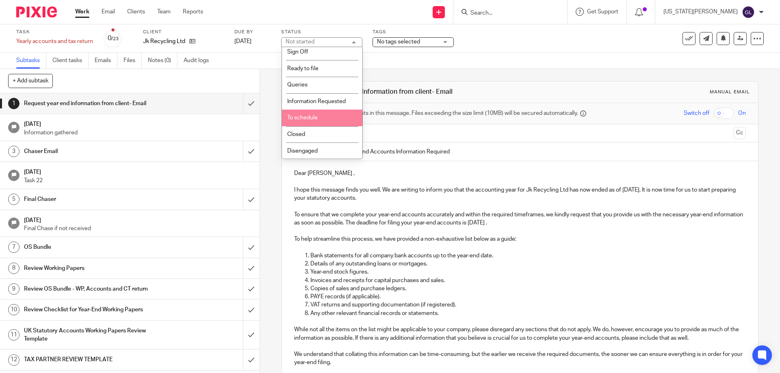
click at [332, 101] on span "Information Requested" at bounding box center [316, 102] width 59 height 6
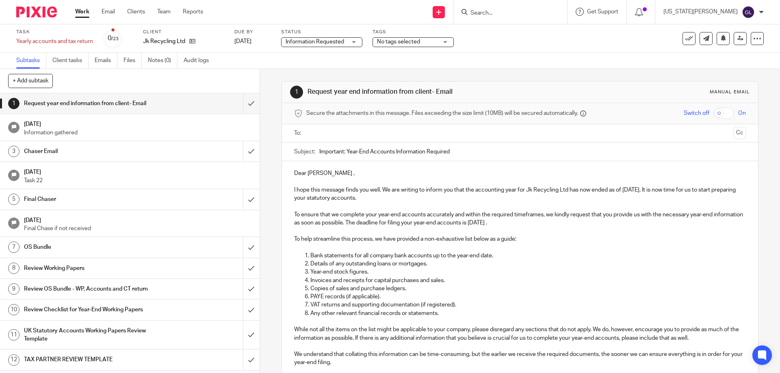
click at [418, 43] on span "No tags selected" at bounding box center [398, 42] width 43 height 6
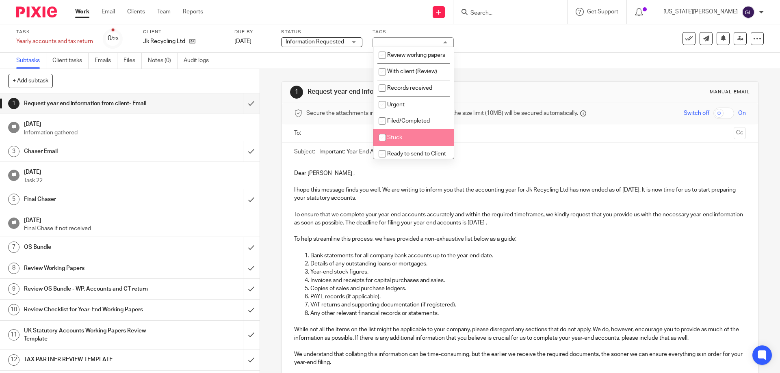
scroll to position [41, 0]
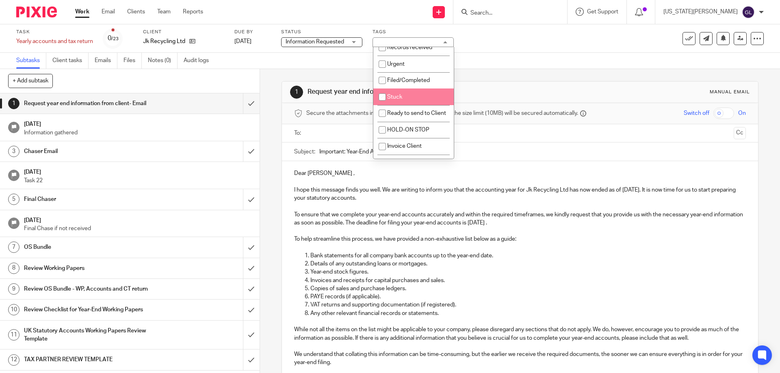
click at [434, 101] on li "Stuck" at bounding box center [413, 97] width 80 height 17
checkbox input "true"
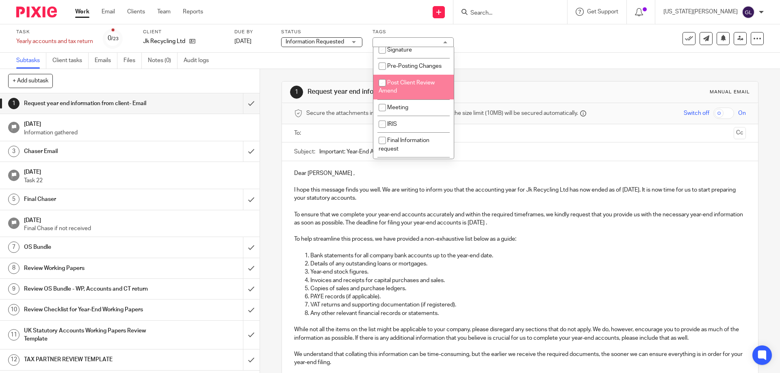
scroll to position [284, 0]
click at [425, 95] on span "Information Requested/Chased" at bounding box center [404, 88] width 50 height 14
checkbox input "true"
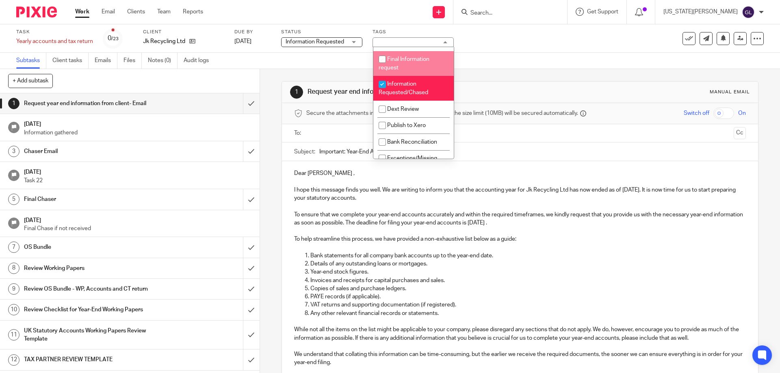
click at [416, 76] on li "Final Information request" at bounding box center [413, 63] width 80 height 25
checkbox input "true"
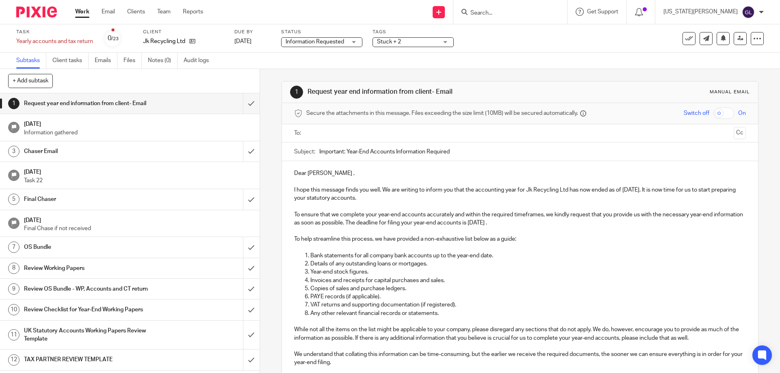
click at [501, 78] on div "1 Request year end information from client- Email Manual email Secure the attac…" at bounding box center [520, 319] width 477 height 501
click at [241, 104] on input "submit" at bounding box center [130, 103] width 260 height 20
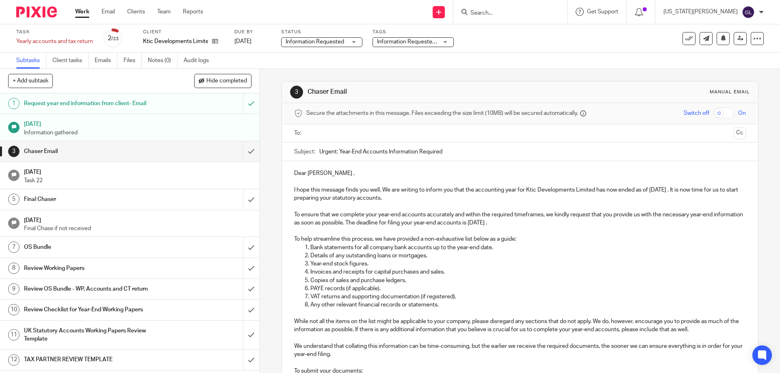
click at [322, 129] on input "text" at bounding box center [519, 133] width 421 height 9
click at [319, 175] on p "Dear Kevin ," at bounding box center [519, 175] width 451 height 8
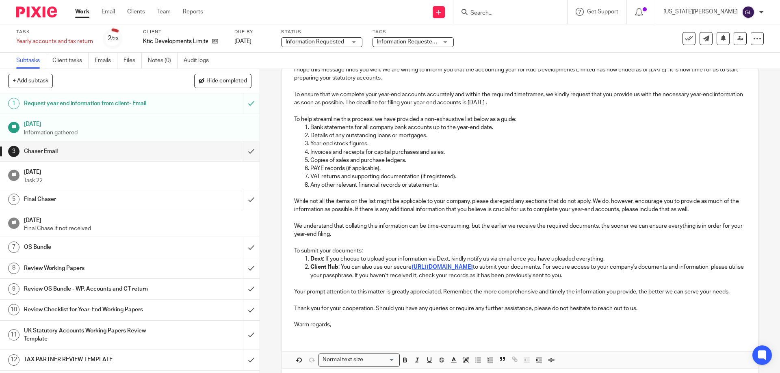
scroll to position [163, 0]
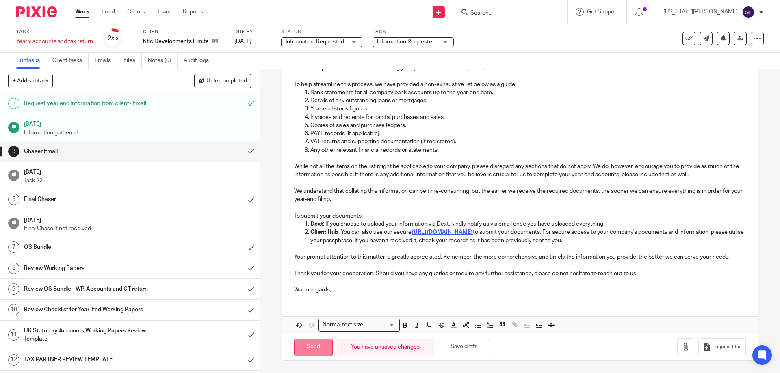
click at [312, 346] on input "Send" at bounding box center [313, 347] width 39 height 17
type input "Sent"
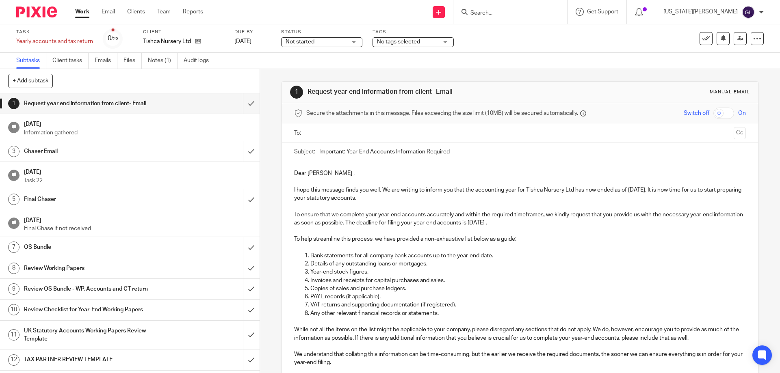
click at [346, 136] on input "text" at bounding box center [519, 133] width 421 height 9
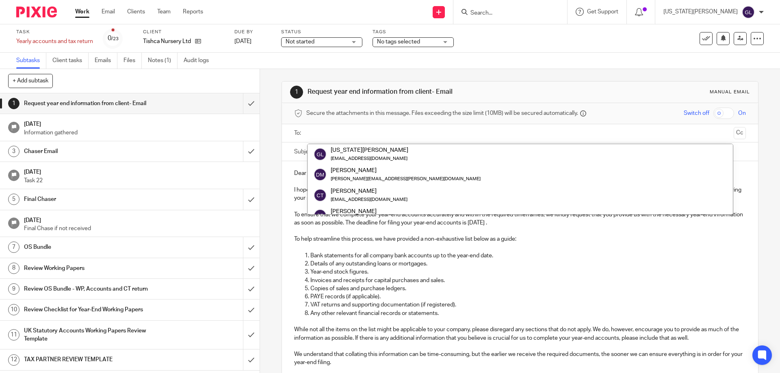
click at [327, 41] on span "Not started" at bounding box center [316, 42] width 61 height 9
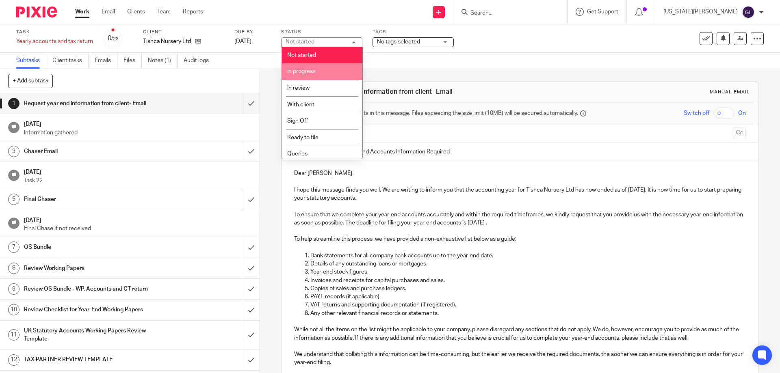
click at [312, 69] on span "In progress" at bounding box center [301, 72] width 28 height 6
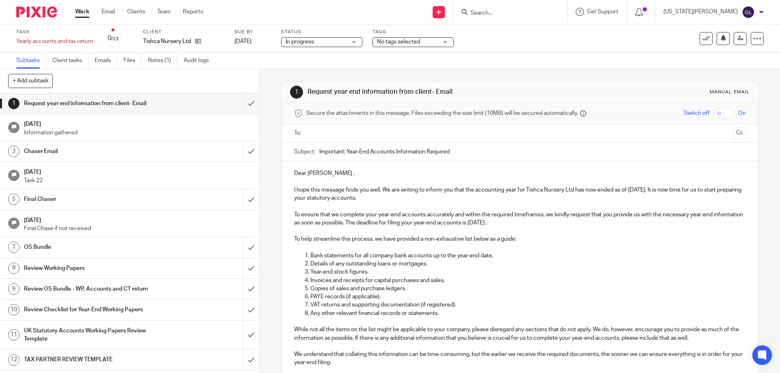
click at [411, 39] on span "No tags selected" at bounding box center [398, 42] width 43 height 6
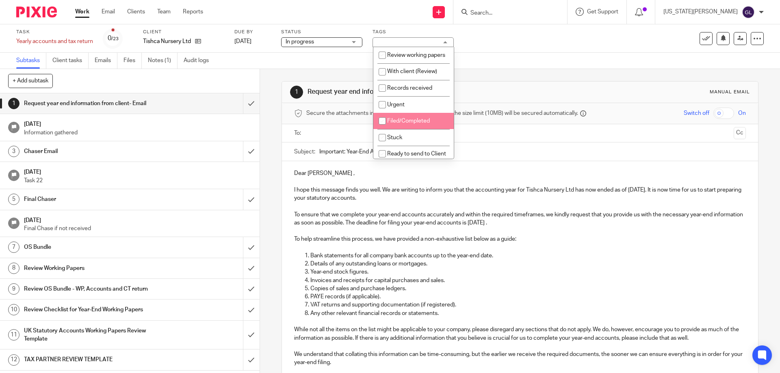
scroll to position [41, 0]
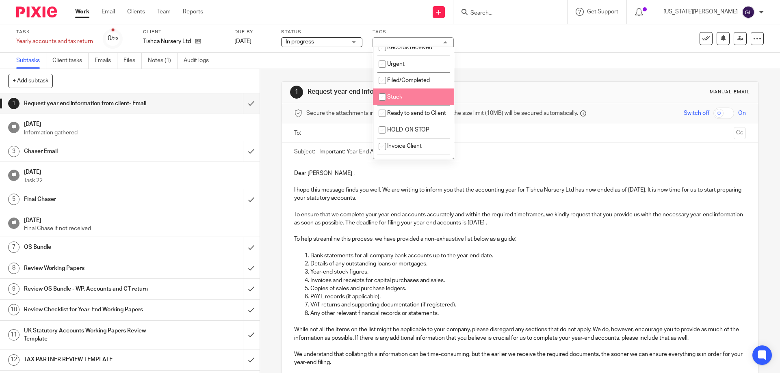
click at [413, 105] on li "Stuck" at bounding box center [413, 97] width 80 height 17
checkbox input "true"
click at [502, 74] on div "1 Request year end information from client- Email Manual email Secure the attac…" at bounding box center [520, 319] width 477 height 501
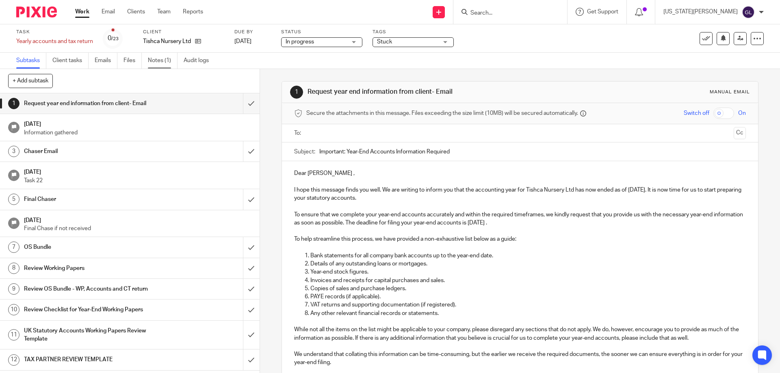
click at [167, 61] on link "Notes (1)" at bounding box center [163, 61] width 30 height 16
click at [415, 33] on label "Tags" at bounding box center [413, 32] width 81 height 7
click at [413, 39] on span "No tags selected" at bounding box center [407, 42] width 61 height 9
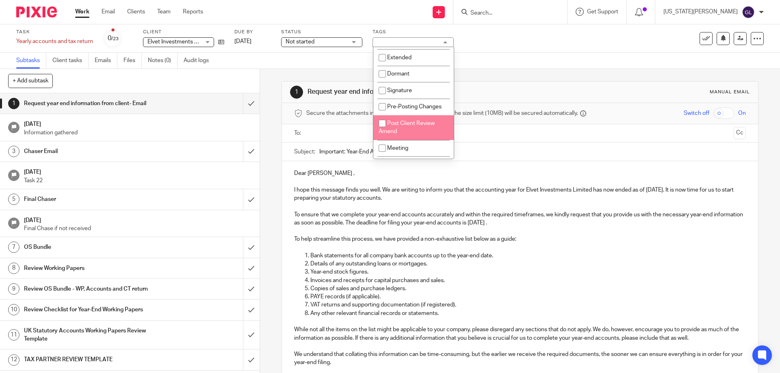
scroll to position [284, 0]
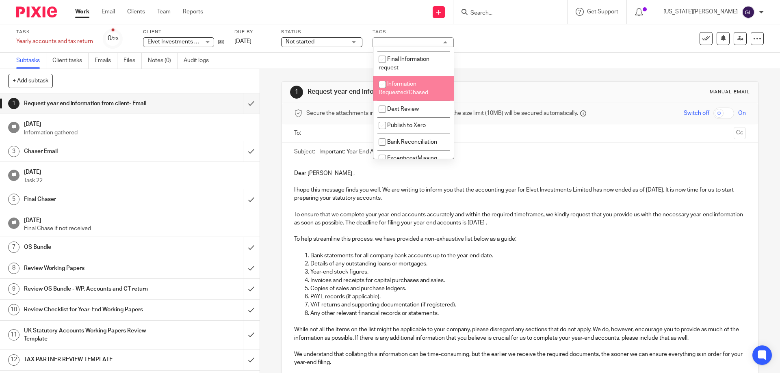
click at [396, 95] on span "Information Requested/Chased" at bounding box center [404, 88] width 50 height 14
checkbox input "true"
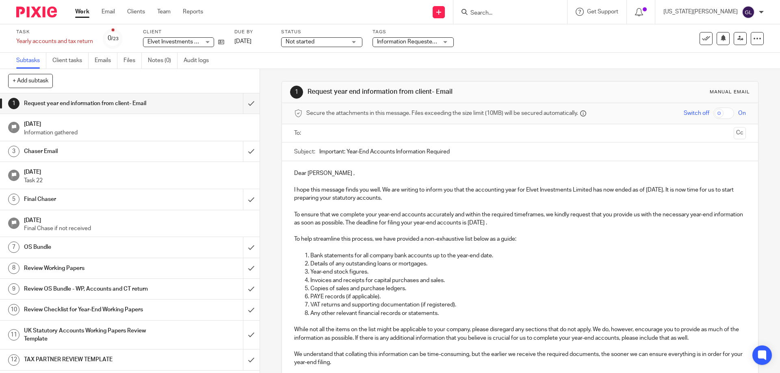
click at [494, 81] on div "1 Request year end information from client- Email Manual email Secure the attac…" at bounding box center [520, 319] width 477 height 501
click at [241, 107] on input "submit" at bounding box center [130, 103] width 260 height 20
click at [316, 41] on span "Not started" at bounding box center [316, 42] width 61 height 9
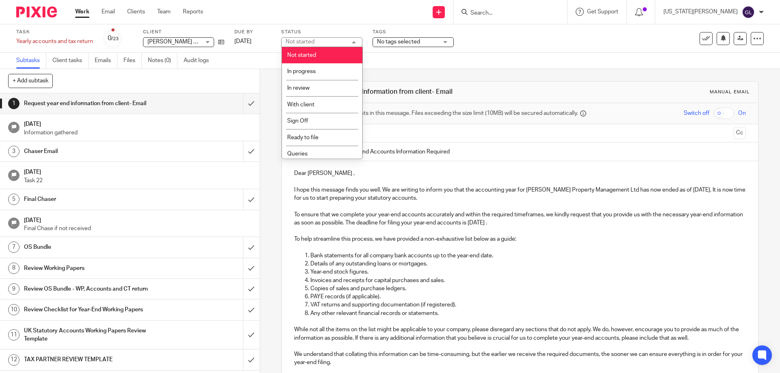
click at [379, 7] on div "Send new email Create task Add client Request signature Get Support Contact Sup…" at bounding box center [497, 12] width 565 height 24
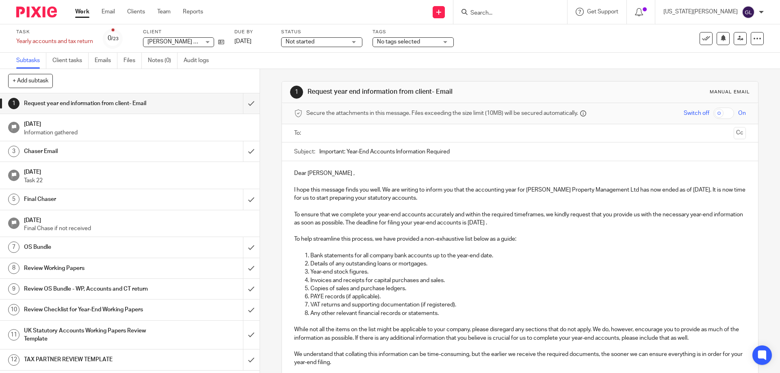
click at [416, 39] on span "No tags selected" at bounding box center [398, 42] width 43 height 6
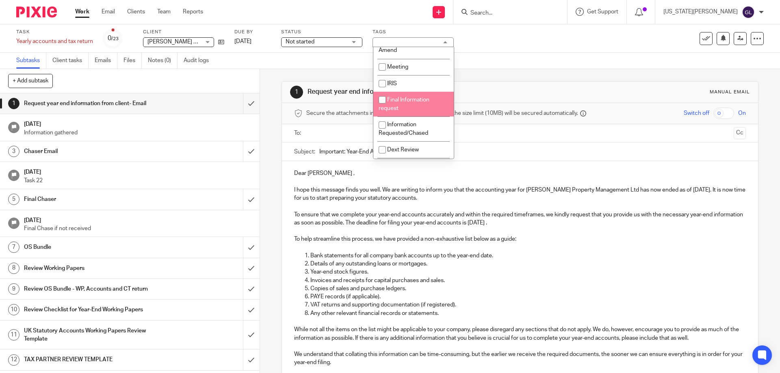
scroll to position [284, 0]
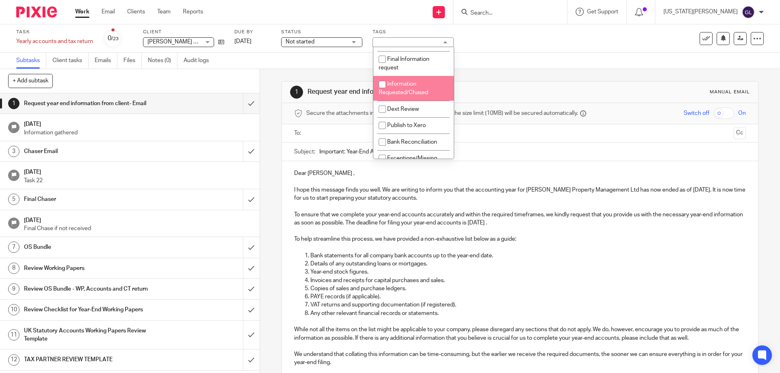
click at [427, 101] on li "Information Requested/Chased" at bounding box center [413, 88] width 80 height 25
checkbox input "true"
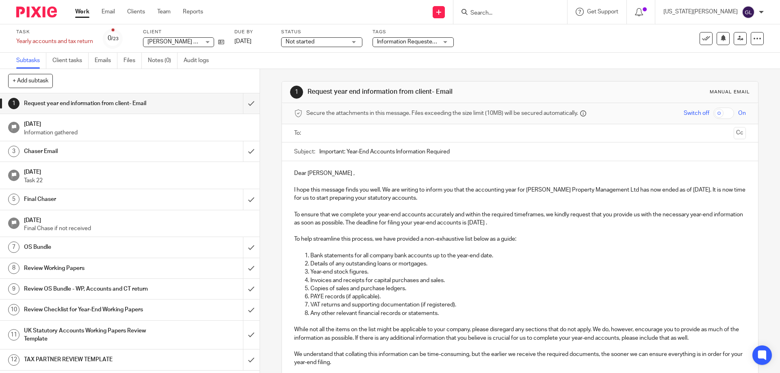
click at [510, 81] on div "1 Request year end information from client- Email Manual email Secure the attac…" at bounding box center [520, 319] width 477 height 476
click at [243, 104] on input "submit" at bounding box center [130, 103] width 260 height 20
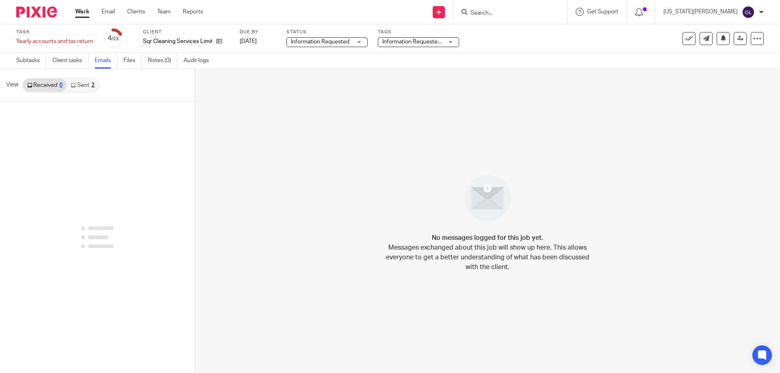
click at [85, 81] on link "Sent 2" at bounding box center [83, 85] width 32 height 13
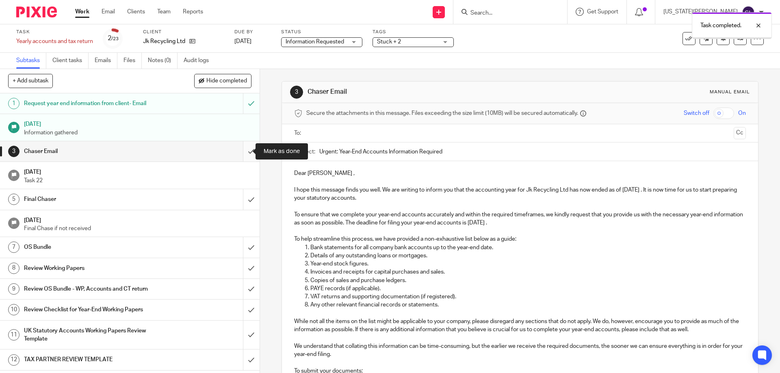
click at [240, 146] on input "submit" at bounding box center [130, 151] width 260 height 20
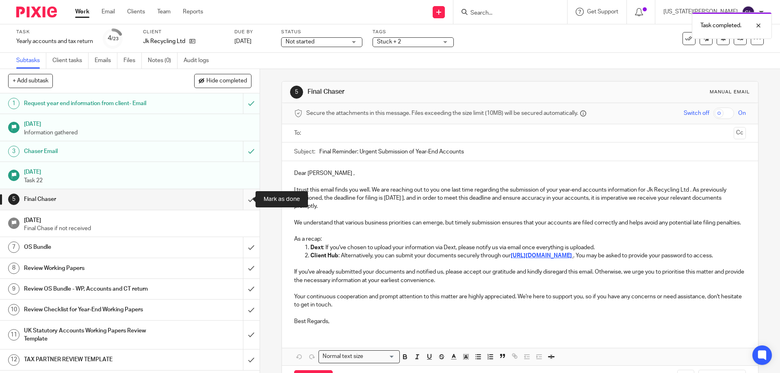
click at [244, 200] on input "submit" at bounding box center [130, 199] width 260 height 20
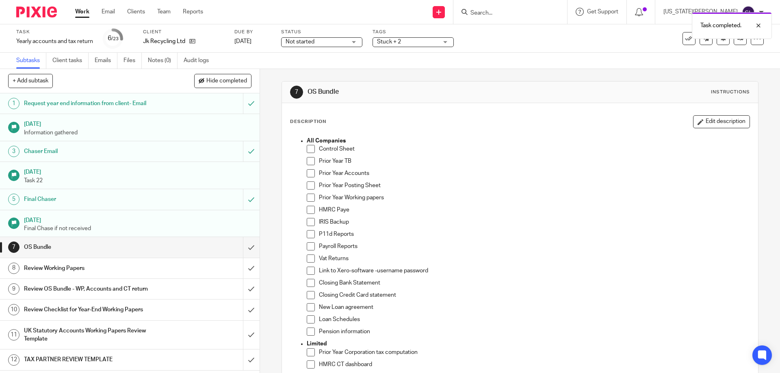
click at [340, 46] on span "Not started" at bounding box center [316, 42] width 61 height 9
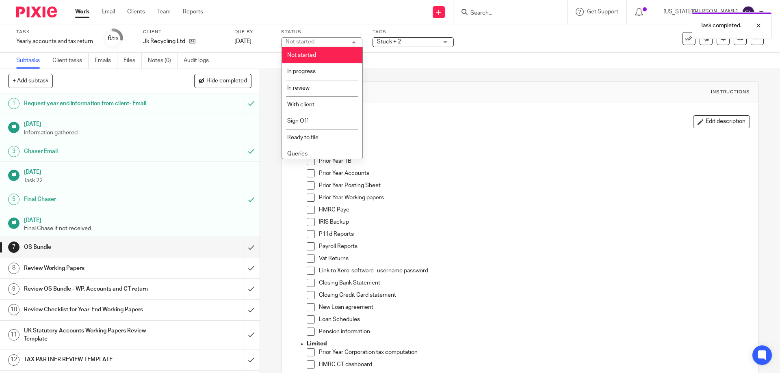
scroll to position [69, 0]
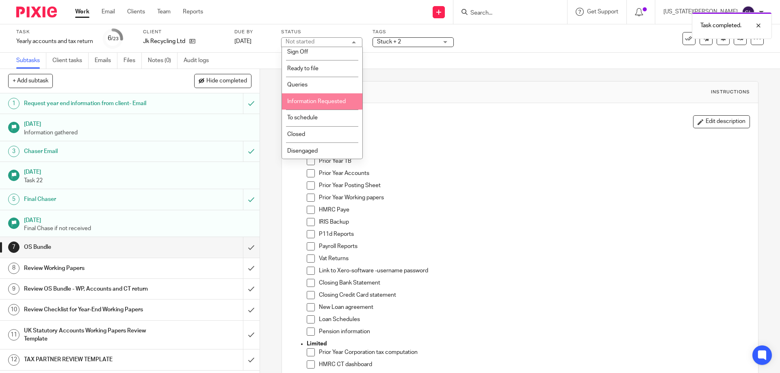
click at [332, 98] on li "Information Requested" at bounding box center [322, 101] width 80 height 17
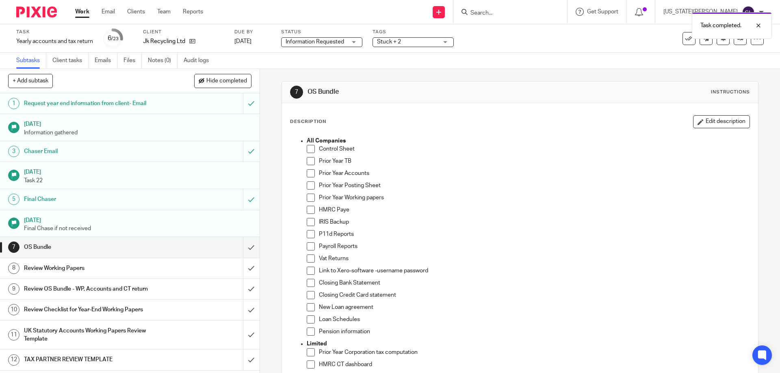
click at [469, 61] on div "Subtasks Client tasks Emails Files Notes (0) Audit logs" at bounding box center [390, 61] width 780 height 16
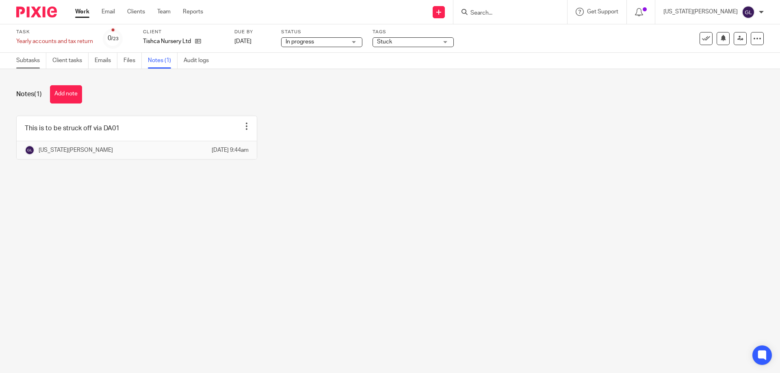
click at [39, 60] on link "Subtasks" at bounding box center [31, 61] width 30 height 16
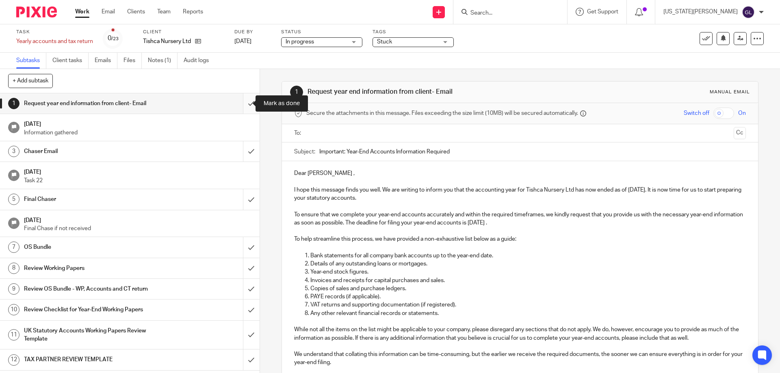
click at [243, 105] on input "submit" at bounding box center [130, 103] width 260 height 20
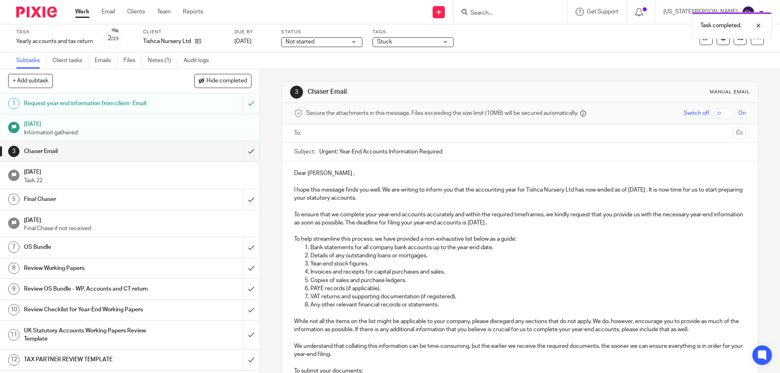
click at [344, 41] on span "Not started" at bounding box center [316, 42] width 61 height 9
click at [336, 22] on div "Send new email Create task Add client Request signature Get Support Contact Sup…" at bounding box center [497, 12] width 565 height 24
click at [337, 39] on span "Not started" at bounding box center [316, 42] width 61 height 9
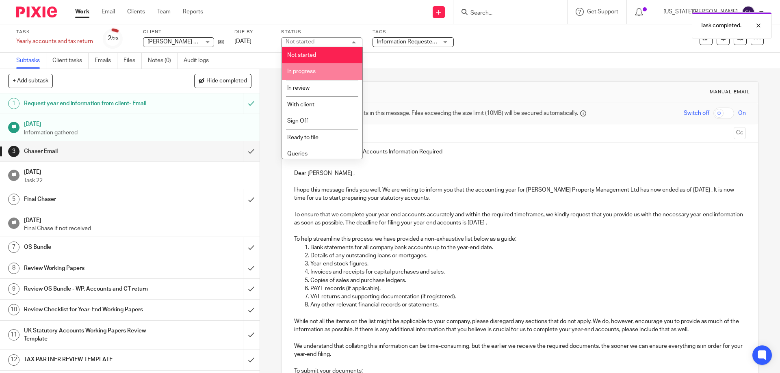
scroll to position [69, 0]
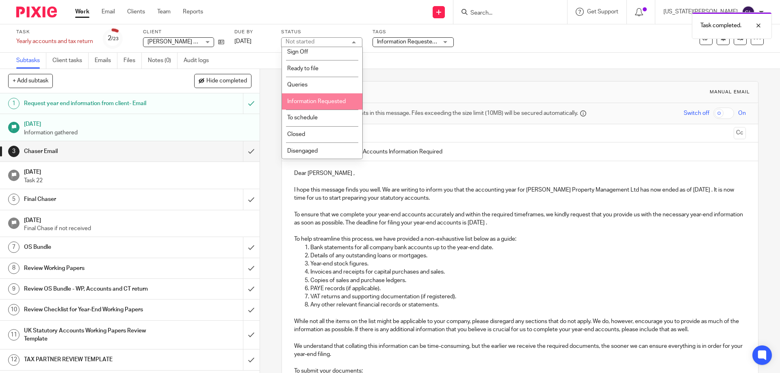
click at [347, 100] on li "Information Requested" at bounding box center [322, 101] width 80 height 17
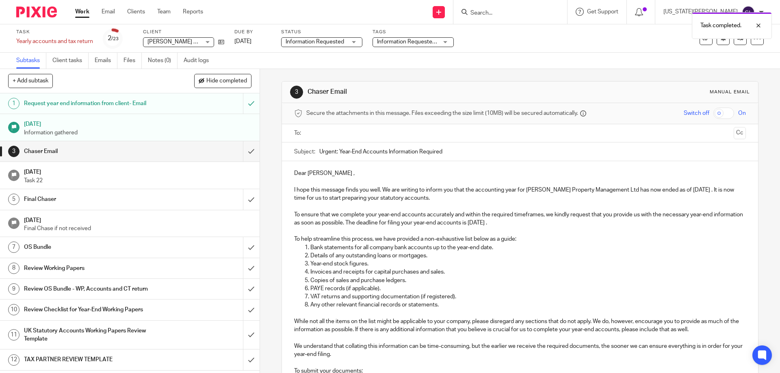
click at [415, 63] on div "Subtasks Client tasks Emails Files Notes (0) Audit logs" at bounding box center [390, 61] width 780 height 16
click at [330, 48] on div "Task Yearly accounts and tax return Save Yearly accounts and tax return 2 /23 C…" at bounding box center [390, 38] width 780 height 28
click at [336, 36] on div "Status Not started Not started Not started In progress In review With client Si…" at bounding box center [321, 39] width 81 height 20
click at [336, 39] on span "Not started" at bounding box center [316, 42] width 61 height 9
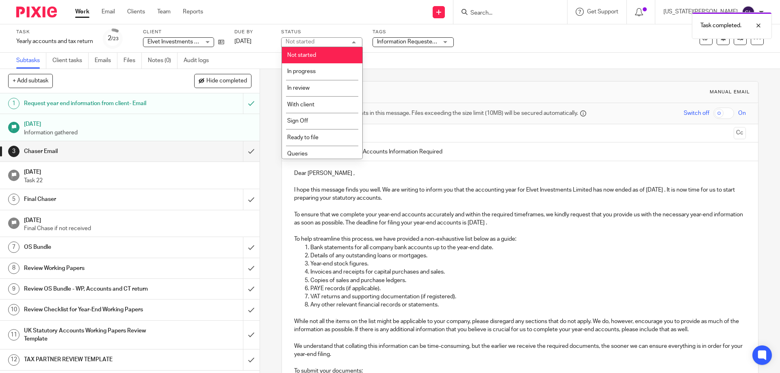
scroll to position [69, 0]
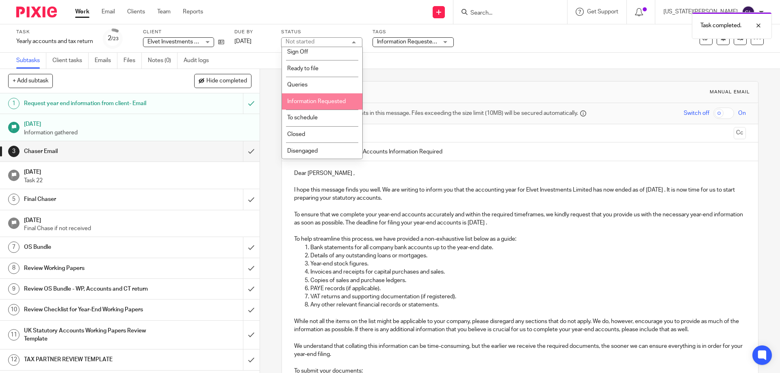
click at [333, 108] on li "Information Requested" at bounding box center [322, 101] width 80 height 17
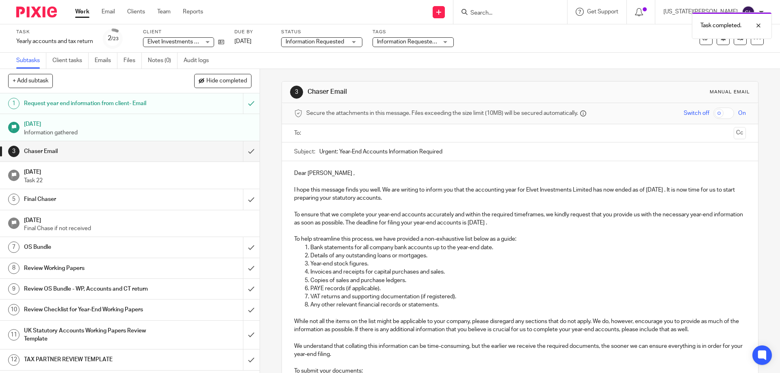
click at [404, 72] on div "3 Chaser Email Manual email Secure the attachments in this message. Files excee…" at bounding box center [520, 298] width 477 height 459
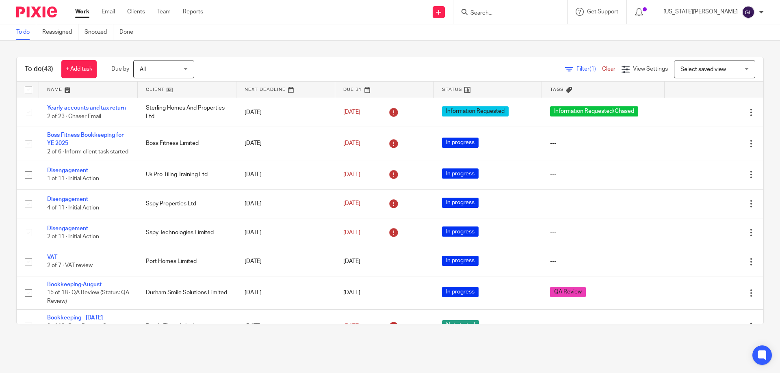
drag, startPoint x: 171, startPoint y: 62, endPoint x: 187, endPoint y: 69, distance: 17.1
click at [172, 62] on span "All" at bounding box center [161, 69] width 43 height 17
drag, startPoint x: 262, startPoint y: 72, endPoint x: 279, endPoint y: 81, distance: 19.3
click at [262, 72] on div "Filter (1) Clear View Settings View Settings (1) Filters Clear Save Manage save…" at bounding box center [485, 69] width 555 height 18
click at [270, 91] on link at bounding box center [286, 90] width 99 height 16
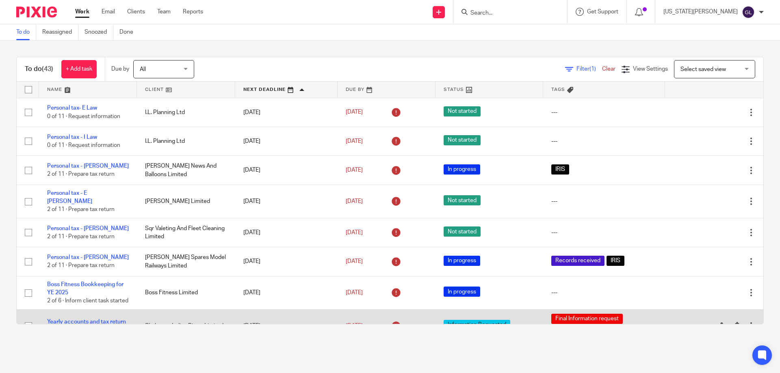
scroll to position [41, 0]
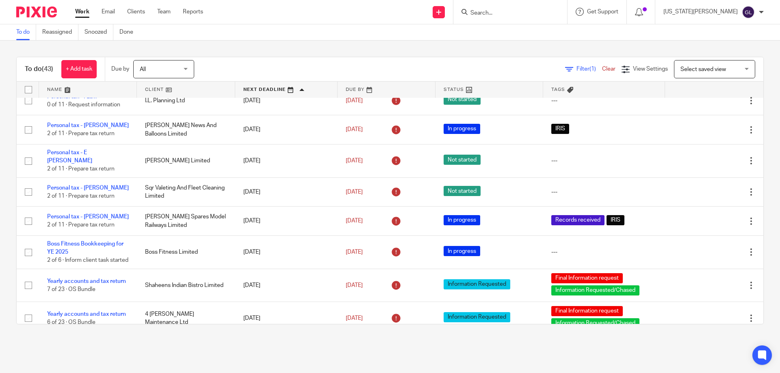
click at [522, 12] on input "Search" at bounding box center [506, 13] width 73 height 7
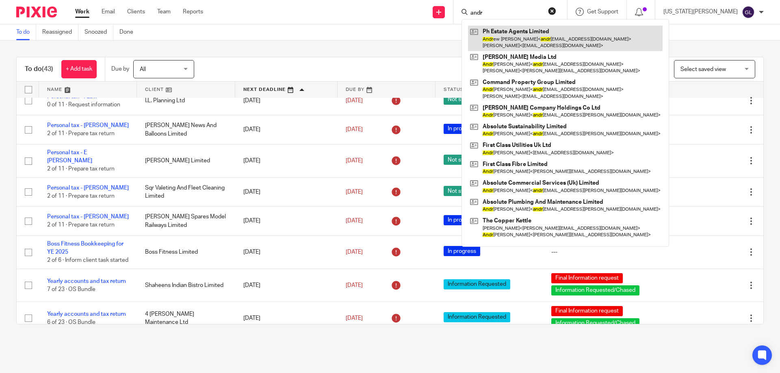
type input "andr"
click at [545, 41] on link at bounding box center [565, 38] width 195 height 25
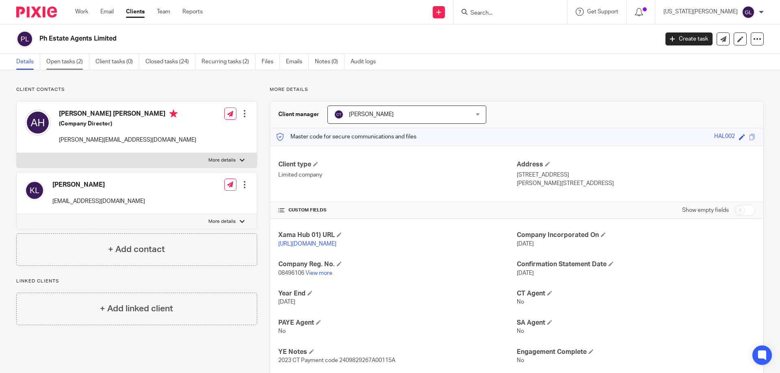
click at [73, 56] on link "Open tasks (2)" at bounding box center [67, 62] width 43 height 16
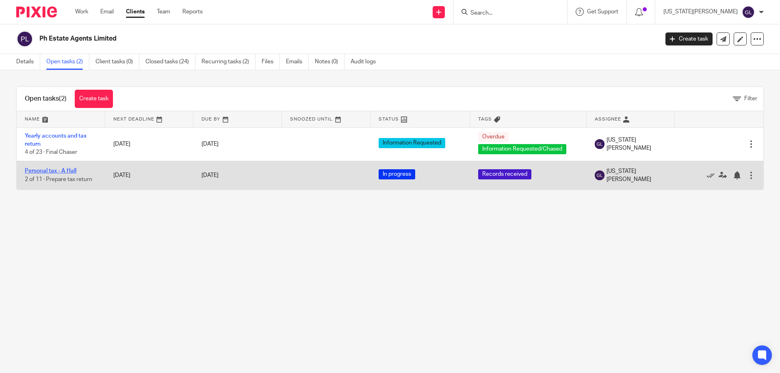
click at [63, 171] on link "Personal tax - A Hall" at bounding box center [51, 171] width 52 height 6
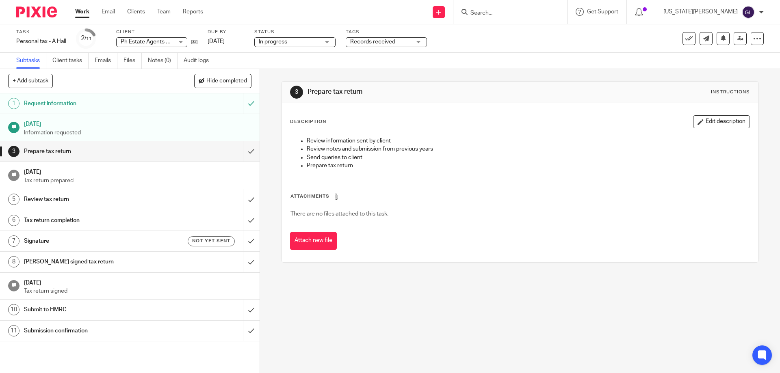
click at [86, 13] on link "Work" at bounding box center [82, 12] width 14 height 8
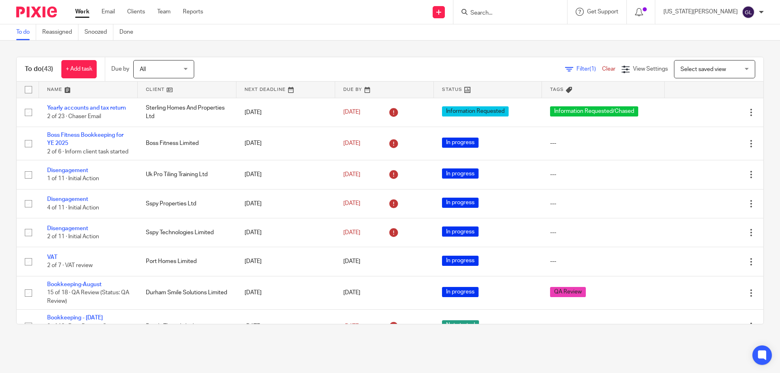
click at [529, 18] on div at bounding box center [511, 12] width 114 height 24
click at [525, 10] on input "Search" at bounding box center [506, 13] width 73 height 7
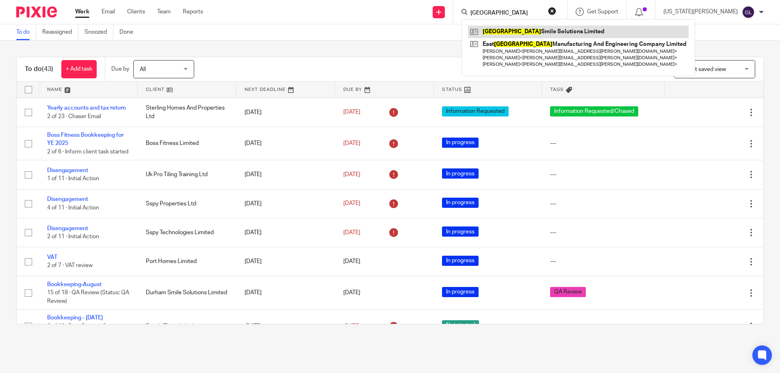
type input "durham"
click at [531, 30] on link at bounding box center [578, 32] width 221 height 12
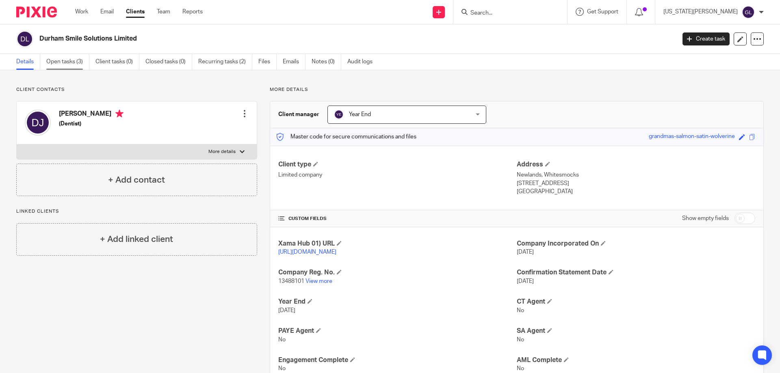
click at [78, 60] on link "Open tasks (3)" at bounding box center [67, 62] width 43 height 16
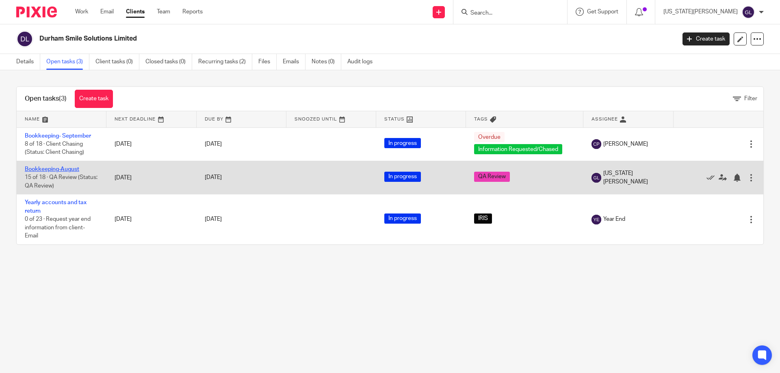
click at [71, 168] on link "Bookkeeping-August" at bounding box center [52, 170] width 54 height 6
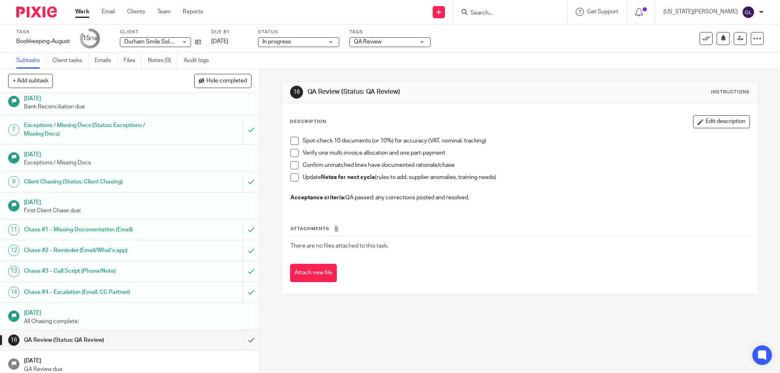
scroll to position [148, 0]
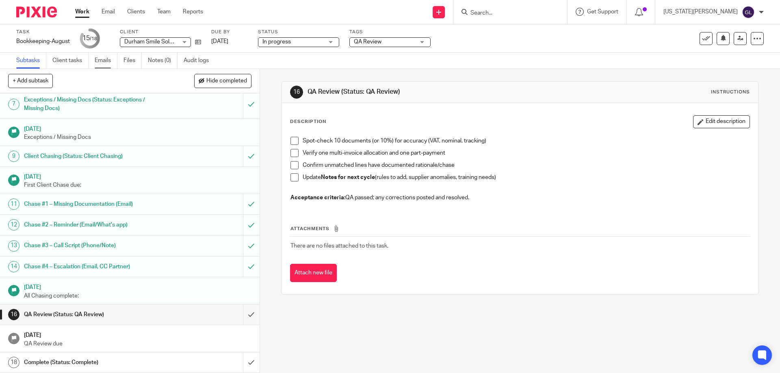
click at [104, 56] on link "Emails" at bounding box center [106, 61] width 23 height 16
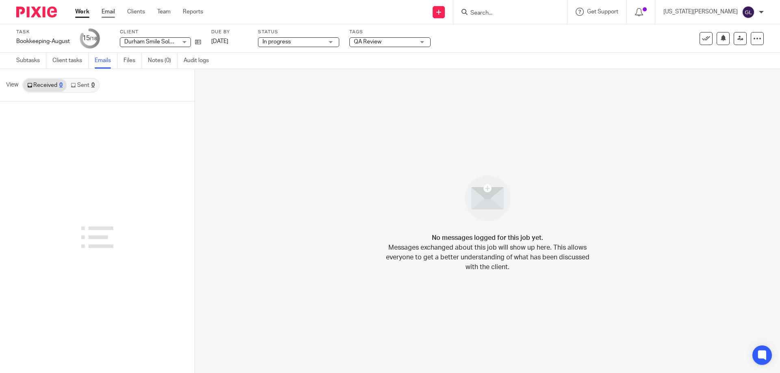
click at [115, 13] on ul "Work Email Clients Team Reports" at bounding box center [145, 12] width 140 height 8
click at [114, 12] on link "Email" at bounding box center [108, 12] width 13 height 8
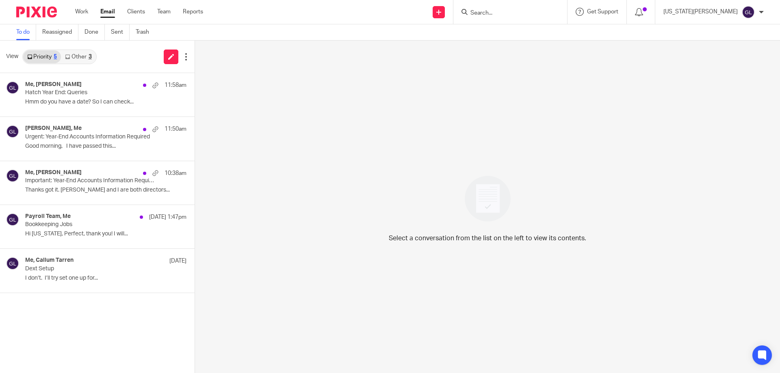
click at [84, 57] on link "Other 3" at bounding box center [78, 56] width 35 height 13
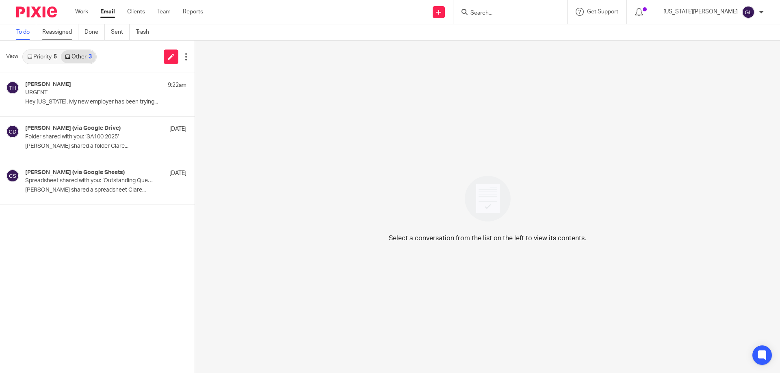
click at [57, 32] on link "Reassigned" at bounding box center [60, 32] width 36 height 16
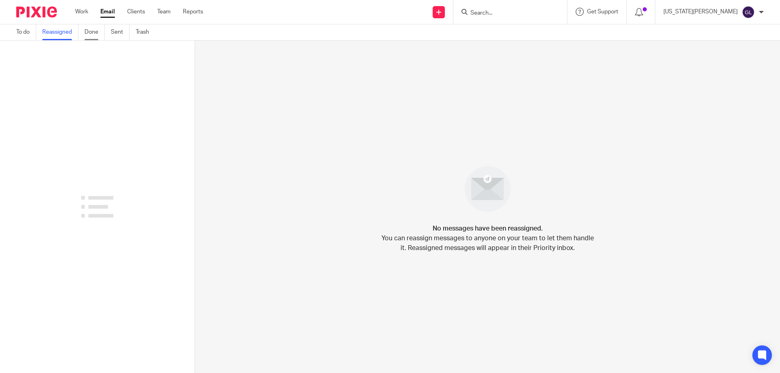
click at [92, 34] on link "Done" at bounding box center [95, 32] width 20 height 16
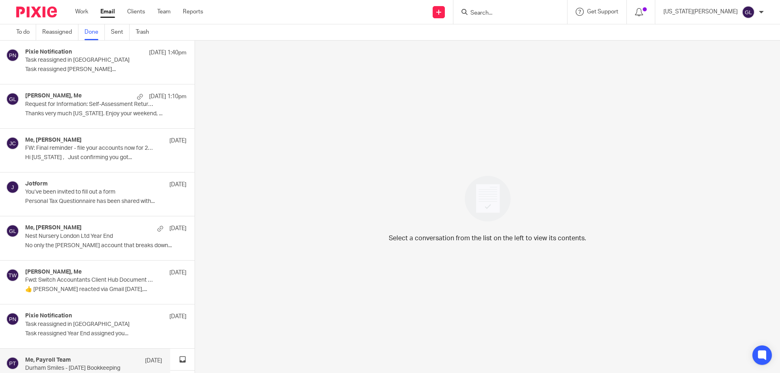
scroll to position [41, 0]
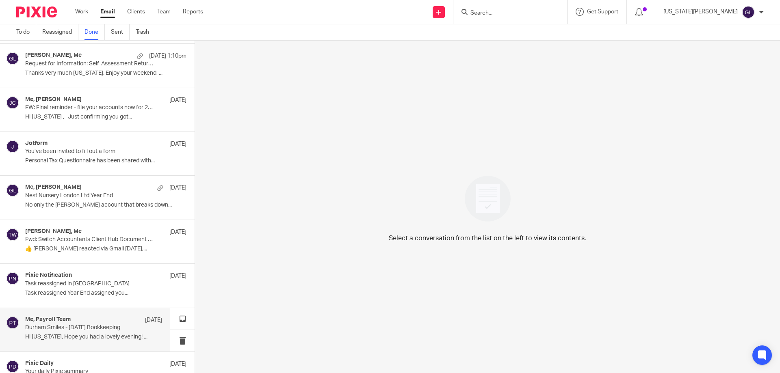
click at [89, 322] on div "Me, Payroll Team 8 Oct" at bounding box center [93, 321] width 137 height 8
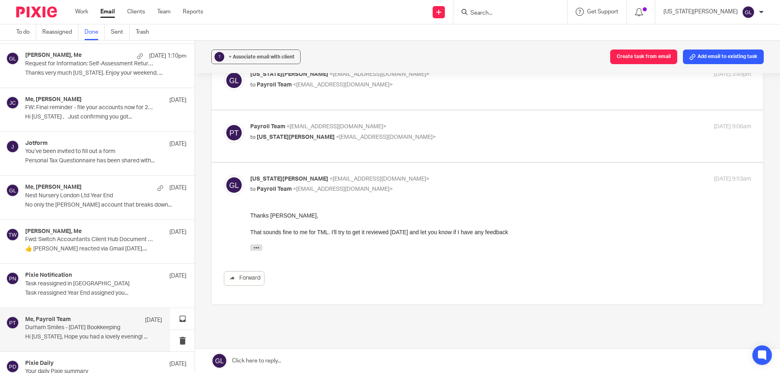
scroll to position [252, 0]
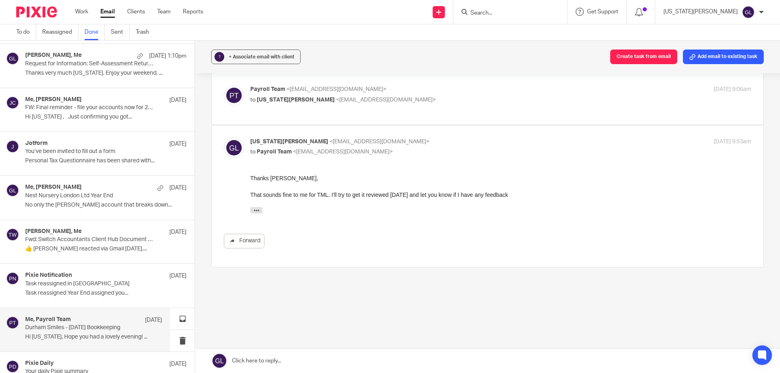
click at [256, 360] on link at bounding box center [487, 361] width 585 height 24
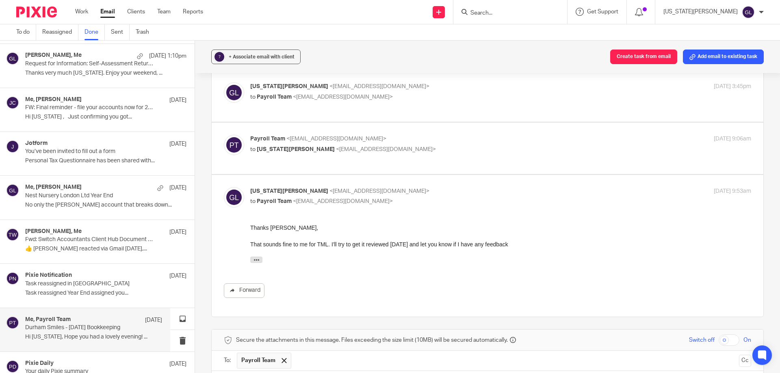
scroll to position [354, 0]
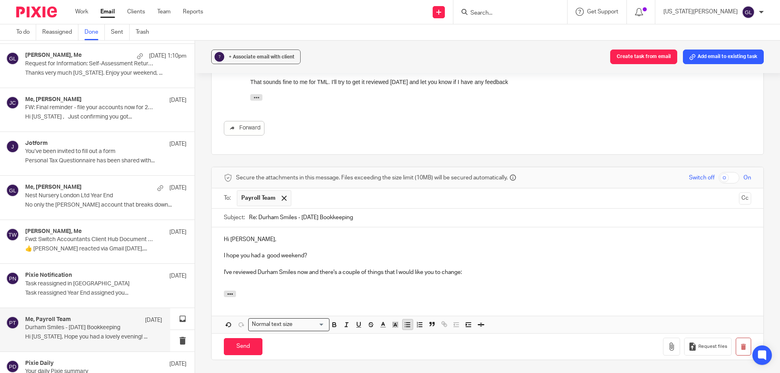
click at [408, 329] on icon "button" at bounding box center [407, 324] width 7 height 7
click at [258, 285] on p at bounding box center [495, 281] width 511 height 8
click at [404, 329] on icon "button" at bounding box center [407, 324] width 7 height 7
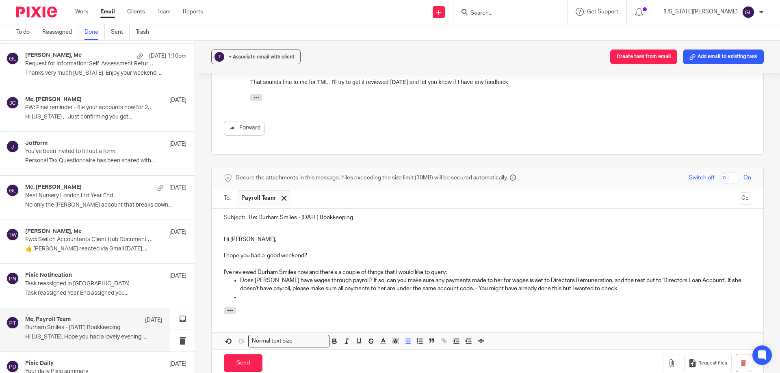
click at [244, 302] on p at bounding box center [495, 297] width 511 height 8
click at [275, 302] on p "There are two invoices from May 2025 that you have pulled through to Xero" at bounding box center [495, 297] width 511 height 8
click at [446, 302] on p "There are two Dojo invoices from May 2025 that you have pulled through to Xero" at bounding box center [495, 297] width 511 height 8
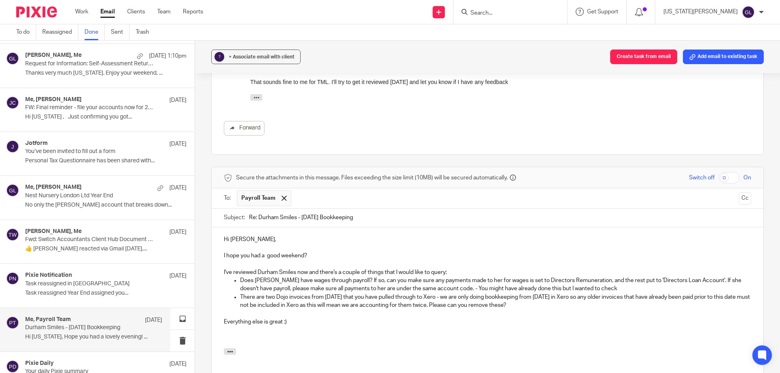
click at [516, 289] on p "Does Jas have wages through payroll? If so, can you make sure any payments made…" at bounding box center [495, 285] width 511 height 17
click at [517, 289] on p "Does Jas have wages through payroll? If so, can you make sure any payments made…" at bounding box center [495, 285] width 511 height 17
click at [579, 289] on p "Does Jas have wages through payroll? If so, can you make sure any payments made…" at bounding box center [495, 285] width 511 height 17
click at [454, 293] on p "Does Jas have wages through payroll? If so, can you make sure any payments made…" at bounding box center [495, 285] width 511 height 17
click at [250, 343] on p at bounding box center [487, 338] width 527 height 8
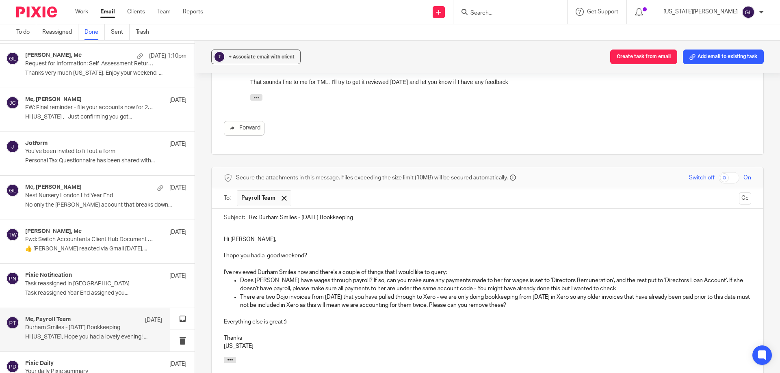
scroll to position [435, 0]
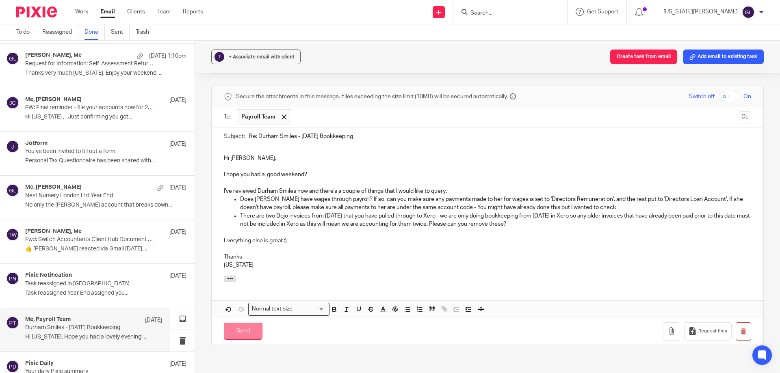
click at [251, 341] on input "Send" at bounding box center [243, 331] width 39 height 17
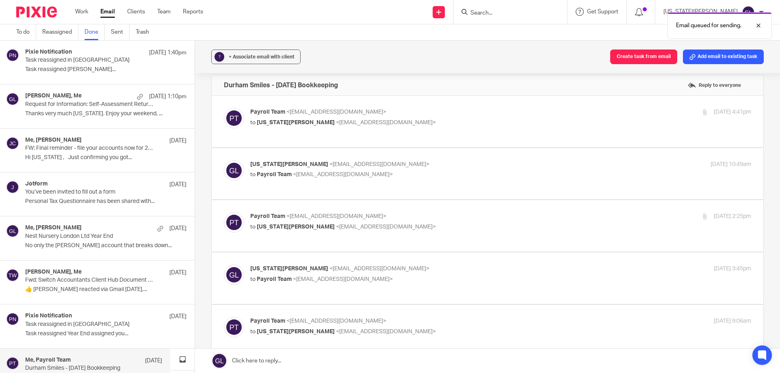
scroll to position [0, 0]
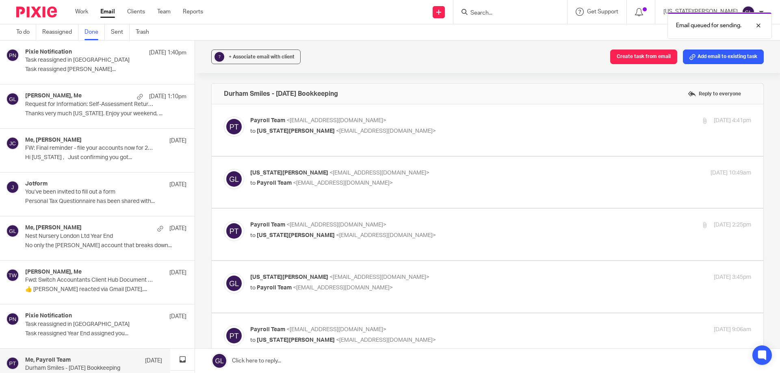
click at [517, 9] on div "Email queued for sending." at bounding box center [581, 23] width 382 height 31
click at [514, 15] on div "Email queued for sending." at bounding box center [581, 23] width 382 height 31
click at [514, 13] on input "Search" at bounding box center [506, 13] width 73 height 7
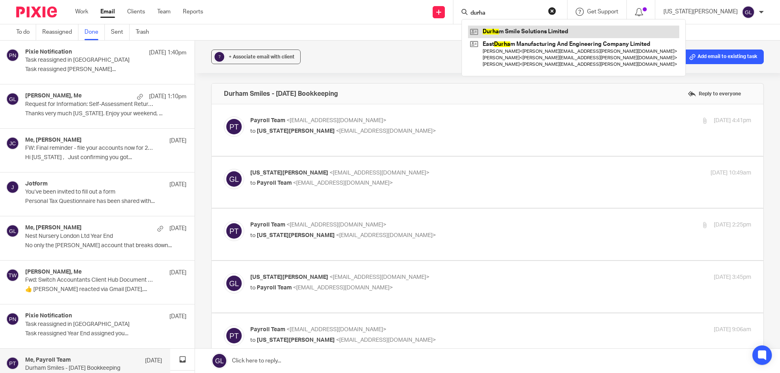
type input "durha"
click at [522, 28] on link at bounding box center [573, 32] width 211 height 12
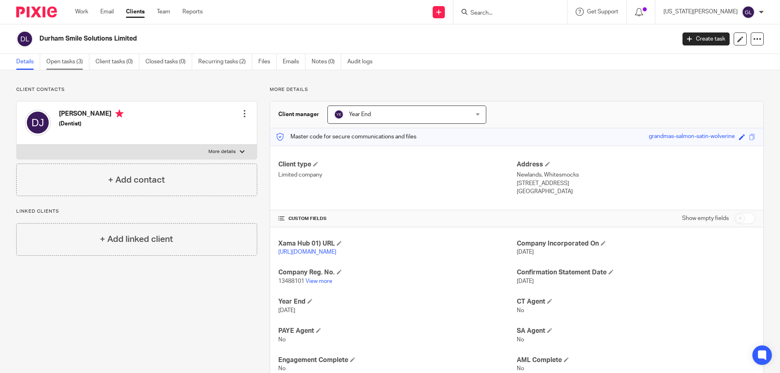
click at [72, 68] on link "Open tasks (3)" at bounding box center [67, 62] width 43 height 16
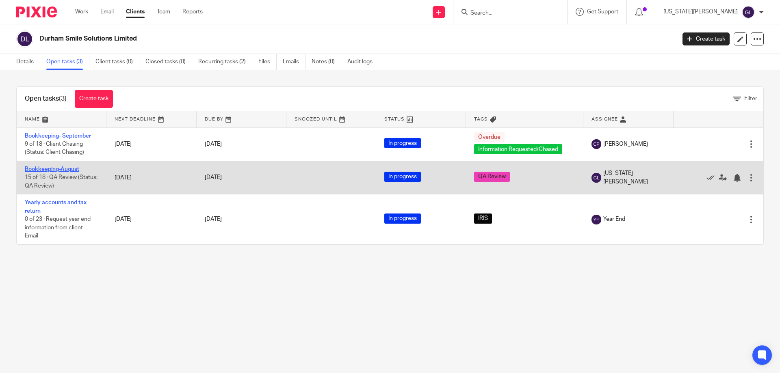
click at [66, 171] on link "Bookkeeping-August" at bounding box center [52, 170] width 54 height 6
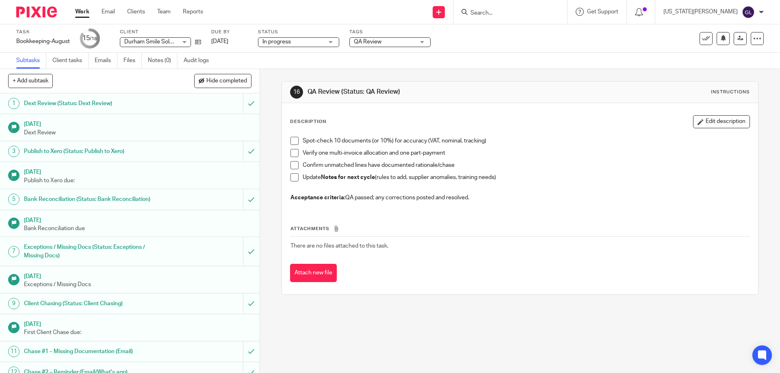
click at [402, 42] on span "QA Review" at bounding box center [384, 42] width 61 height 9
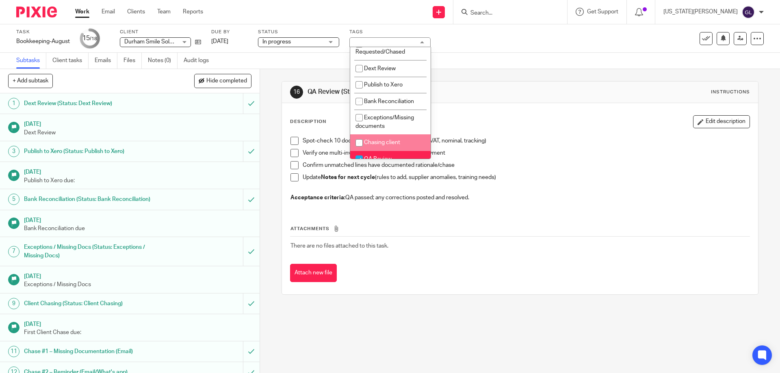
scroll to position [359, 0]
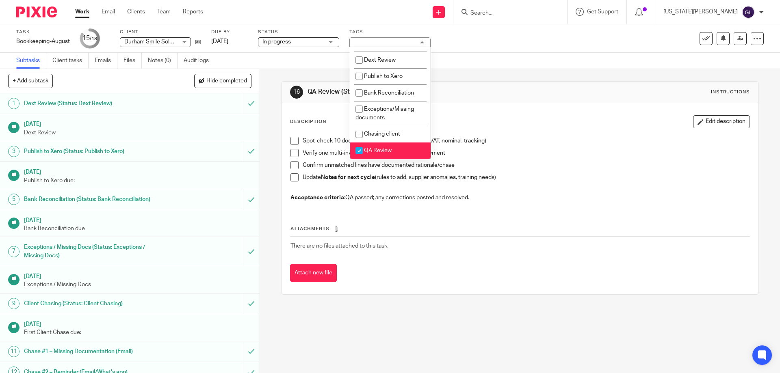
click at [395, 156] on li "QA Review" at bounding box center [390, 151] width 80 height 17
checkbox input "false"
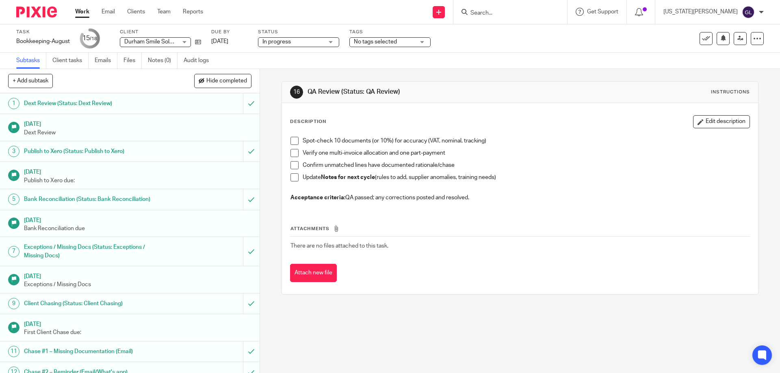
click at [480, 89] on h1 "QA Review (Status: QA Review)" at bounding box center [423, 92] width 230 height 9
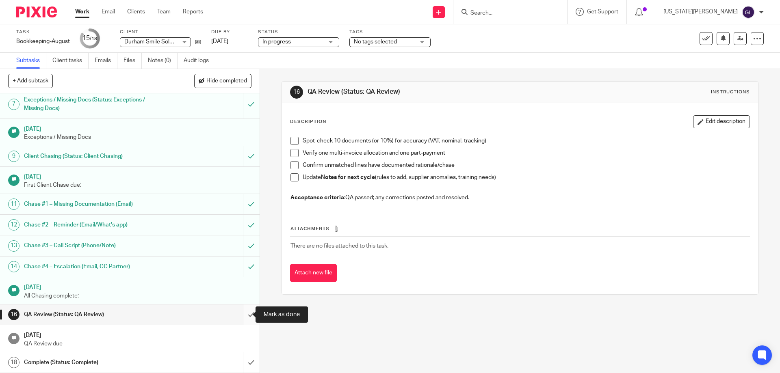
click at [240, 319] on input "submit" at bounding box center [130, 315] width 260 height 20
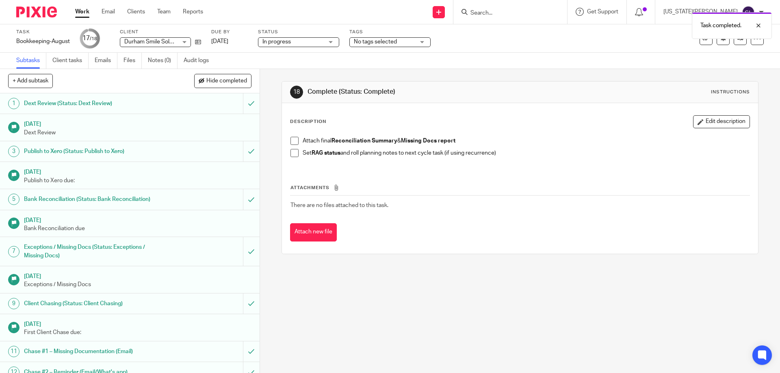
scroll to position [148, 0]
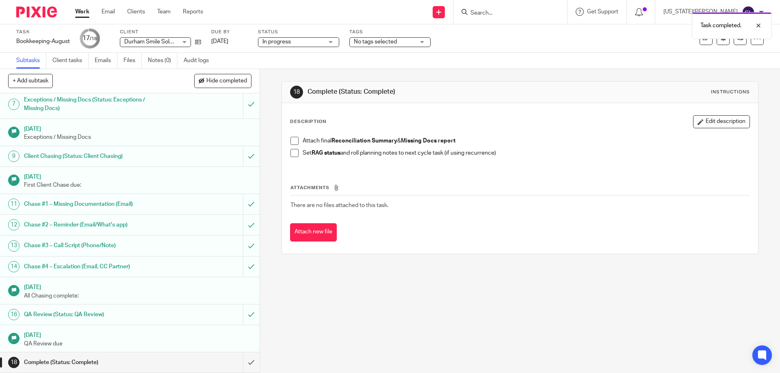
click at [74, 342] on p "QA Review due" at bounding box center [138, 344] width 228 height 8
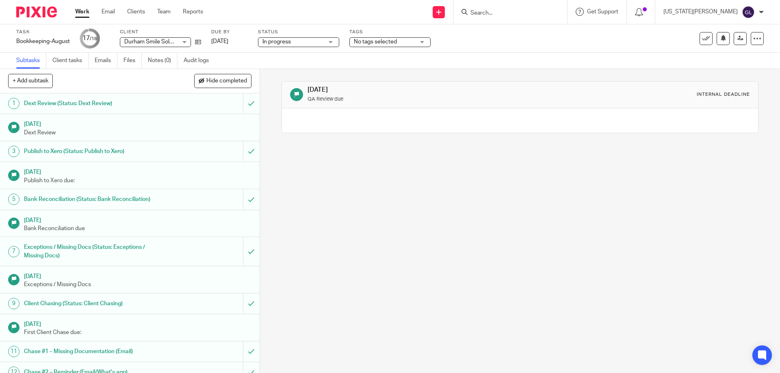
scroll to position [148, 0]
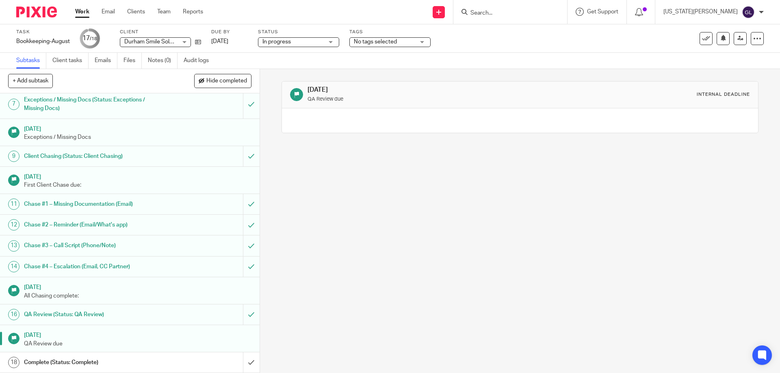
click at [57, 317] on h1 "QA Review (Status: QA Review)" at bounding box center [94, 315] width 141 height 12
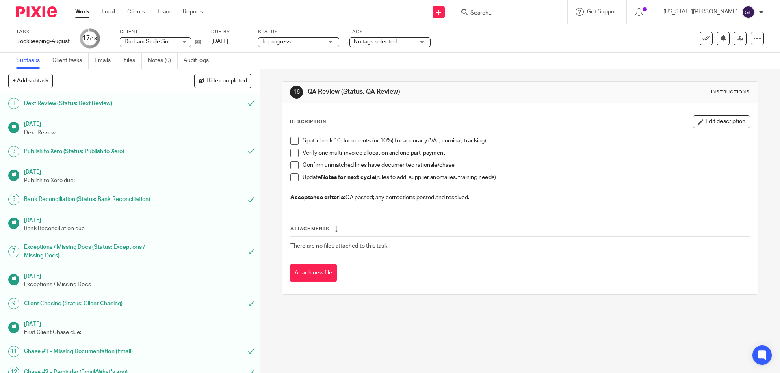
click at [291, 164] on span at bounding box center [295, 165] width 8 height 8
click at [295, 152] on span at bounding box center [295, 153] width 8 height 8
click at [291, 142] on span at bounding box center [295, 141] width 8 height 8
click at [294, 178] on span at bounding box center [295, 178] width 8 height 8
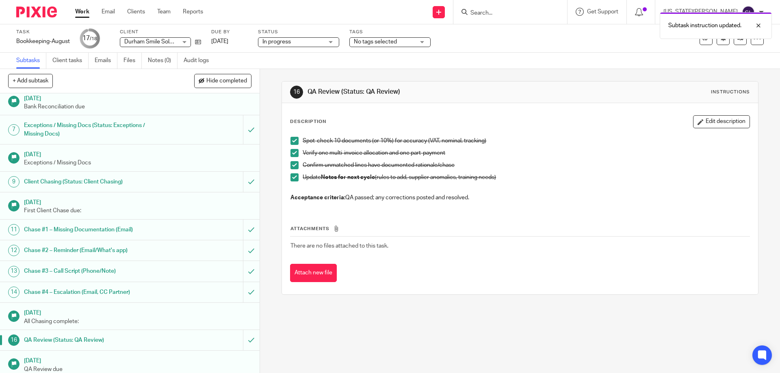
scroll to position [148, 0]
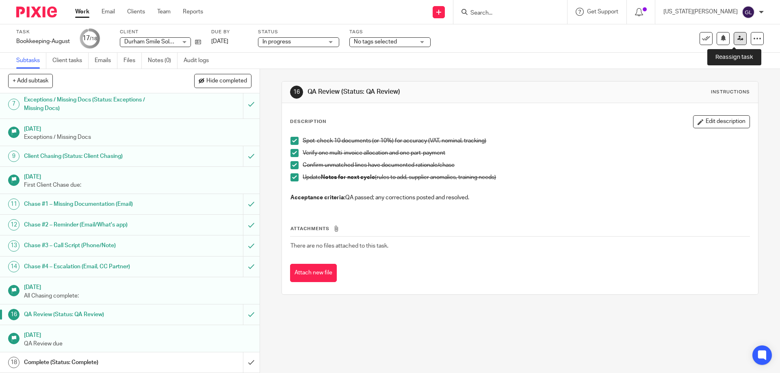
click at [738, 39] on link at bounding box center [740, 38] width 13 height 13
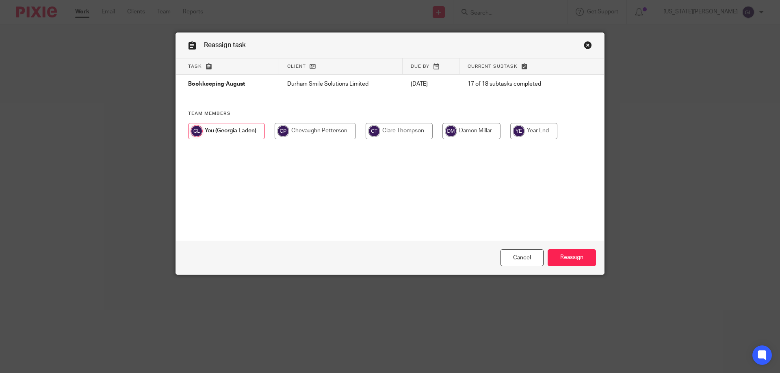
click at [395, 135] on input "radio" at bounding box center [399, 131] width 67 height 16
radio input "true"
click at [569, 262] on input "Reassign" at bounding box center [572, 258] width 48 height 17
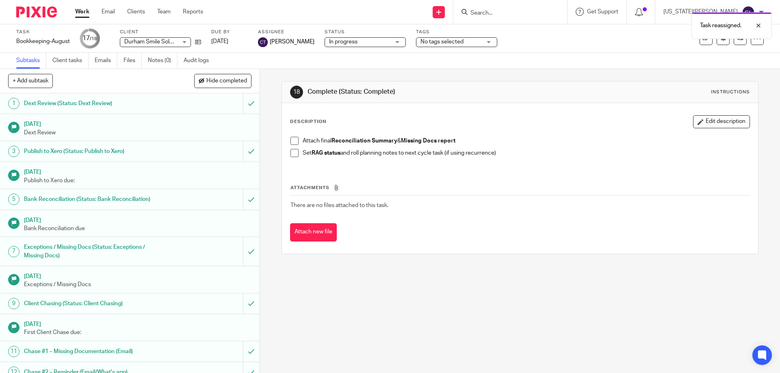
click at [447, 40] on span "No tags selected" at bounding box center [442, 42] width 43 height 6
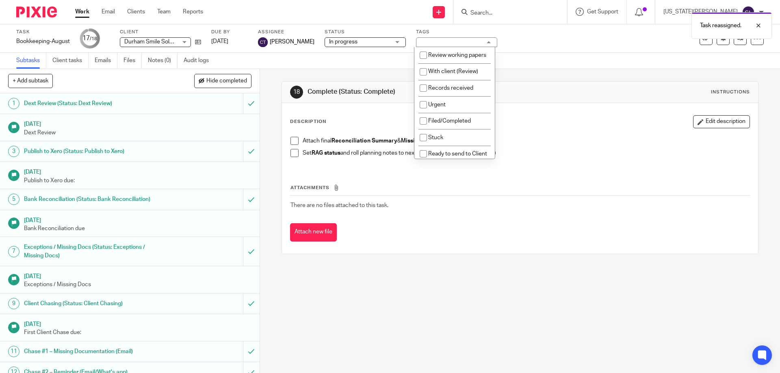
click at [411, 28] on div "Task reassigned." at bounding box center [581, 23] width 382 height 31
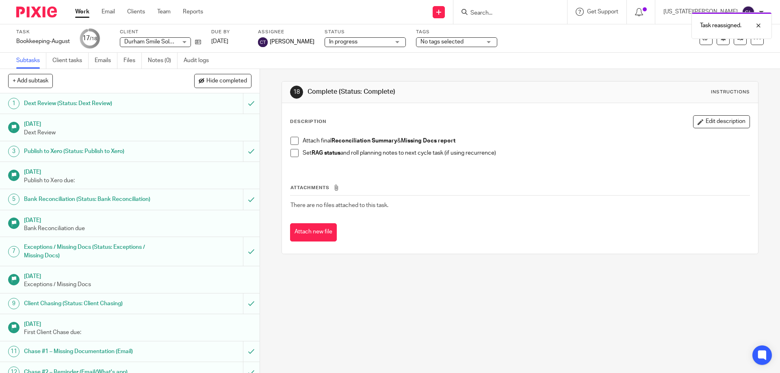
click at [88, 12] on link "Work" at bounding box center [82, 12] width 14 height 8
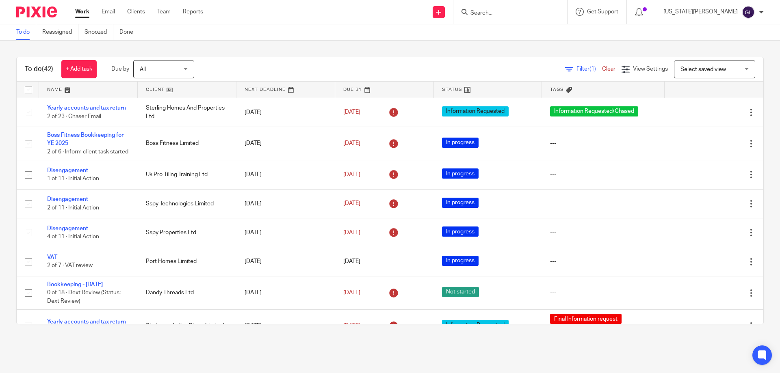
click at [289, 49] on div "To do (42) + Add task Due by All All [DATE] [DATE] This week Next week This mon…" at bounding box center [390, 191] width 780 height 300
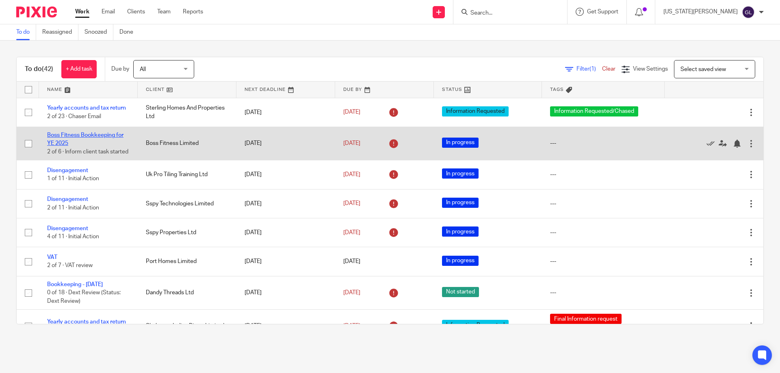
click at [97, 135] on link "Boss Fitness Bookkeeping for YE 2025" at bounding box center [85, 139] width 76 height 14
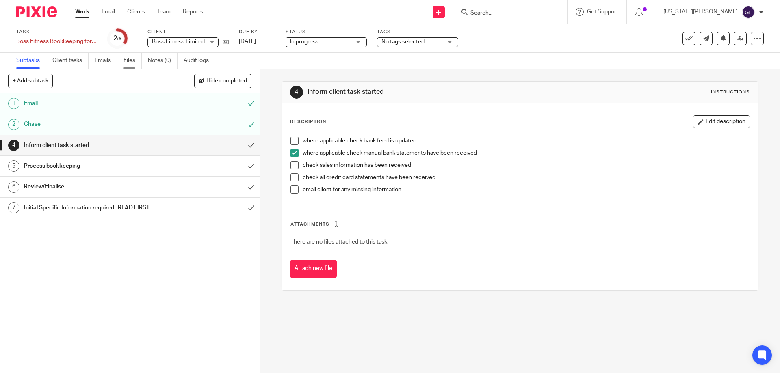
click at [130, 61] on link "Files" at bounding box center [133, 61] width 18 height 16
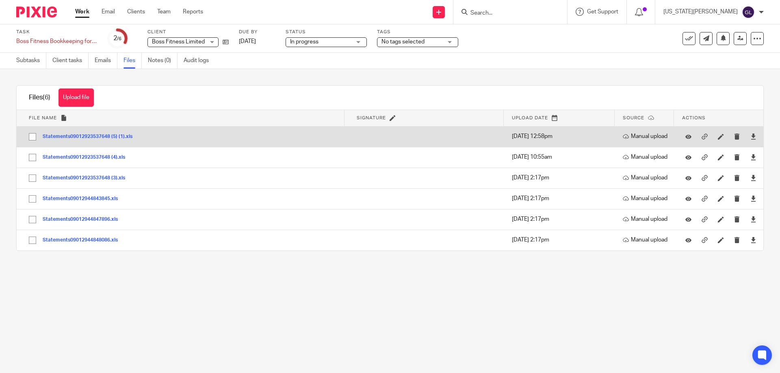
click at [33, 135] on input "checkbox" at bounding box center [32, 136] width 15 height 15
checkbox input "true"
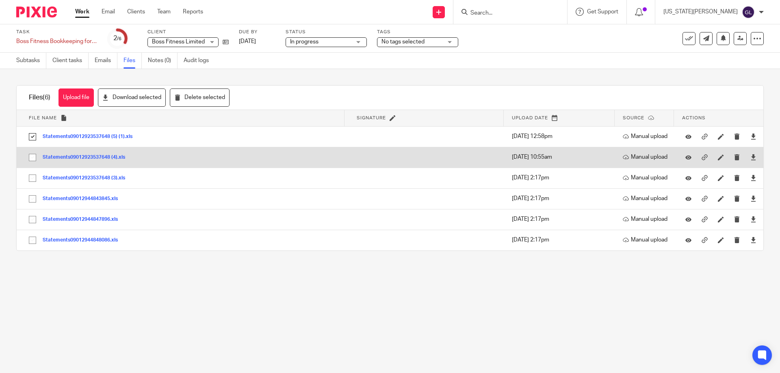
click at [35, 159] on input "checkbox" at bounding box center [32, 157] width 15 height 15
checkbox input "true"
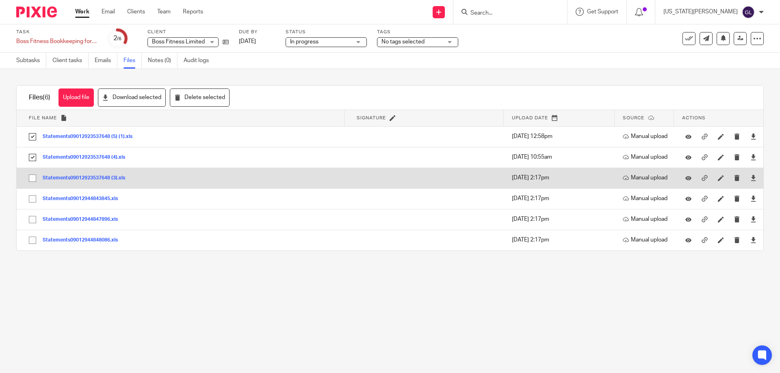
click at [34, 177] on input "checkbox" at bounding box center [32, 178] width 15 height 15
checkbox input "true"
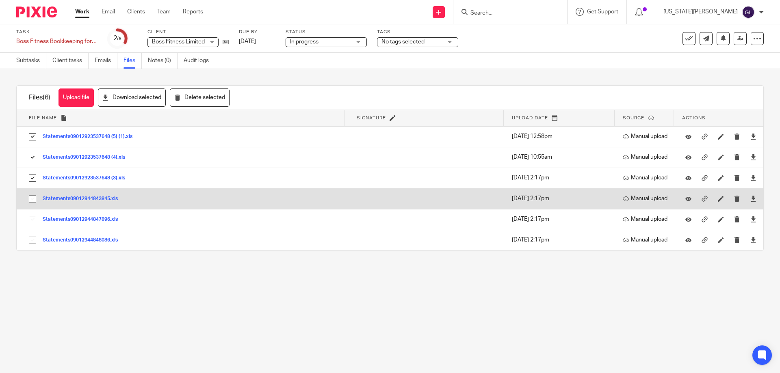
click at [33, 202] on input "checkbox" at bounding box center [32, 198] width 15 height 15
checkbox input "true"
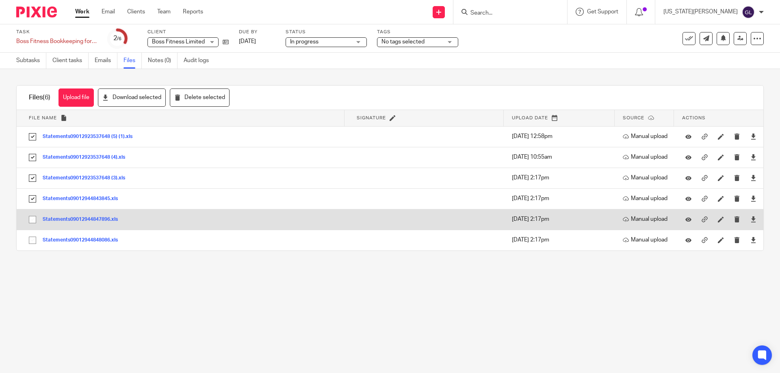
click at [33, 223] on input "checkbox" at bounding box center [32, 219] width 15 height 15
checkbox input "true"
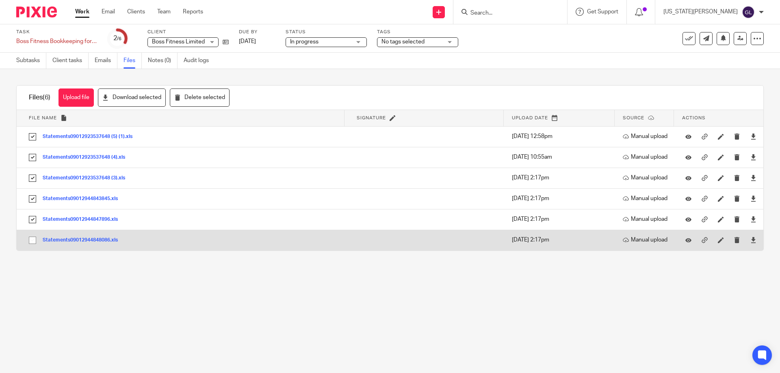
click at [32, 242] on input "checkbox" at bounding box center [32, 240] width 15 height 15
checkbox input "true"
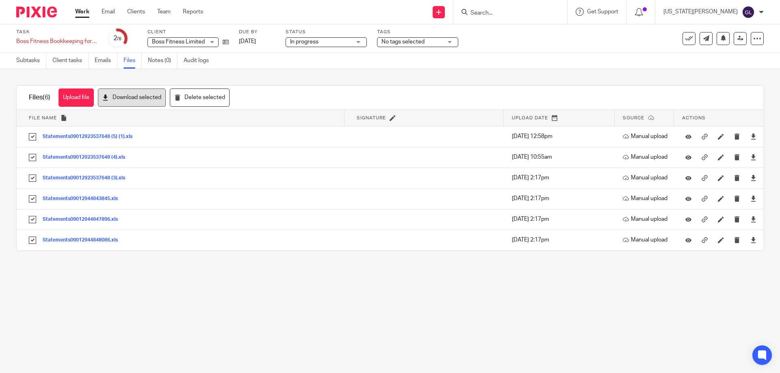
click at [130, 97] on button "Download selected" at bounding box center [132, 98] width 68 height 18
